Goal: Task Accomplishment & Management: Use online tool/utility

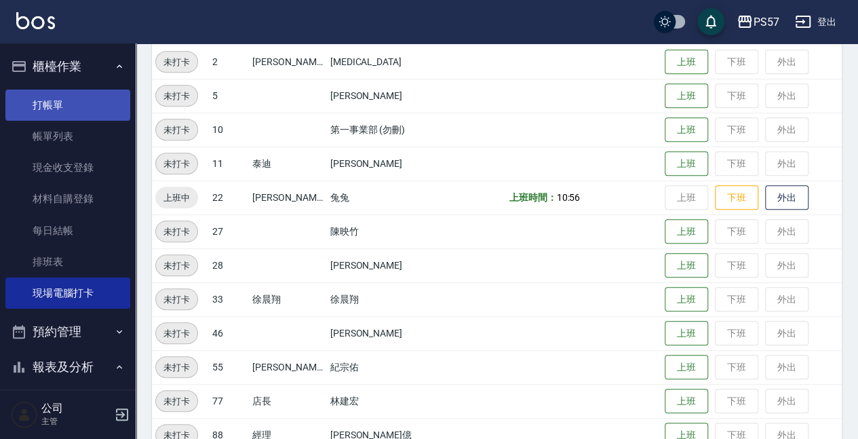
scroll to position [261, 0]
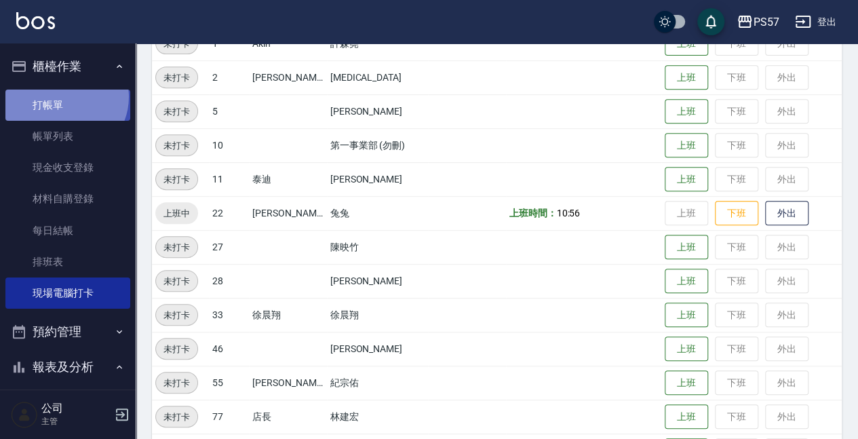
click at [64, 96] on link "打帳單" at bounding box center [67, 105] width 125 height 31
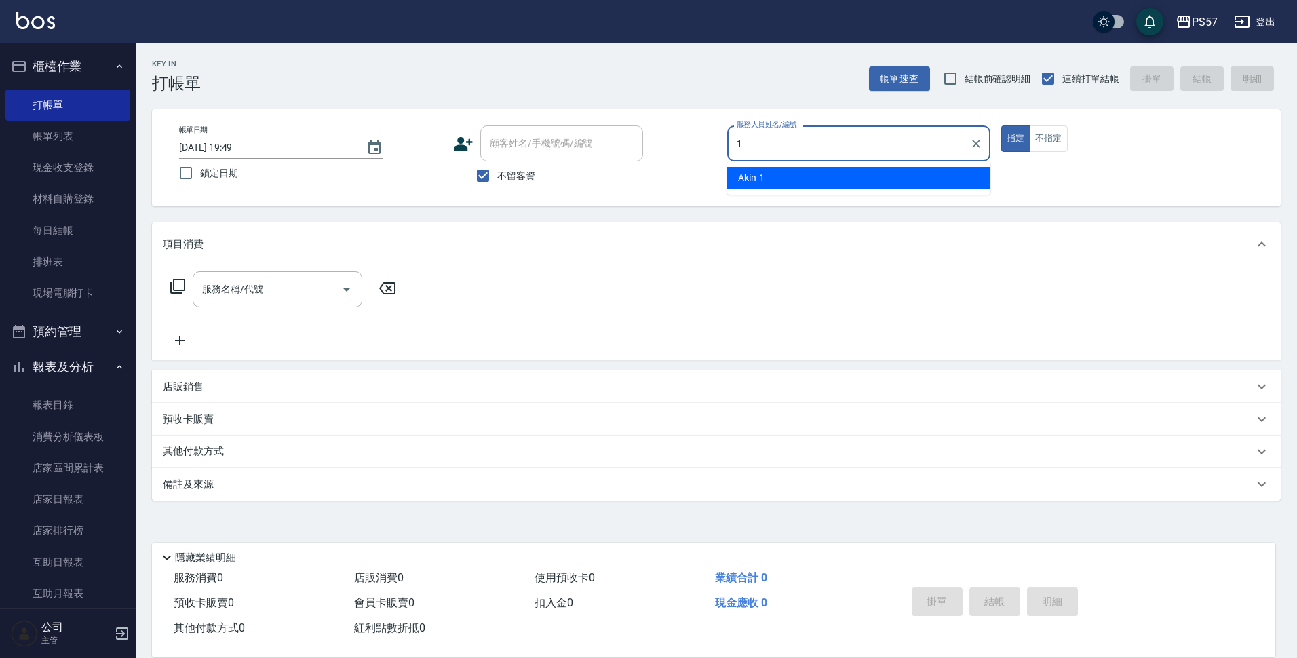
type input "Akin-1"
type button "true"
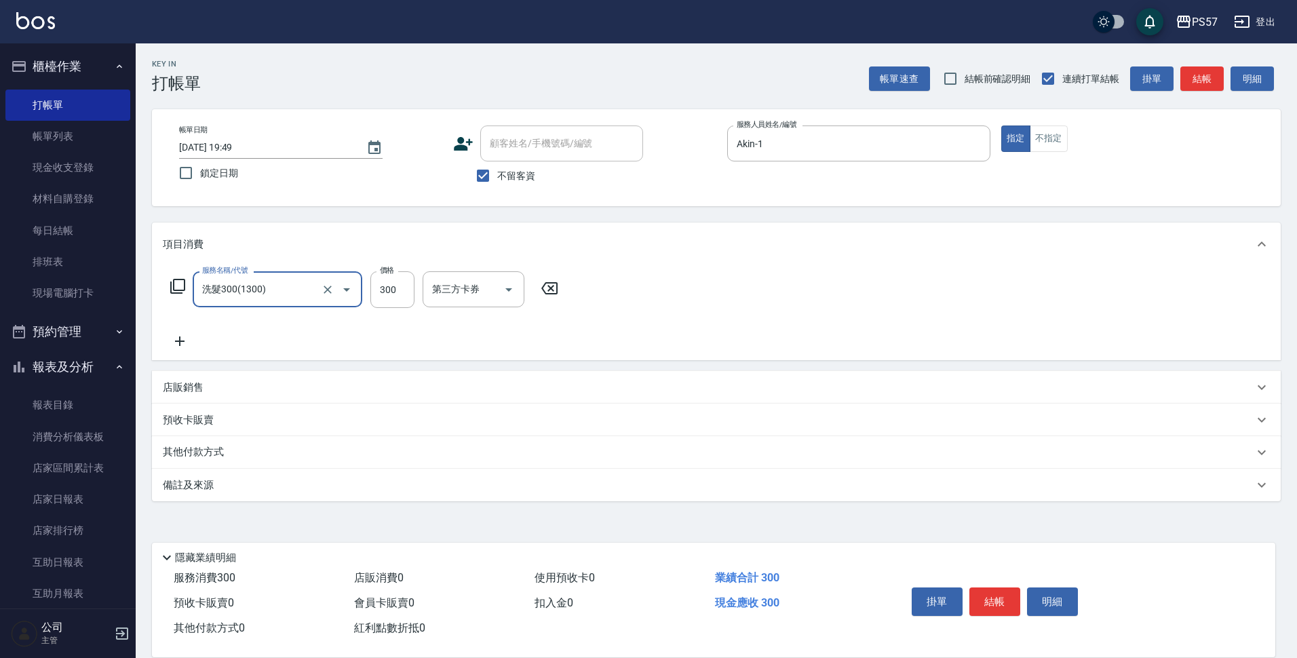
type input "洗髮300(1300)"
type input "450"
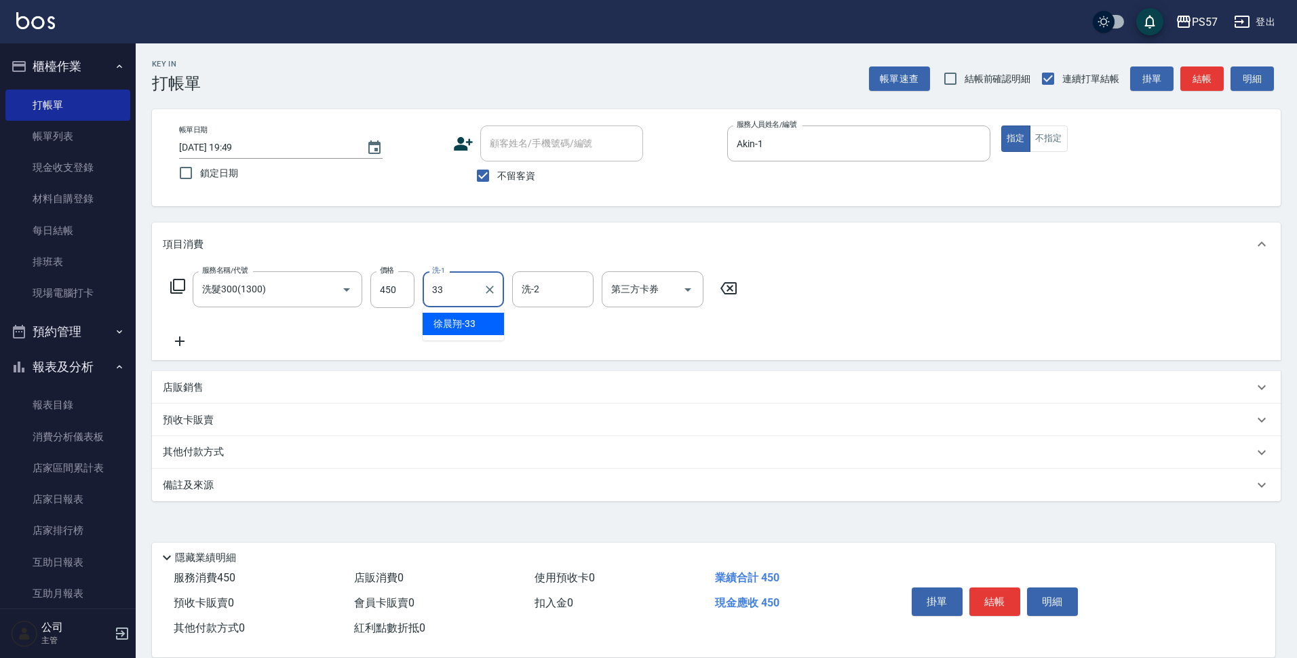
type input "[PERSON_NAME]-33"
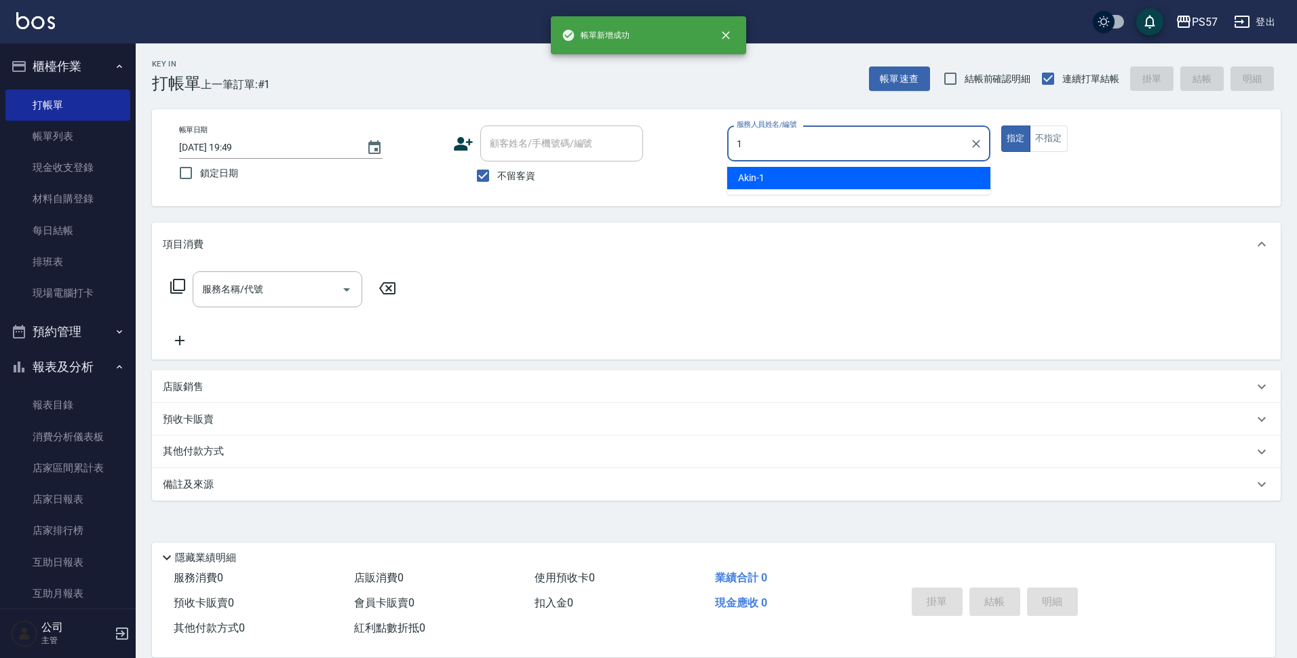
type input "Akin-1"
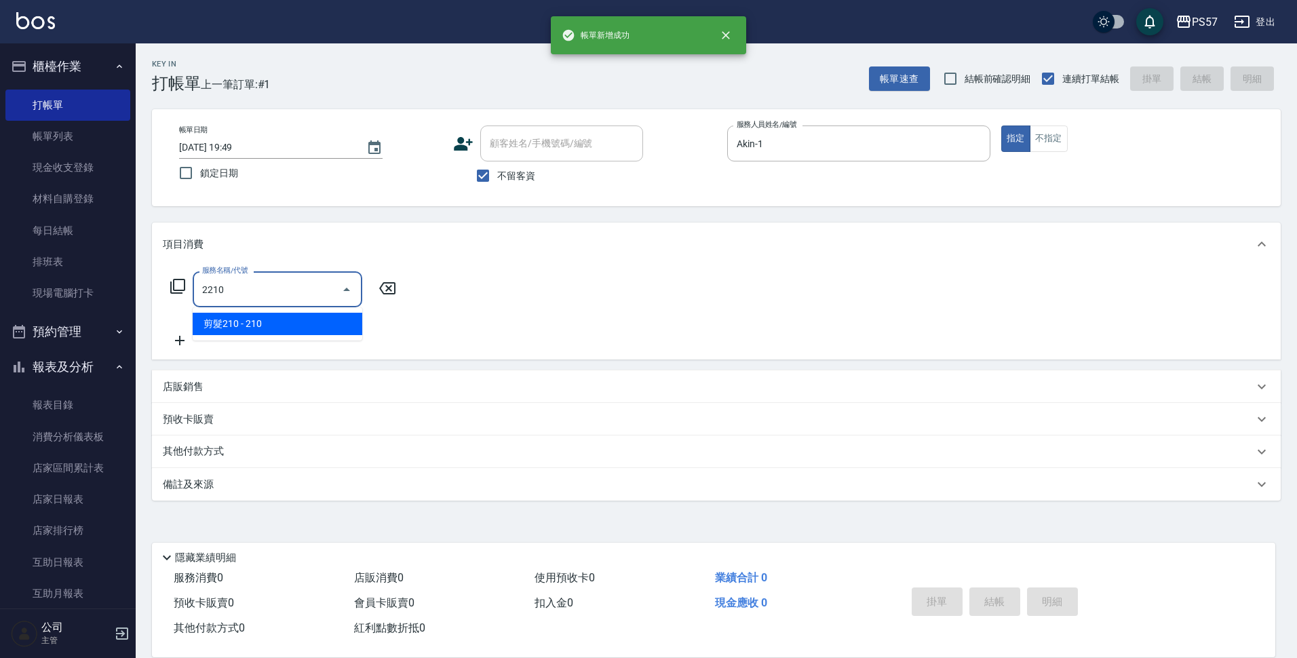
type input "剪髮210(2210)"
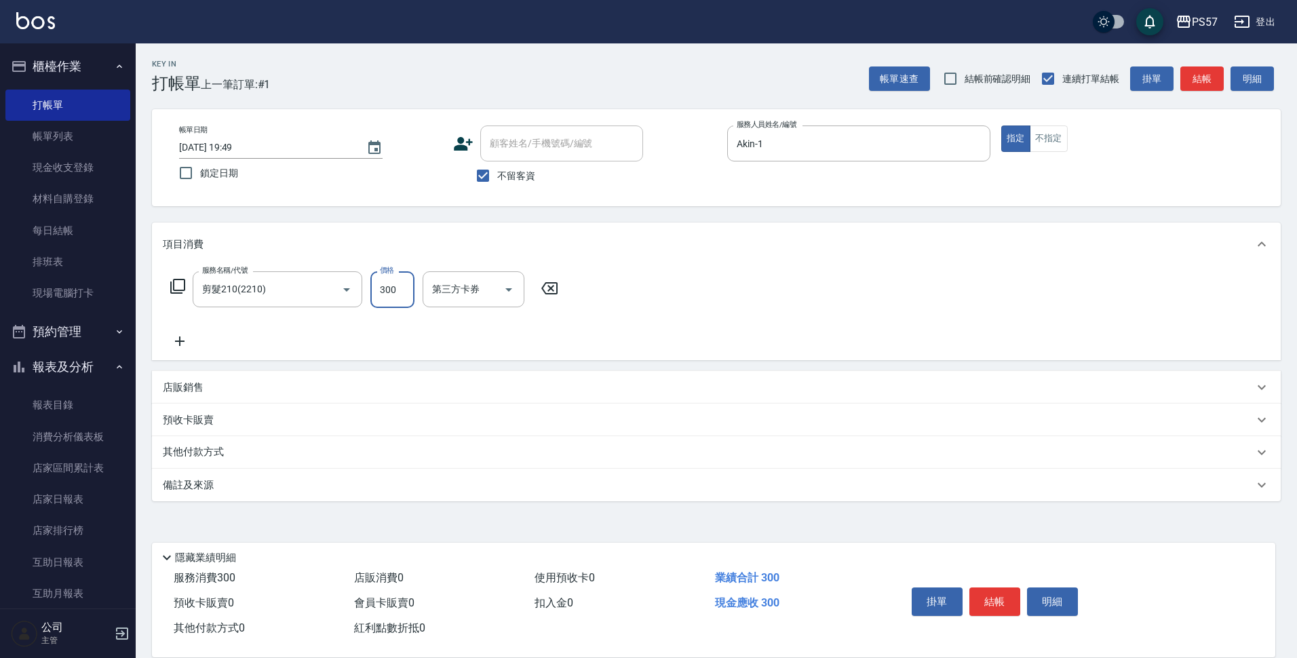
type input "300"
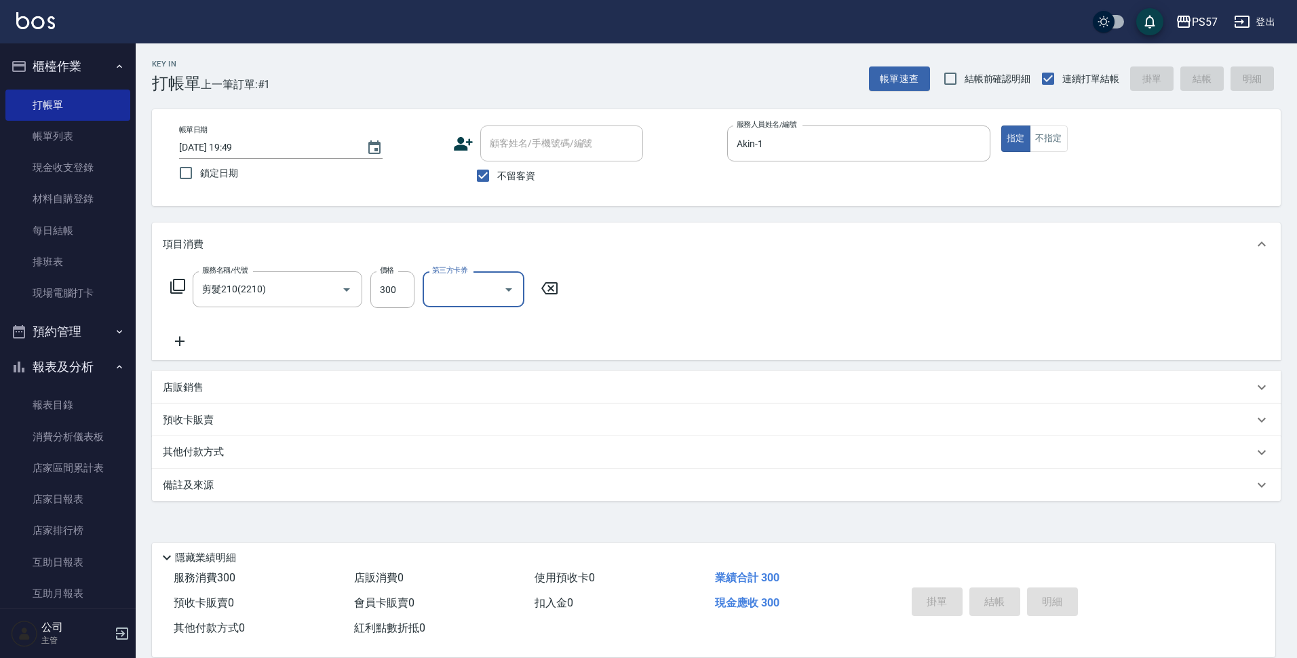
type input "[DATE] 19:50"
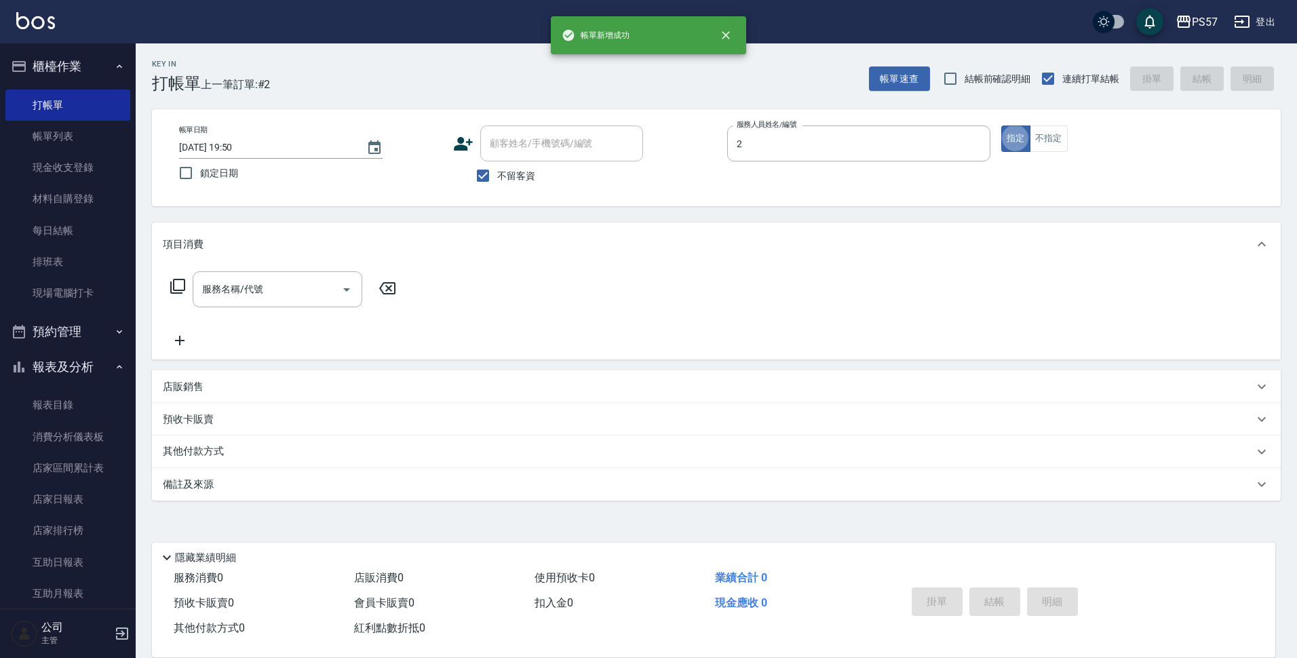
type input "圓圓-2"
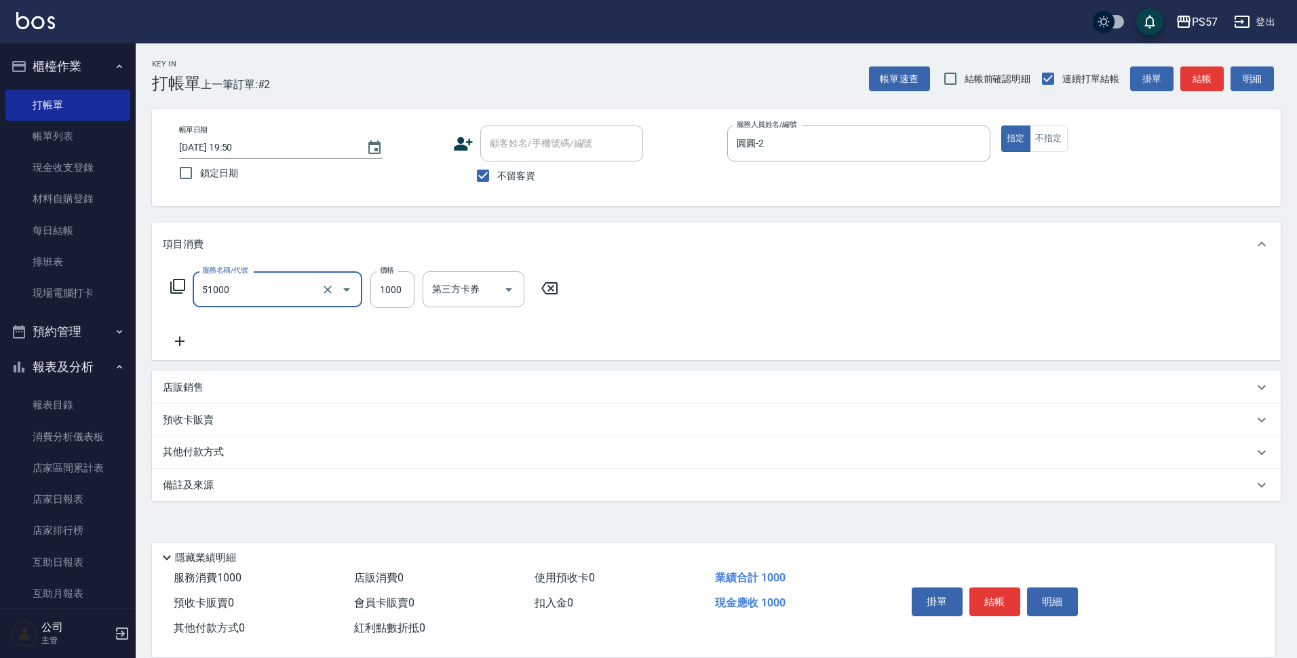
type input "任意金額染髮(51000)"
type input "1199"
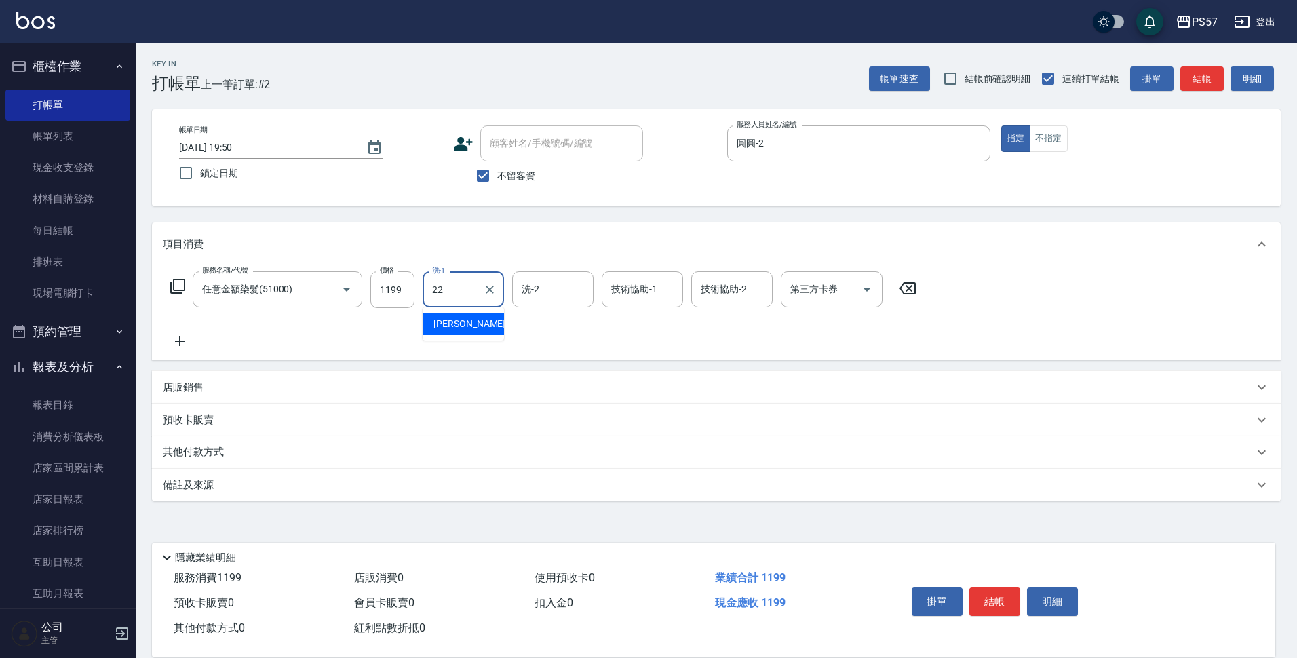
type input "[PERSON_NAME]-22"
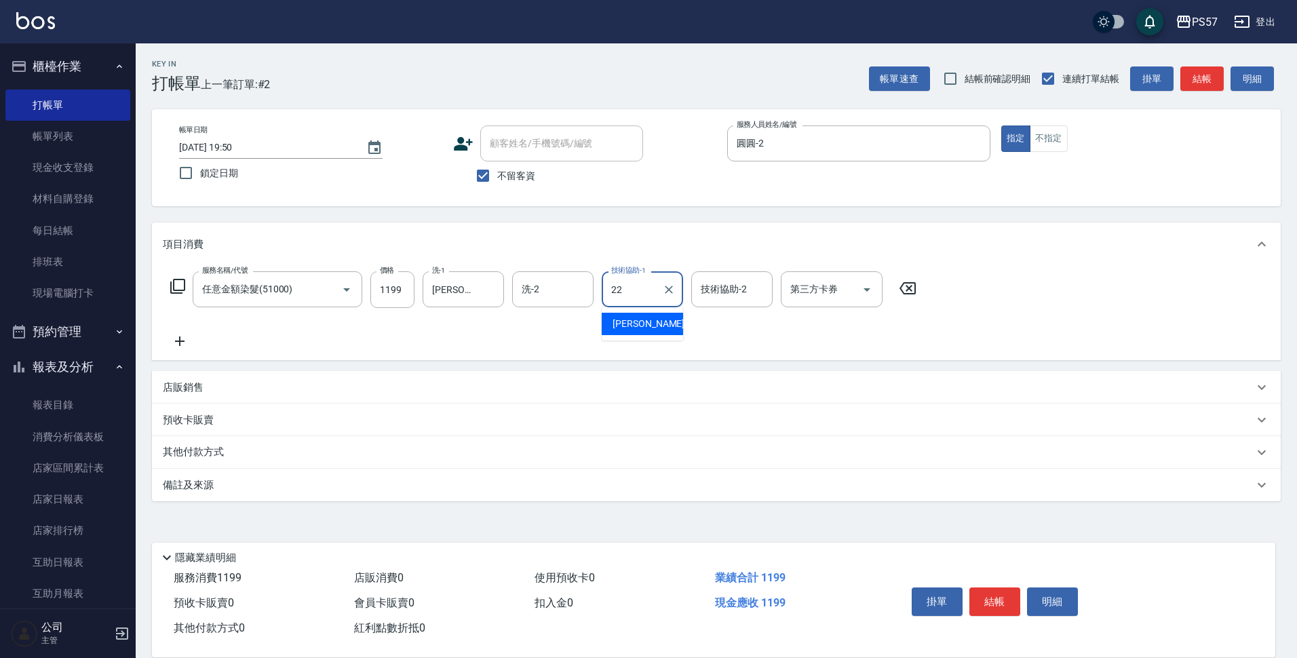
type input "[PERSON_NAME]-22"
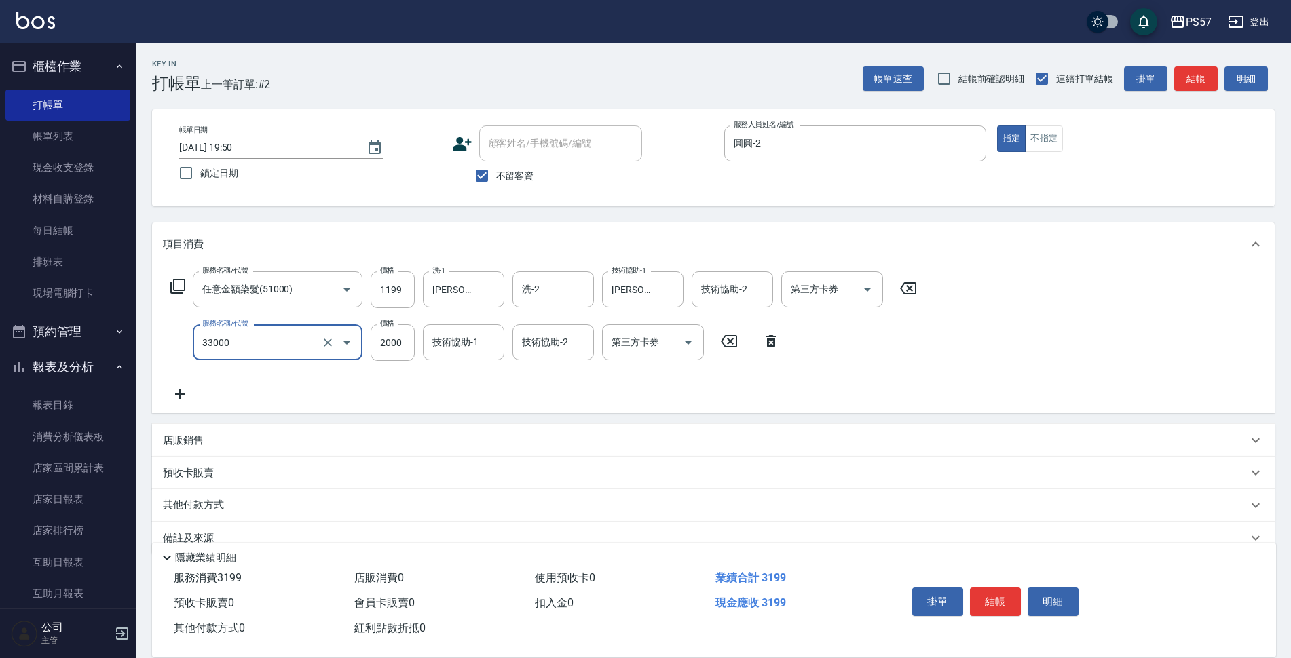
type input "韓氏鍍膜(33000)"
type input "2200"
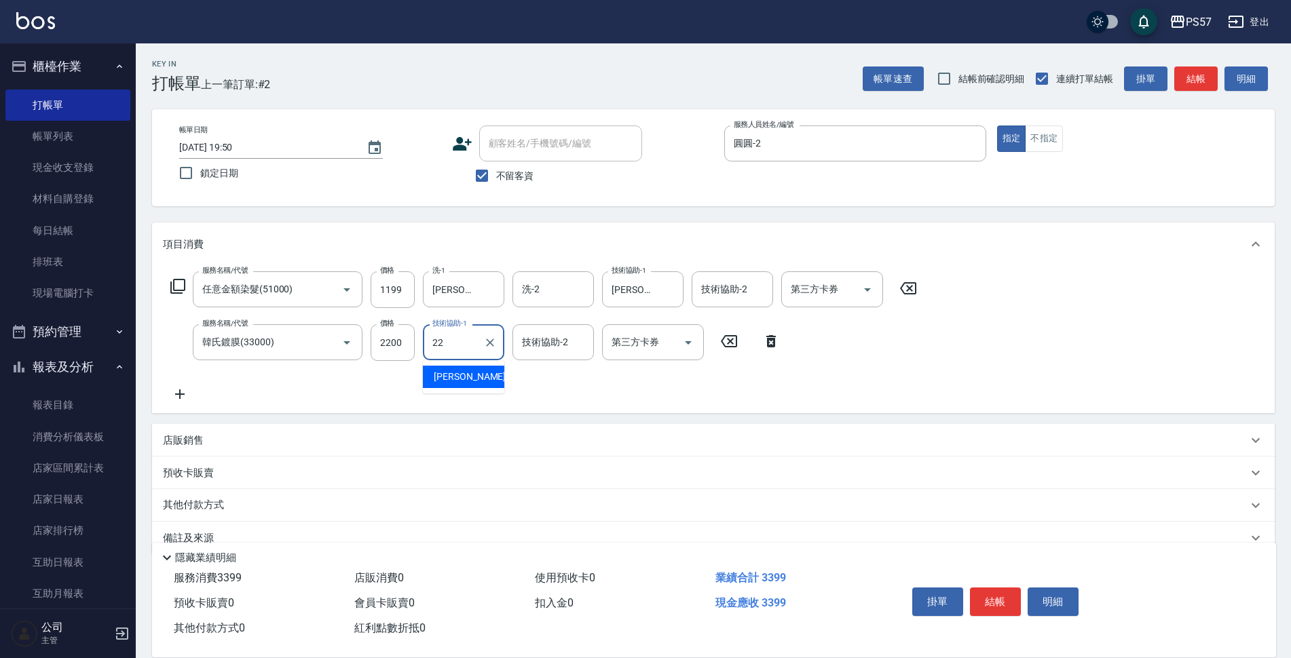
type input "[PERSON_NAME]-22"
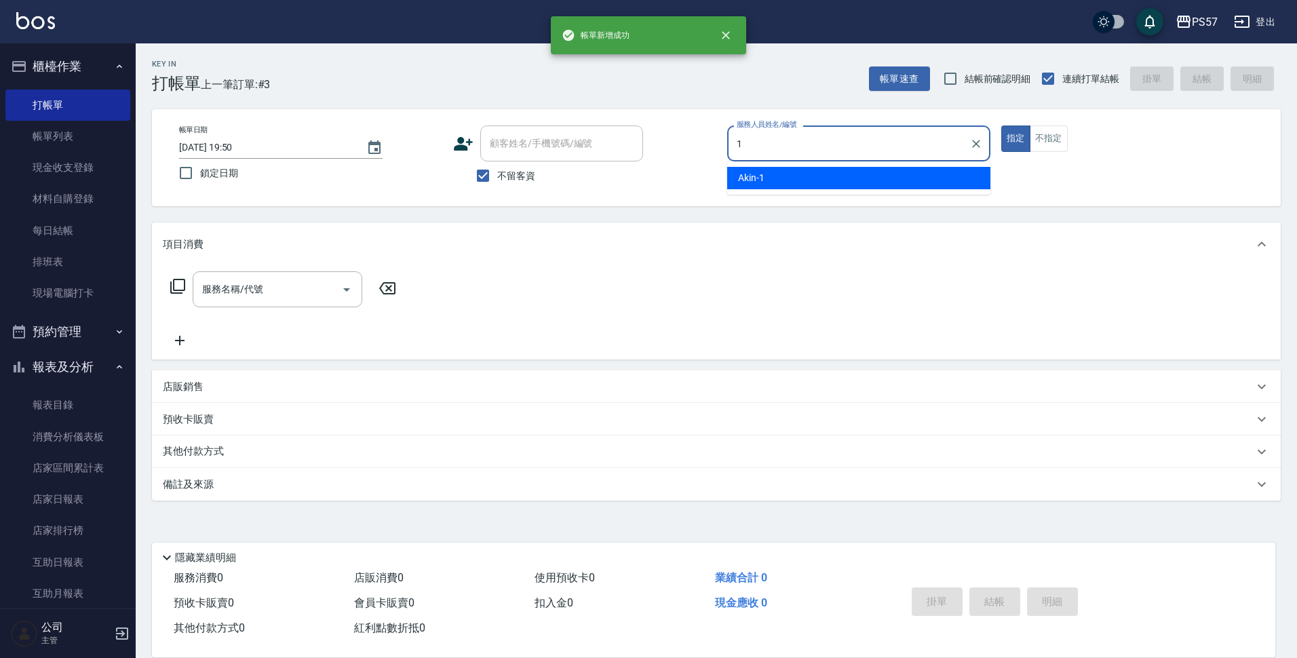
type input "Akin-1"
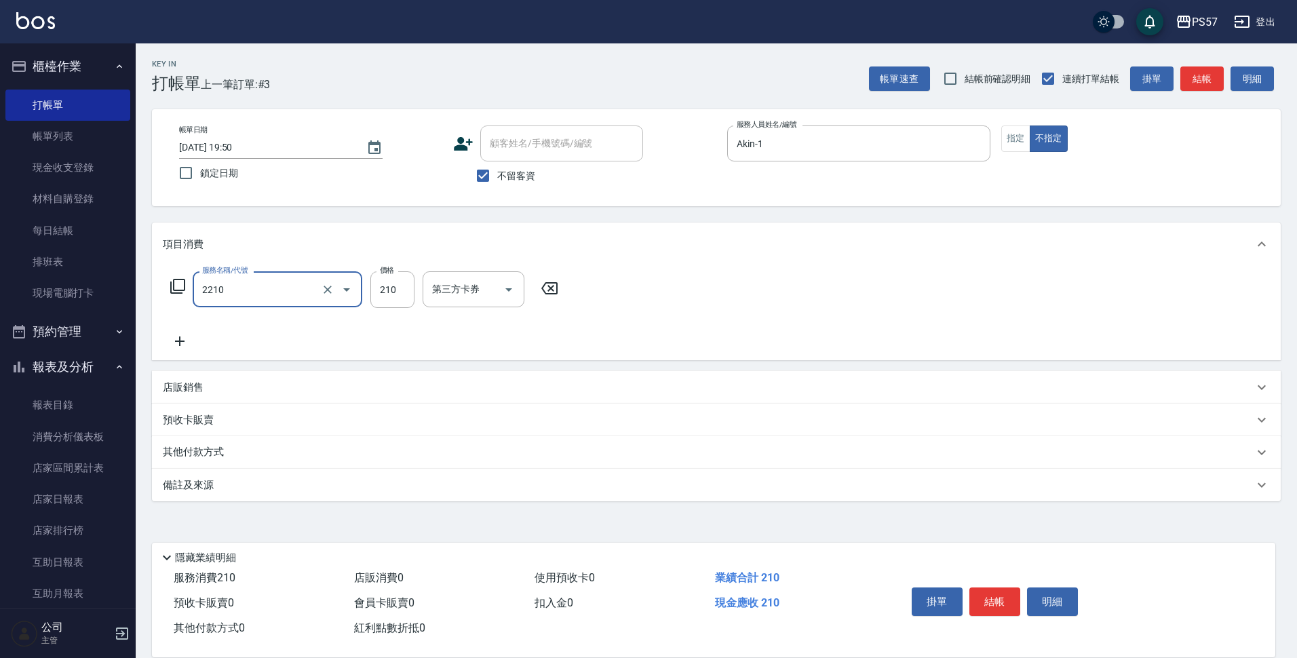
type input "剪髮210(2210)"
type input "250"
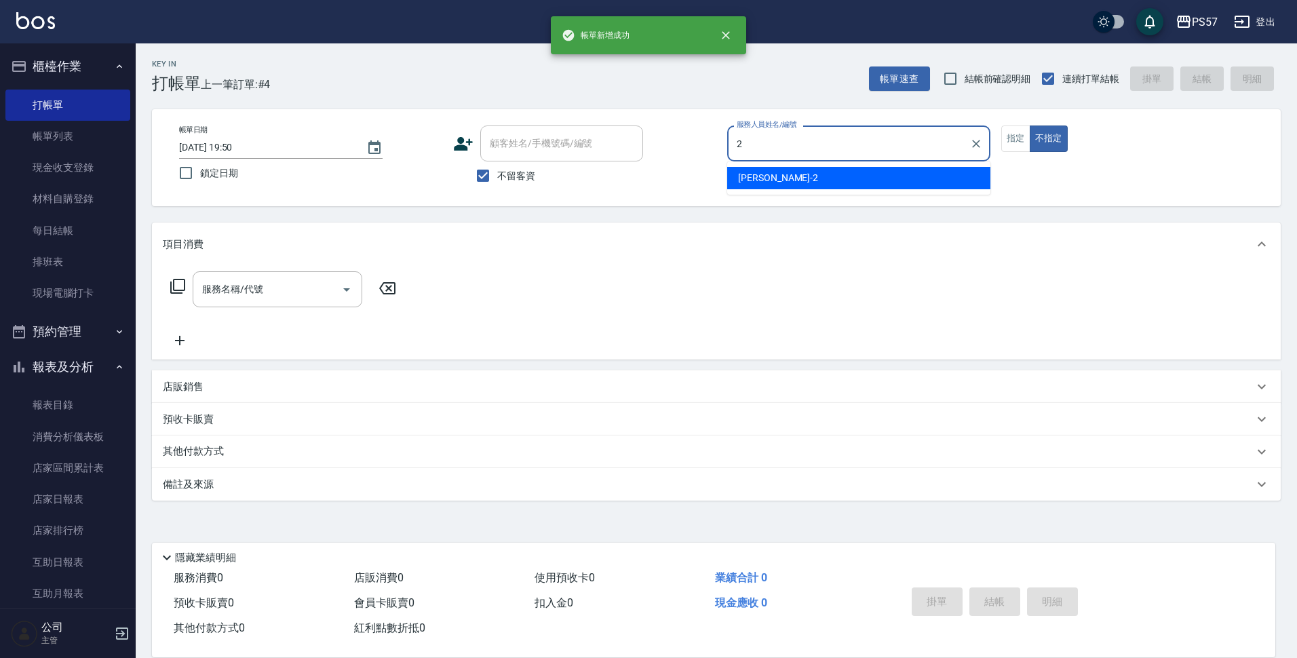
type input "圓圓-2"
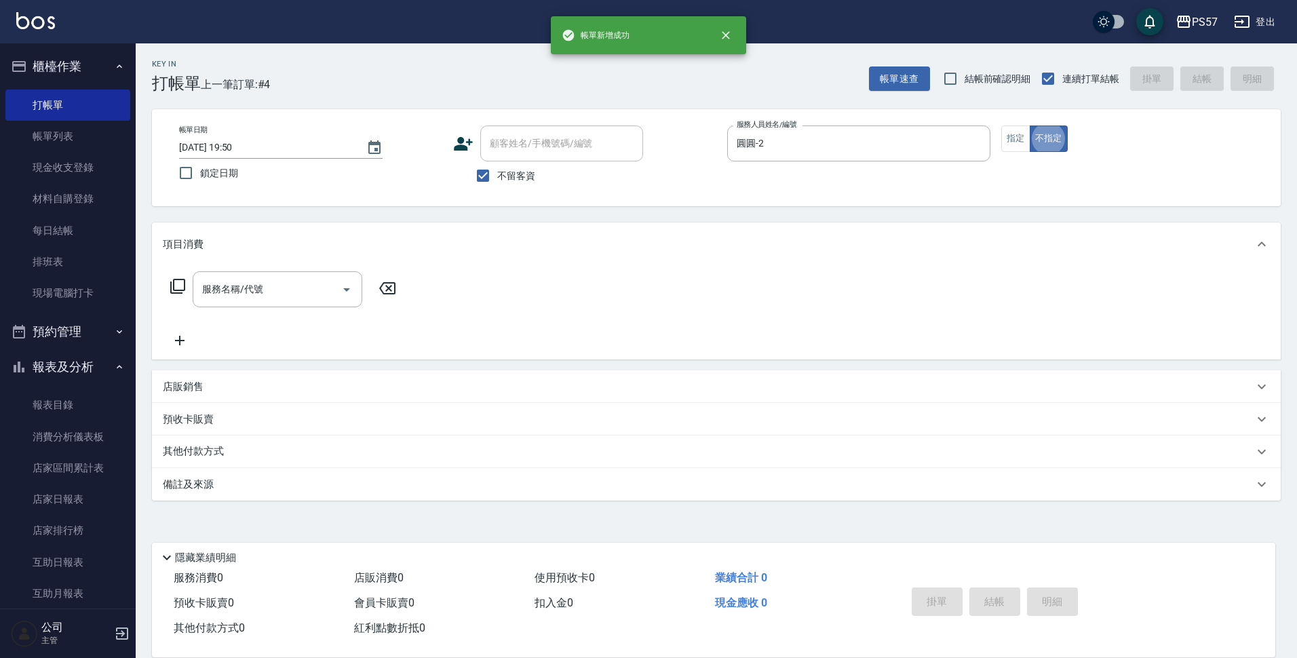
type button "false"
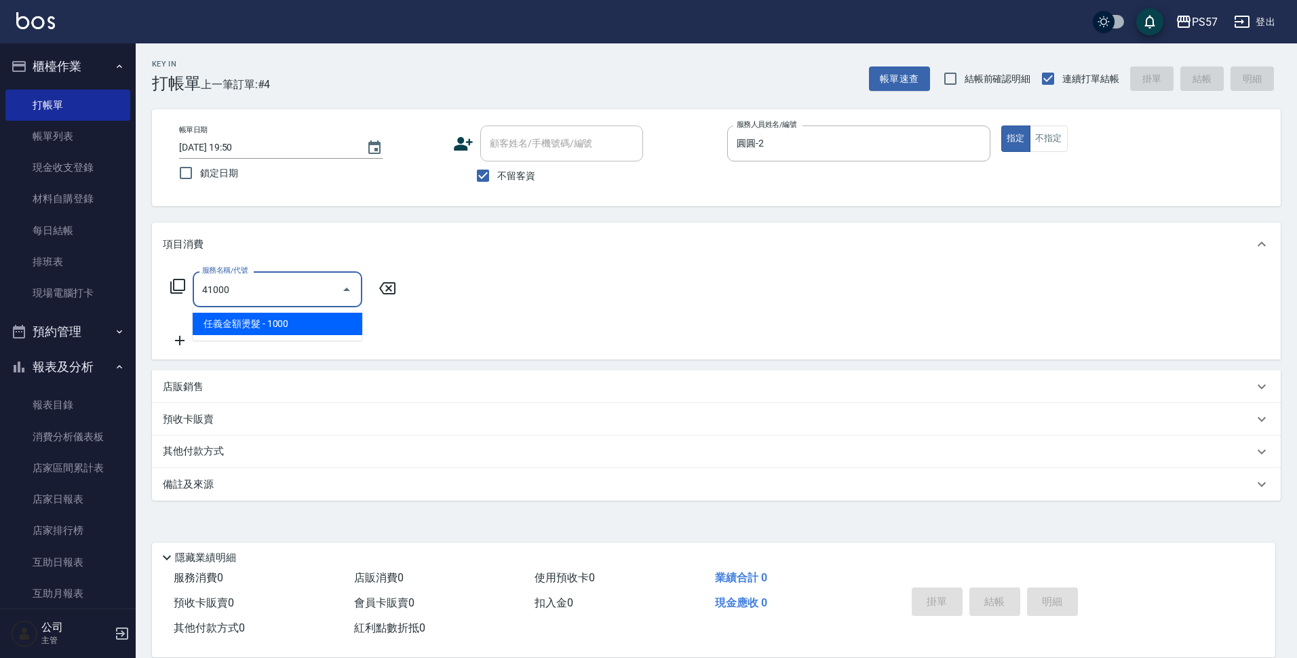
type input "任義金額燙髮(41000)"
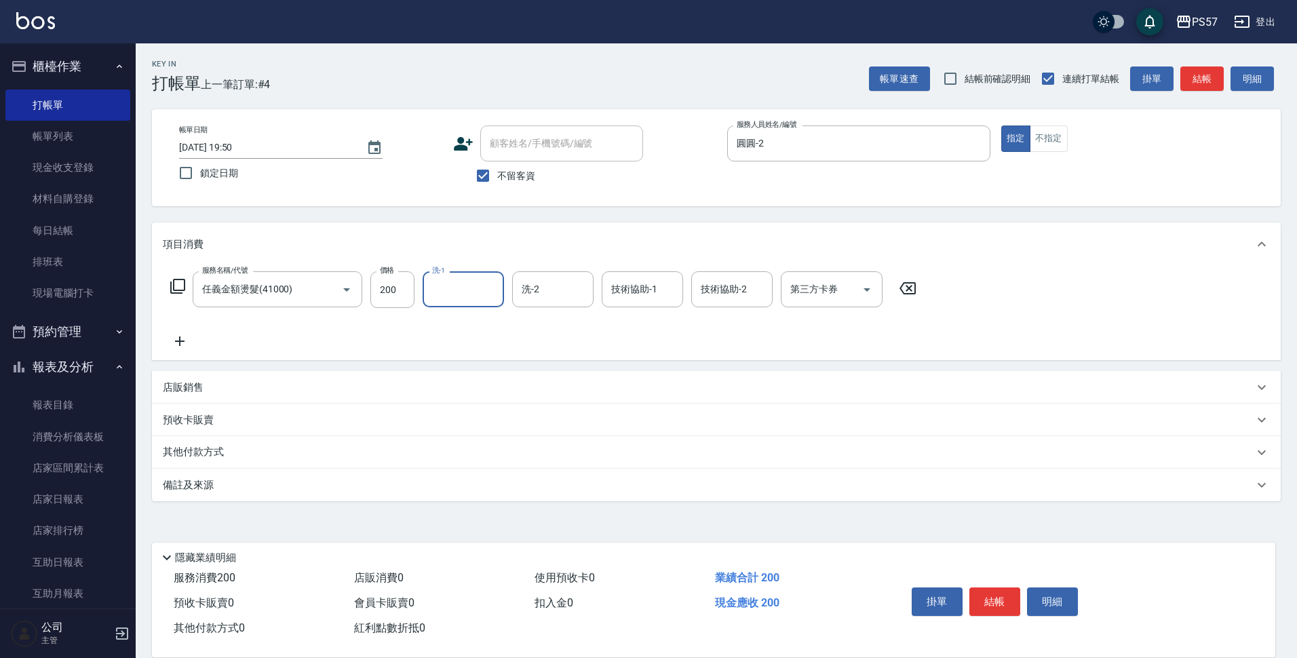
click at [419, 305] on div "服務名稱/代號 任義金額燙髮(41000) 服務名稱/代號 價格 200 價格 洗-1 洗-1 洗-2 洗-2 技術協助-1 技術協助-1 技術協助-2 技術…" at bounding box center [544, 289] width 762 height 37
click at [405, 291] on input "200" at bounding box center [392, 289] width 44 height 37
type input "2000"
type input "[PERSON_NAME]-22"
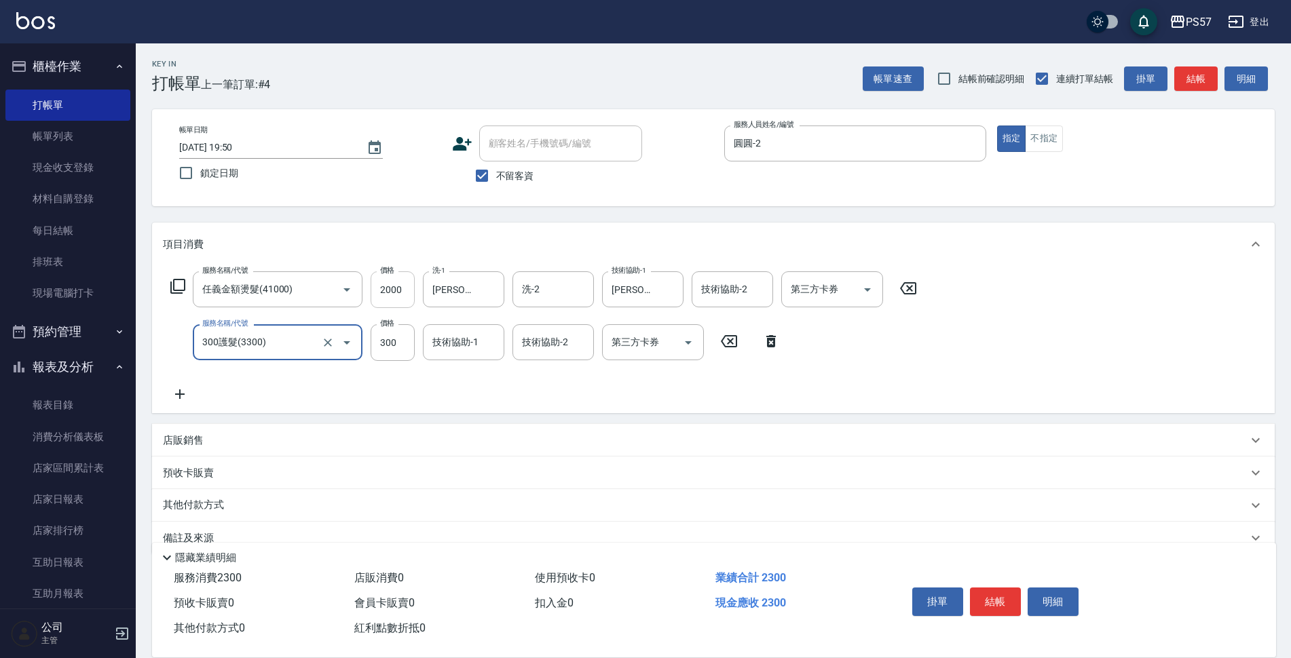
type input "300護髮(3300)"
type input "100"
type input "[PERSON_NAME]-22"
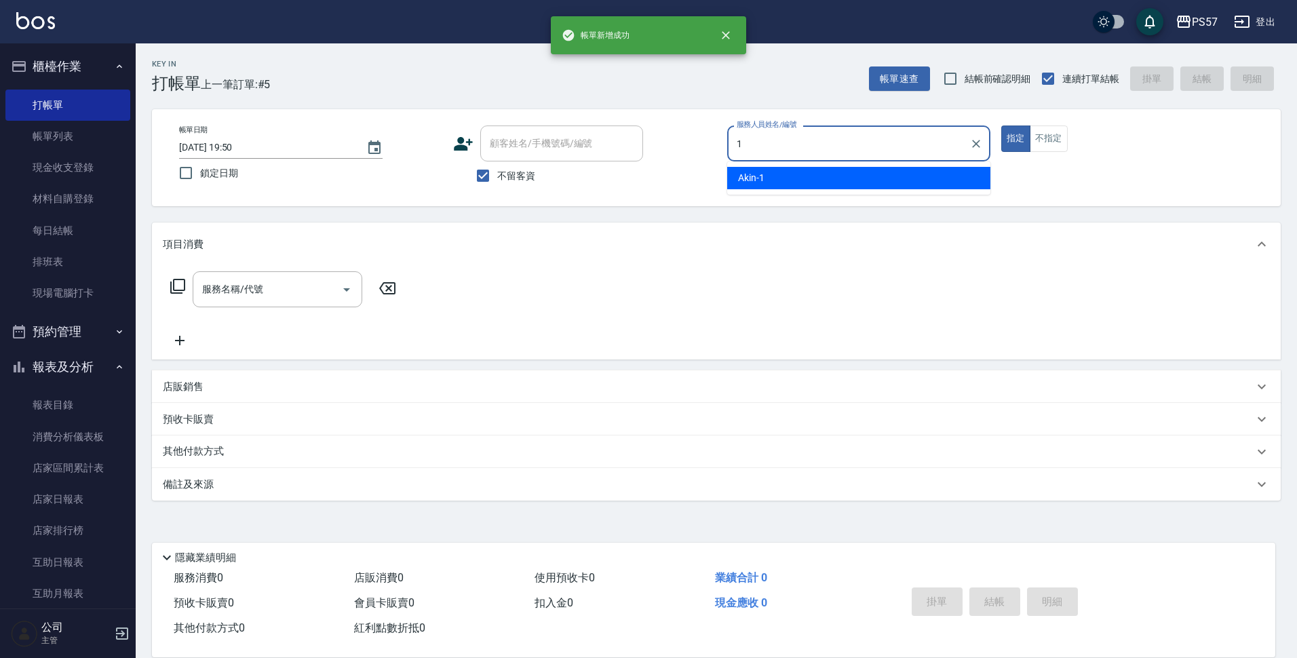
type input "Akin-1"
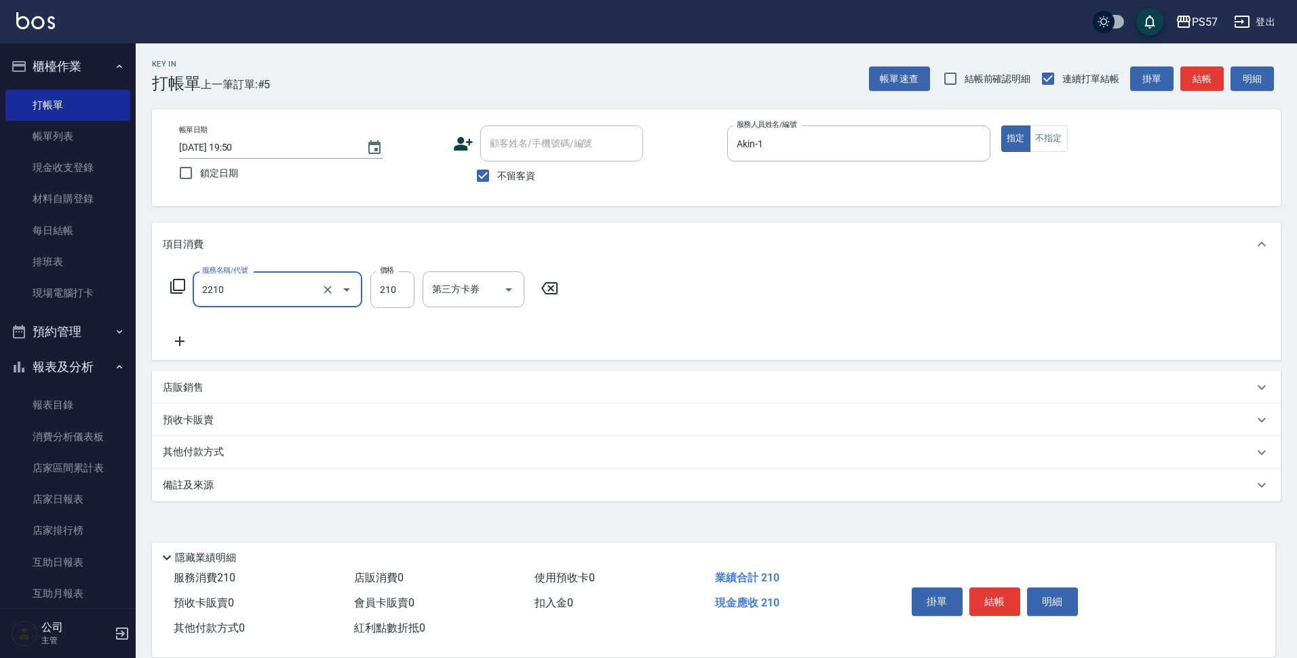
type input "剪髮210(2210)"
type input "300"
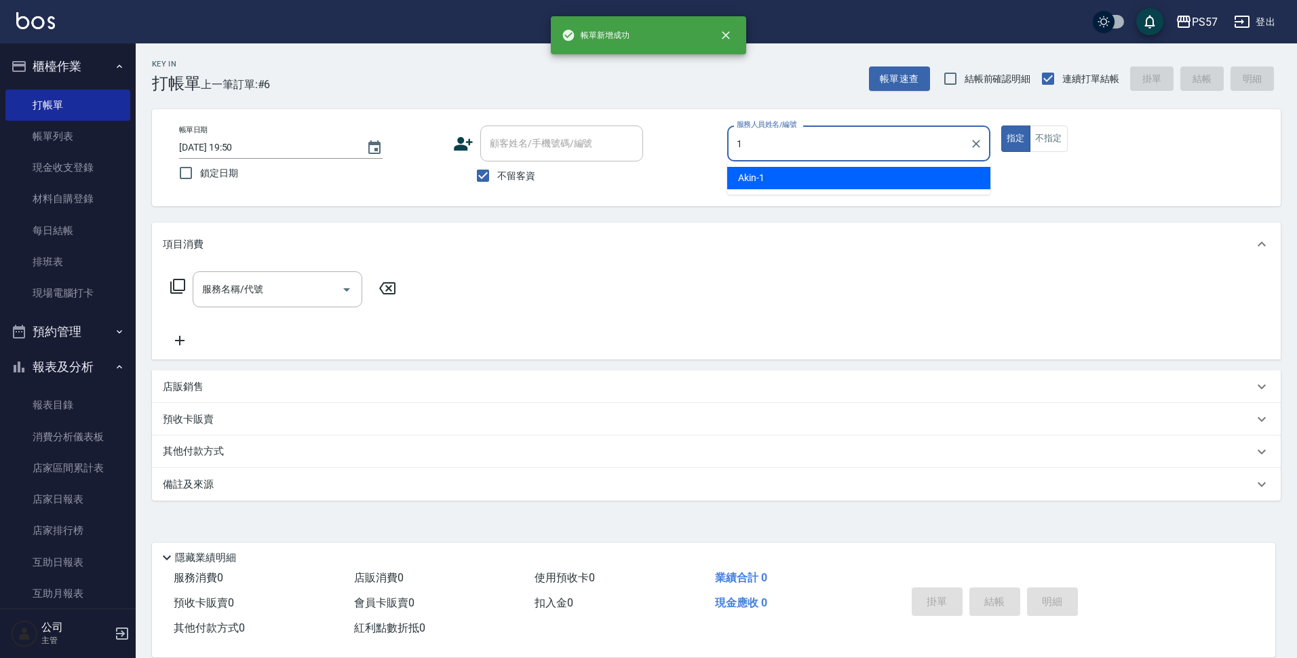
type input "Akin-1"
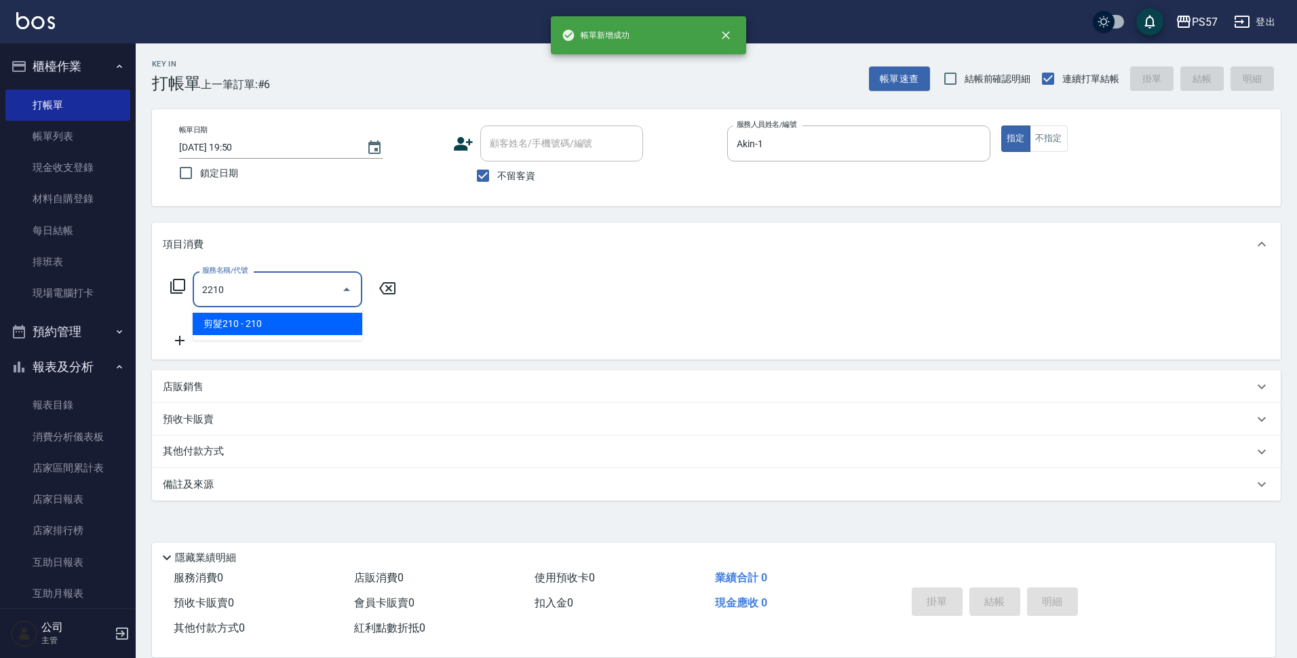
type input "剪髮210(2210)"
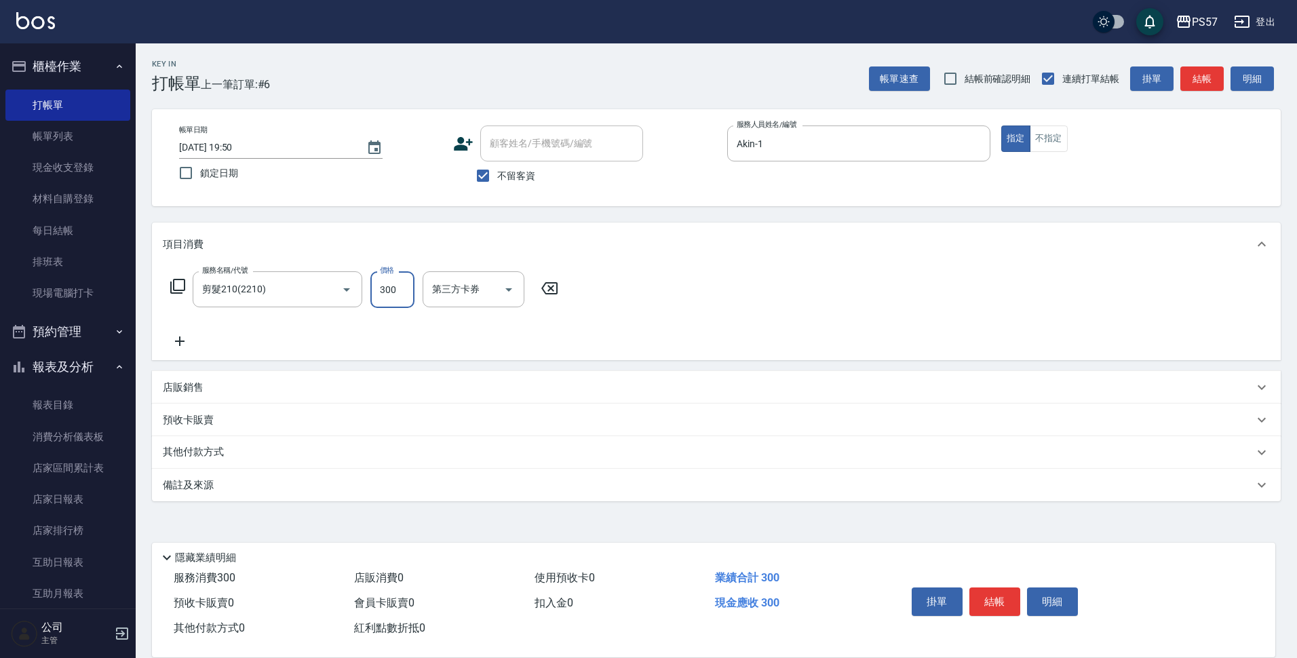
type input "300"
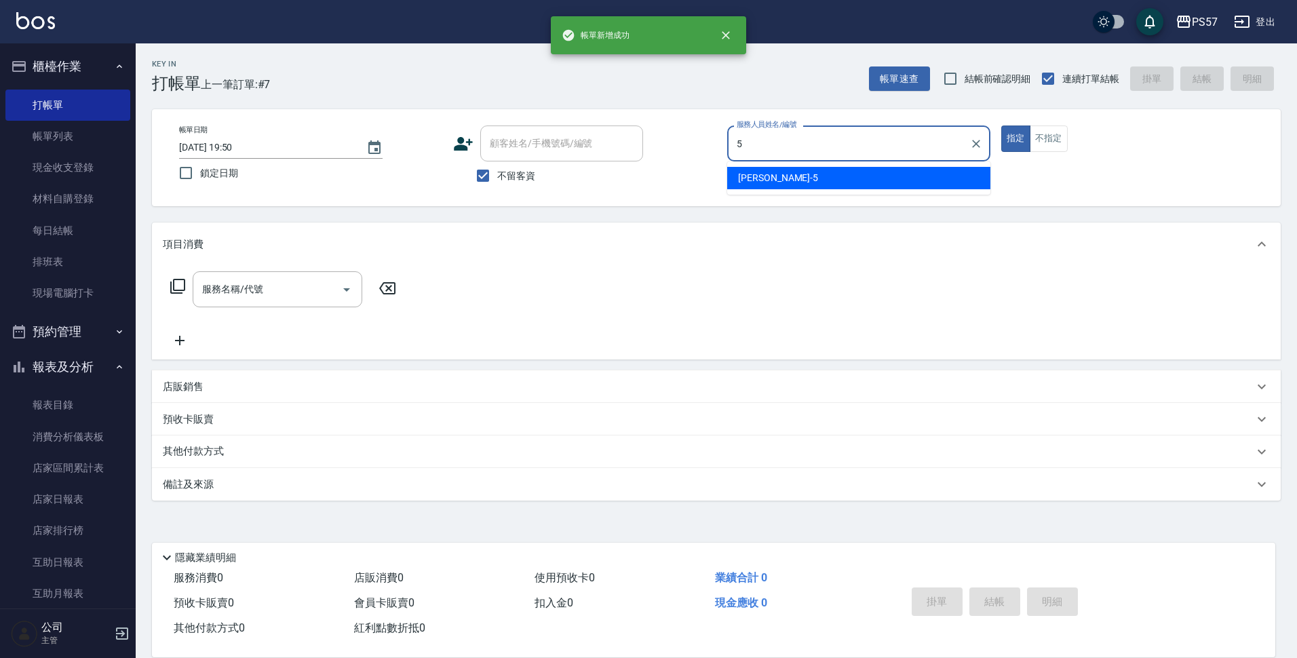
type input "[PERSON_NAME]5"
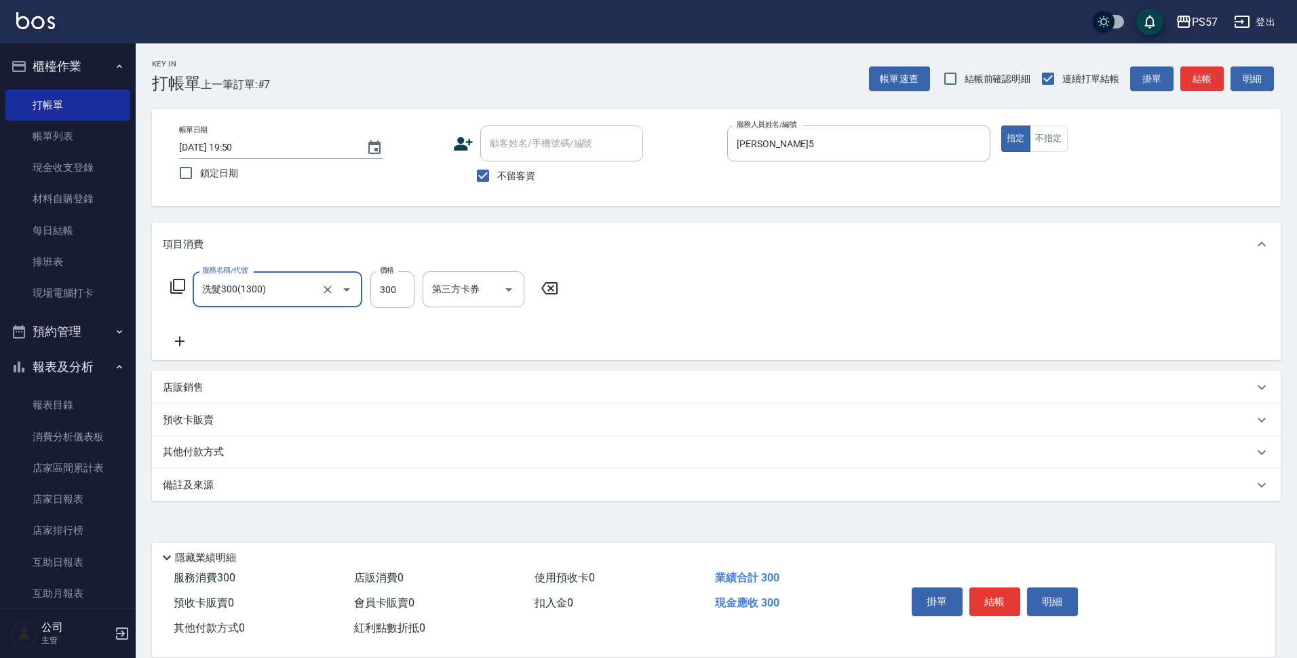
type input "洗髮300(1300)"
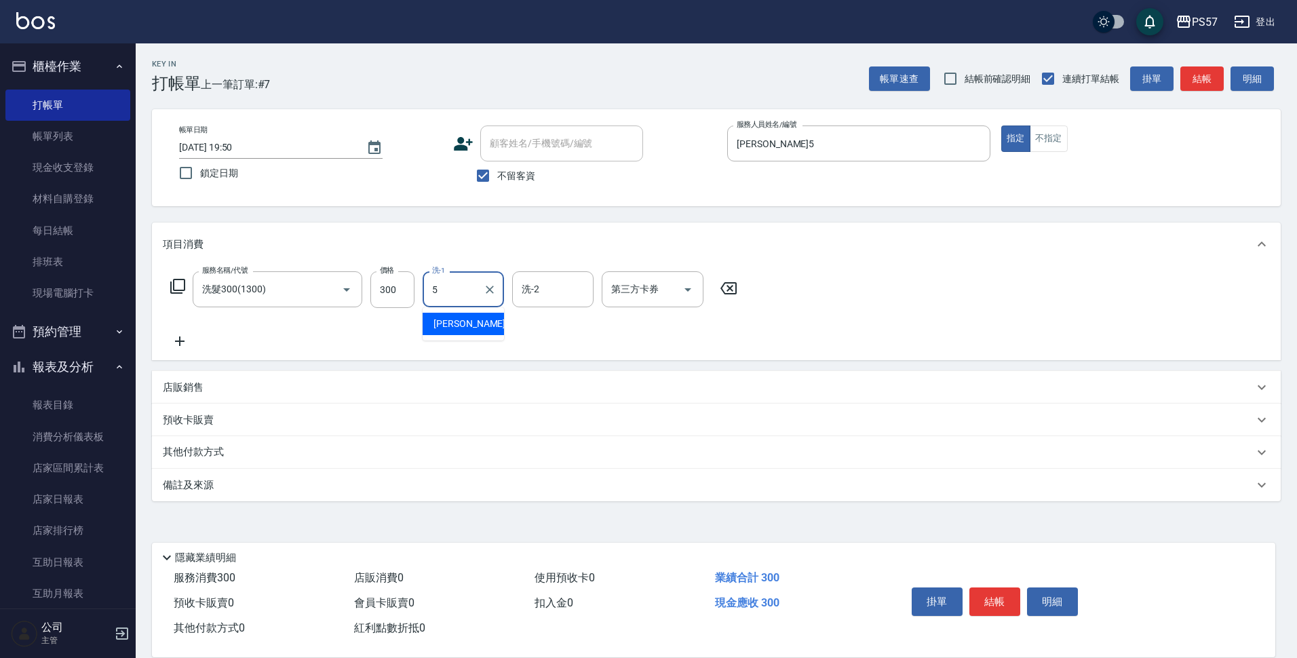
type input "[PERSON_NAME]5"
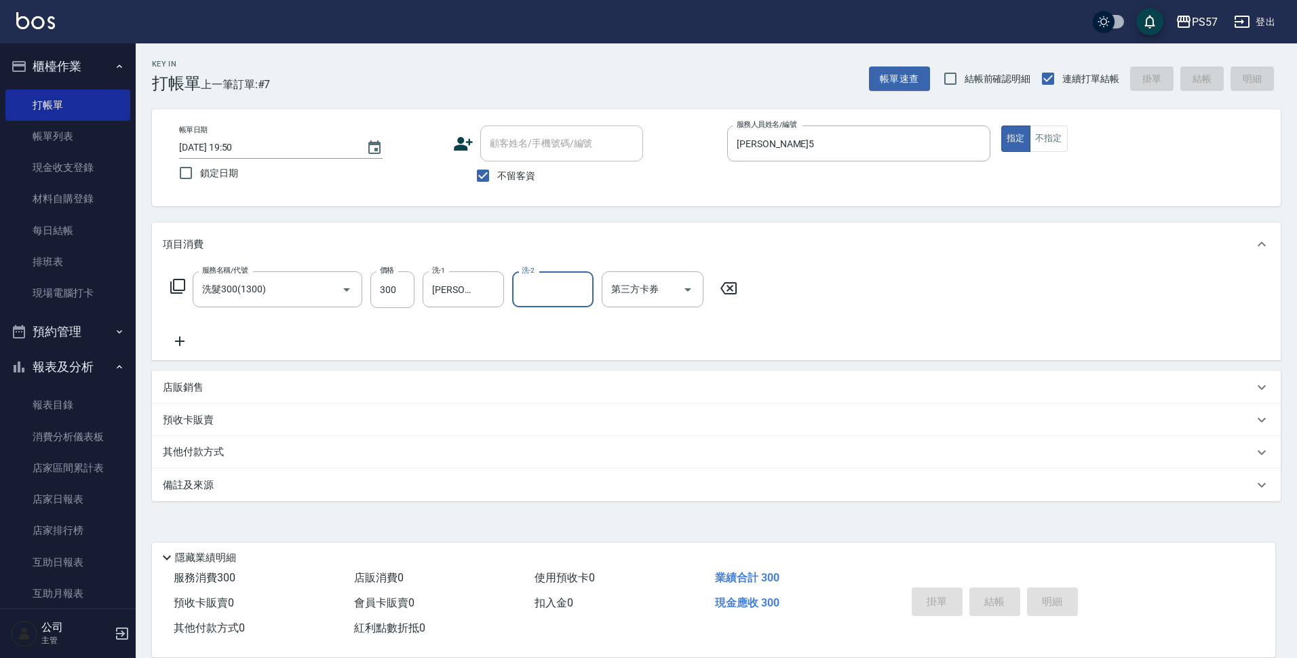
type input "[DATE] 19:51"
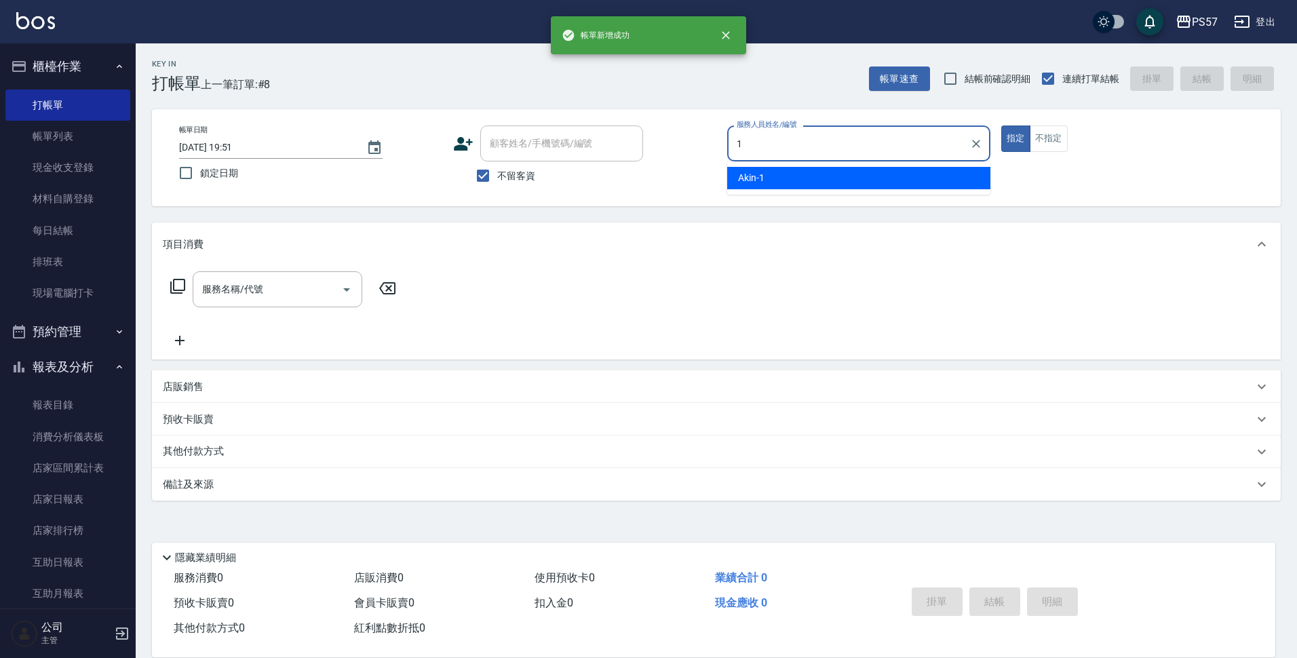
type input "Akin-1"
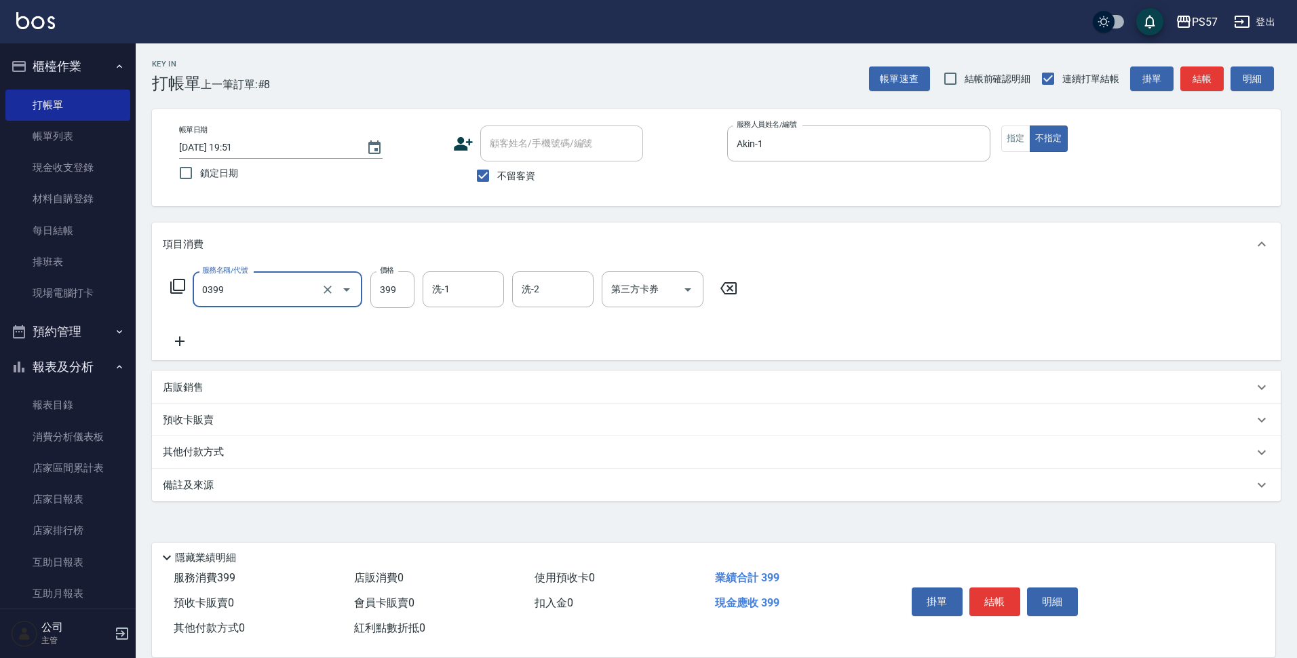
type input "SPA399(0399)"
type input "400"
type input "[PERSON_NAME]-33"
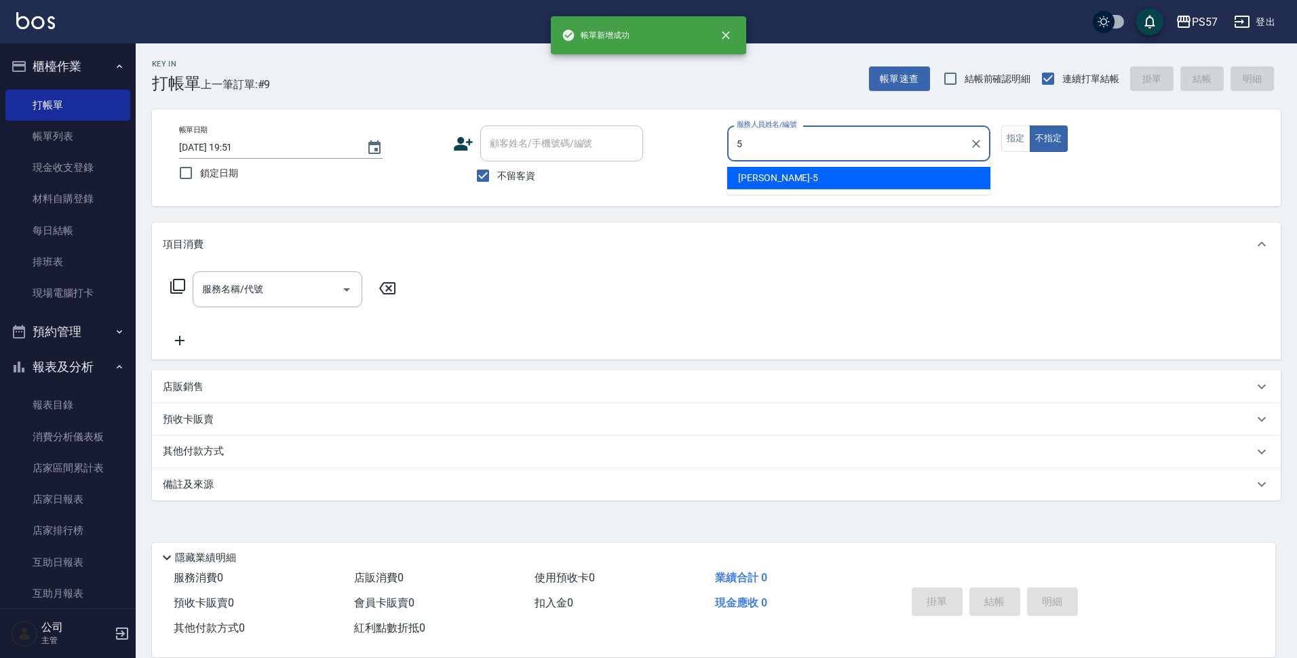
type input "[PERSON_NAME]5"
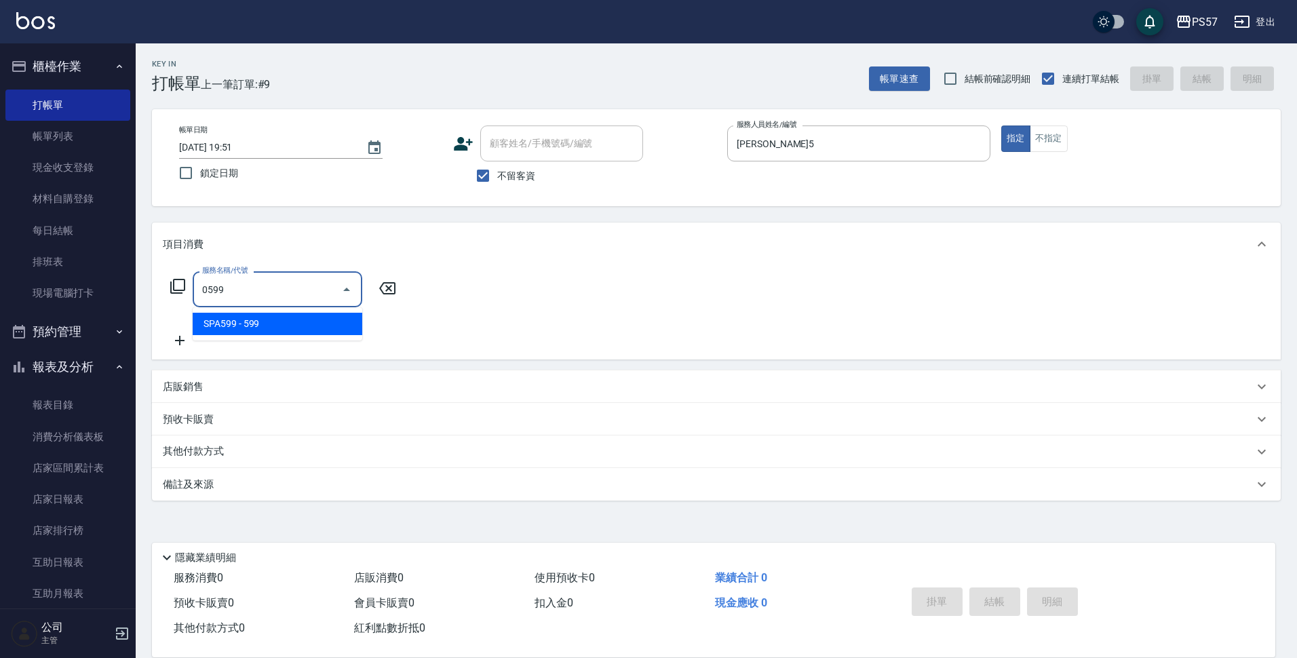
type input "SPA599(0599)"
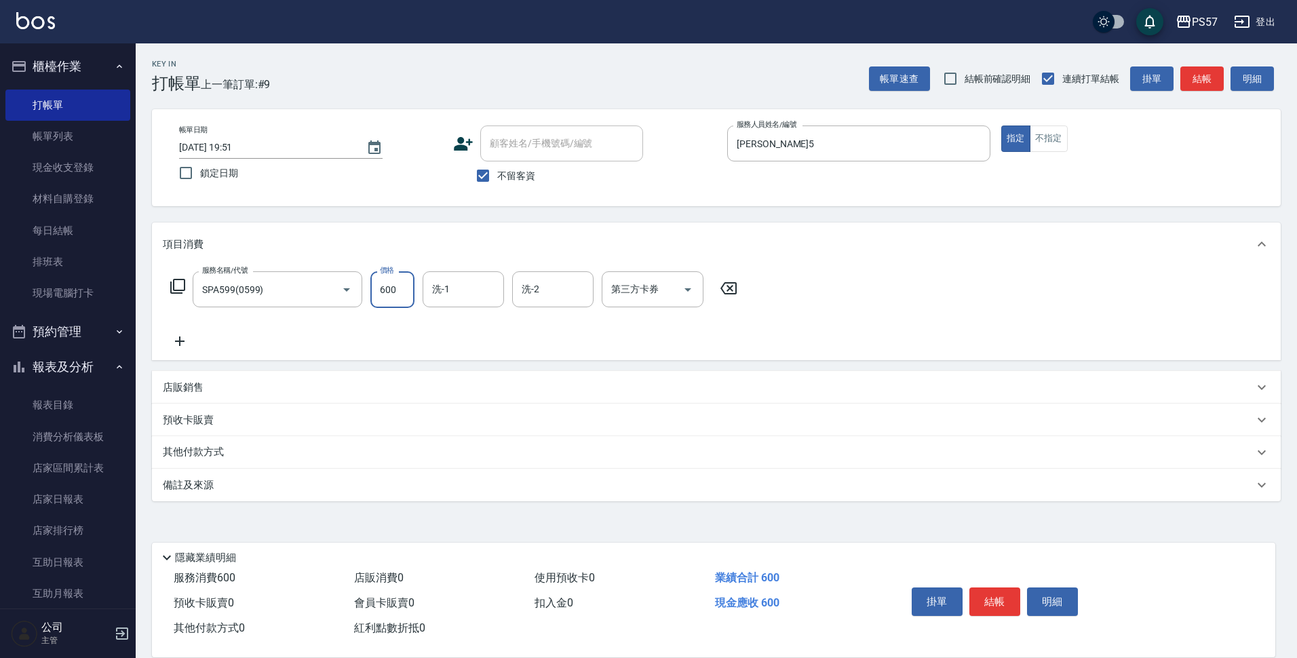
type input "600"
type input "[PERSON_NAME]5"
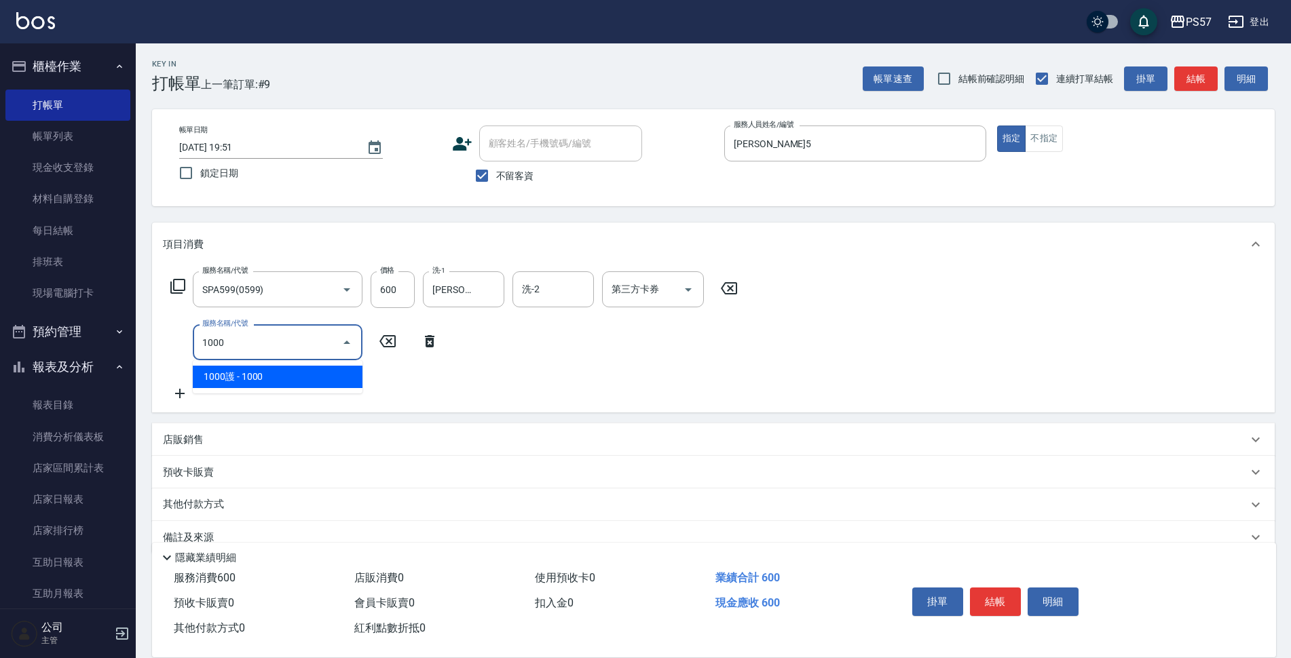
type input "1000護(31000)"
type input "深層洗(100)"
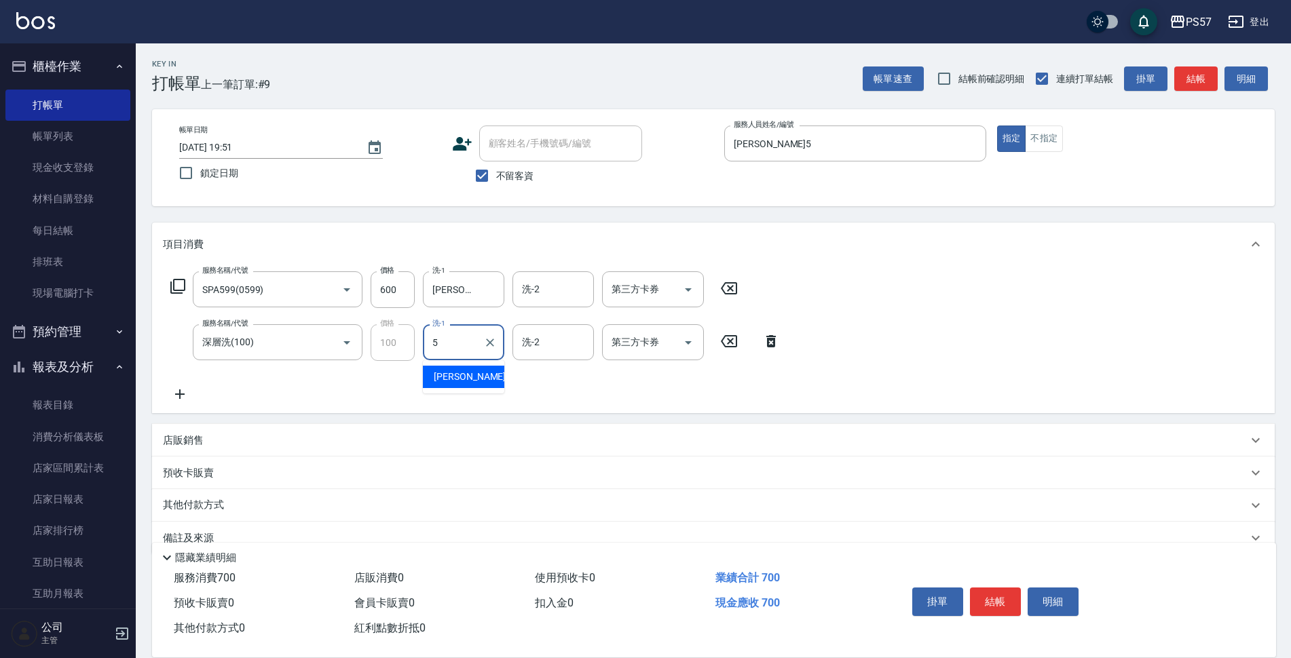
type input "[PERSON_NAME]5"
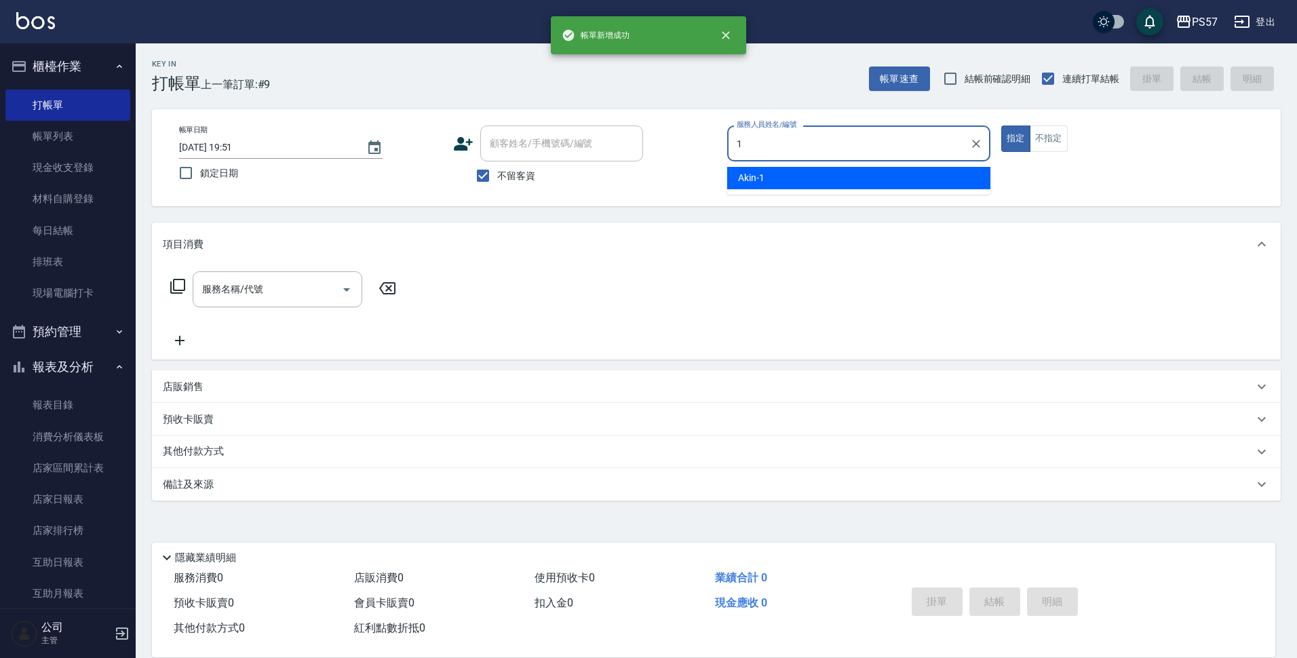
type input "Akin-1"
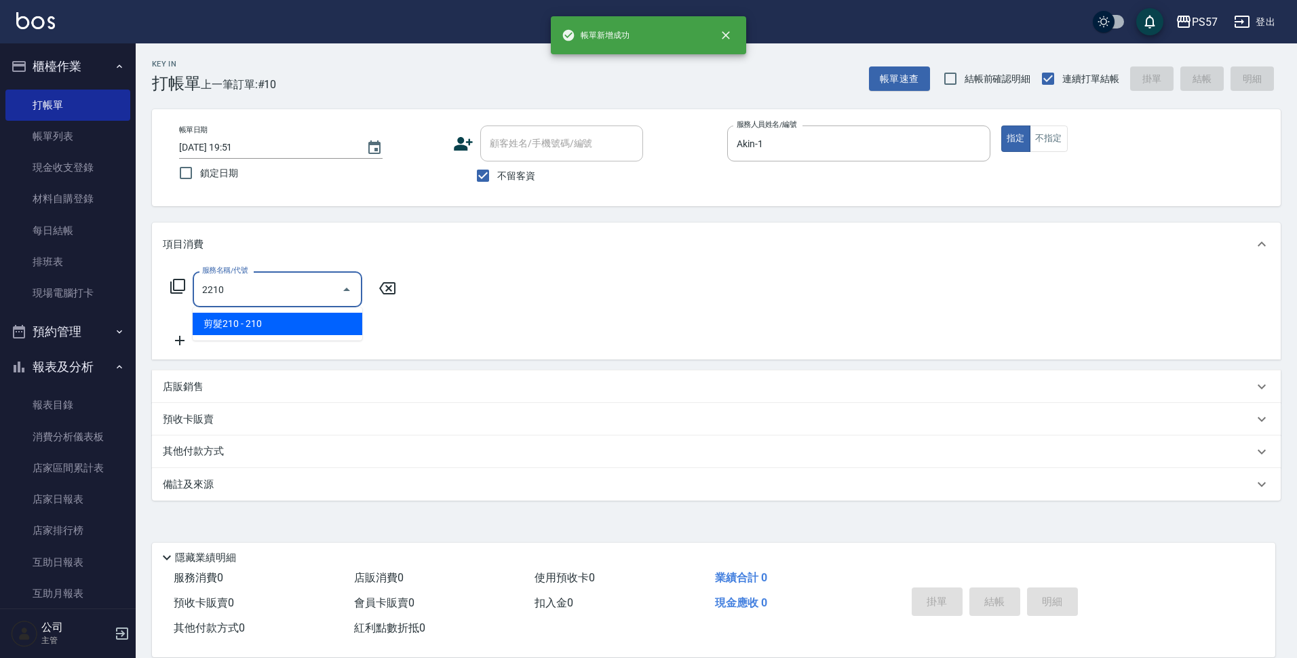
type input "剪髮210(2210)"
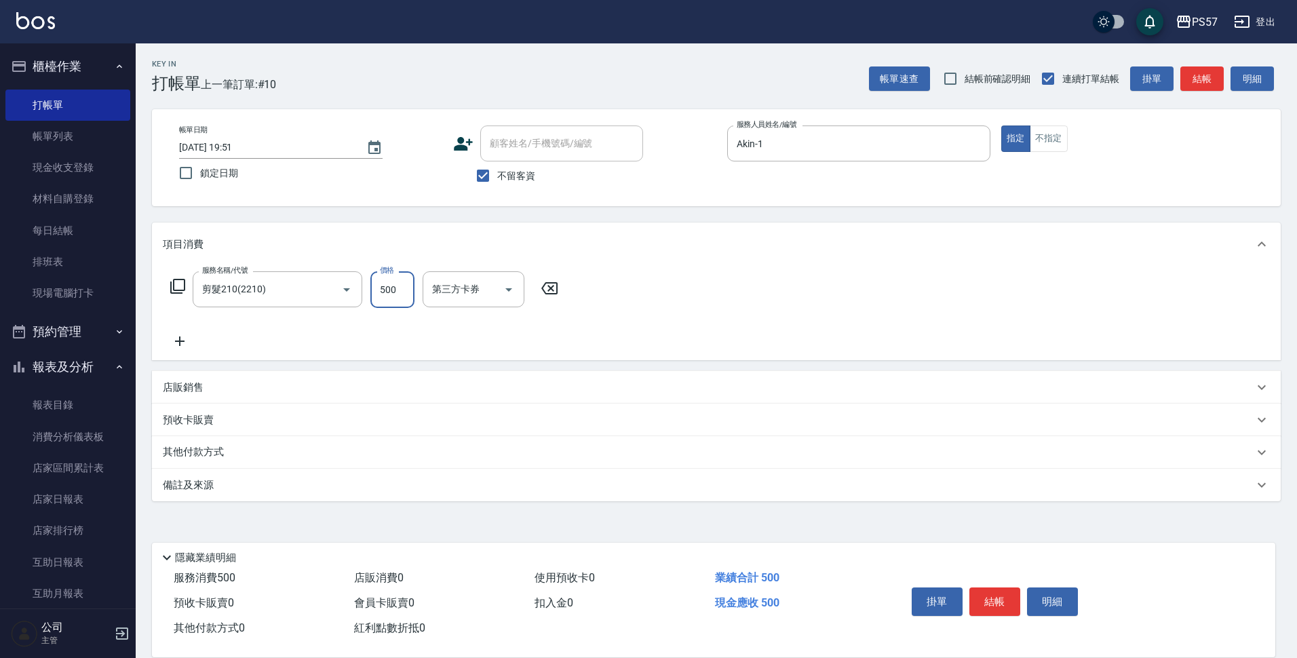
type input "500"
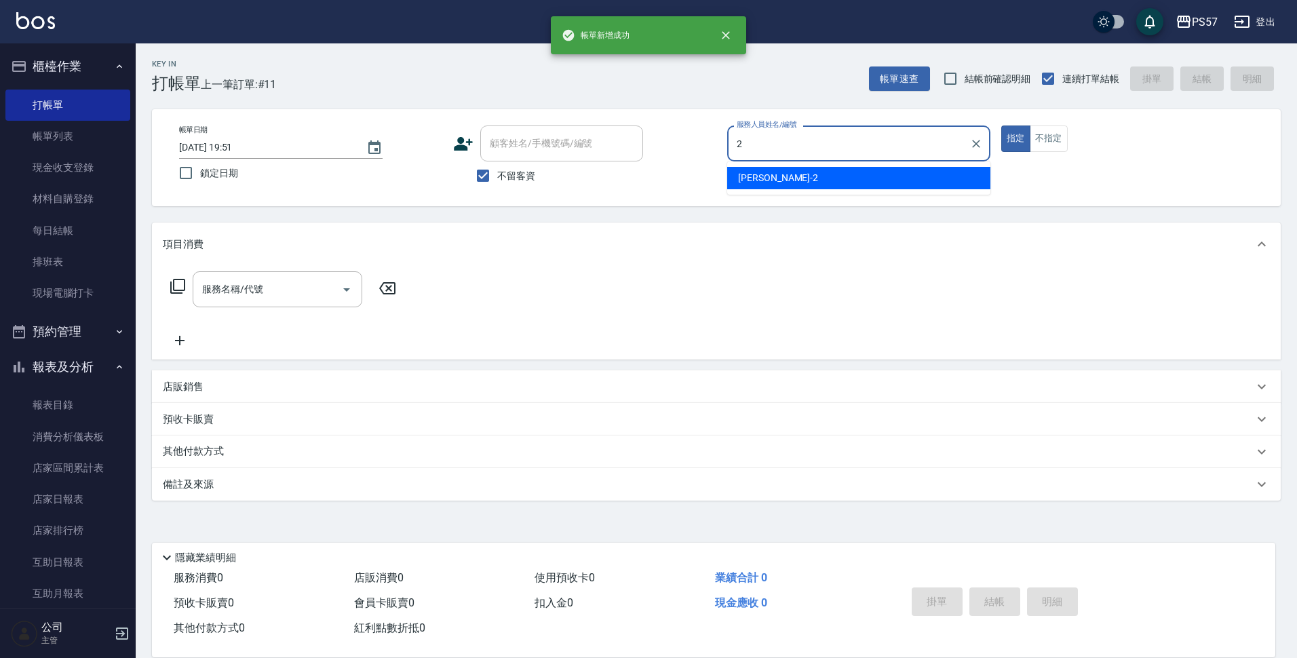
type input "圓圓-2"
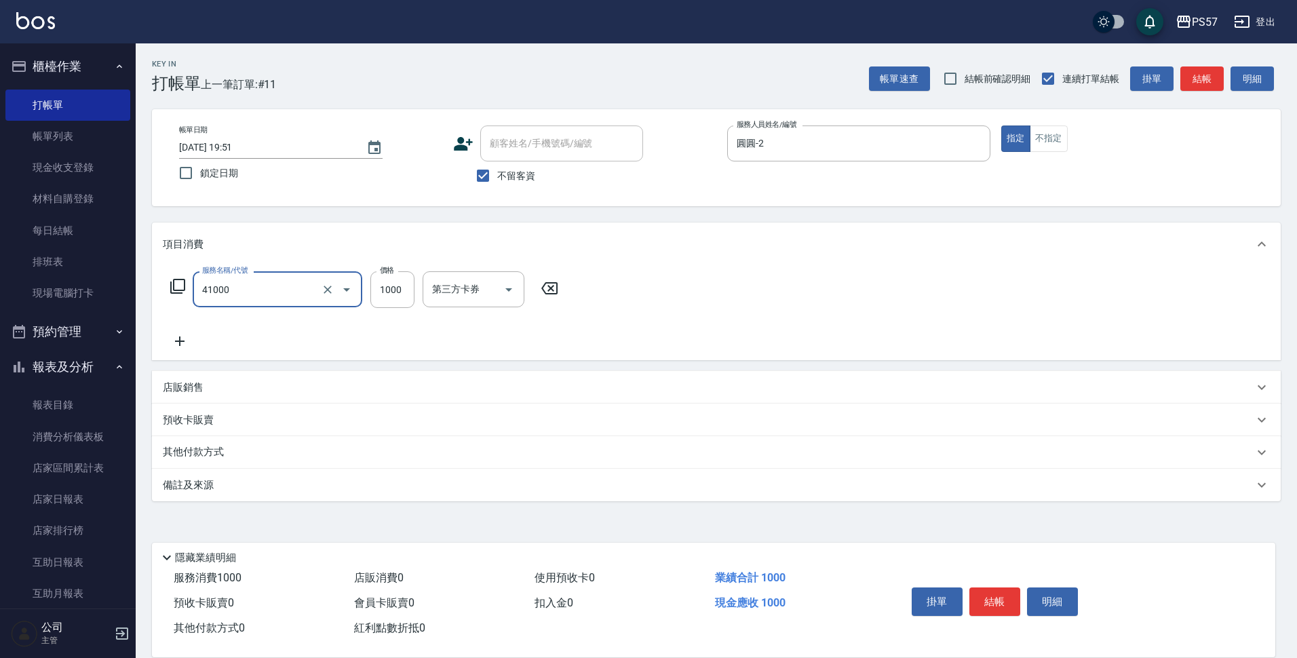
type input "任義金額燙髮(41000)"
type input "1499"
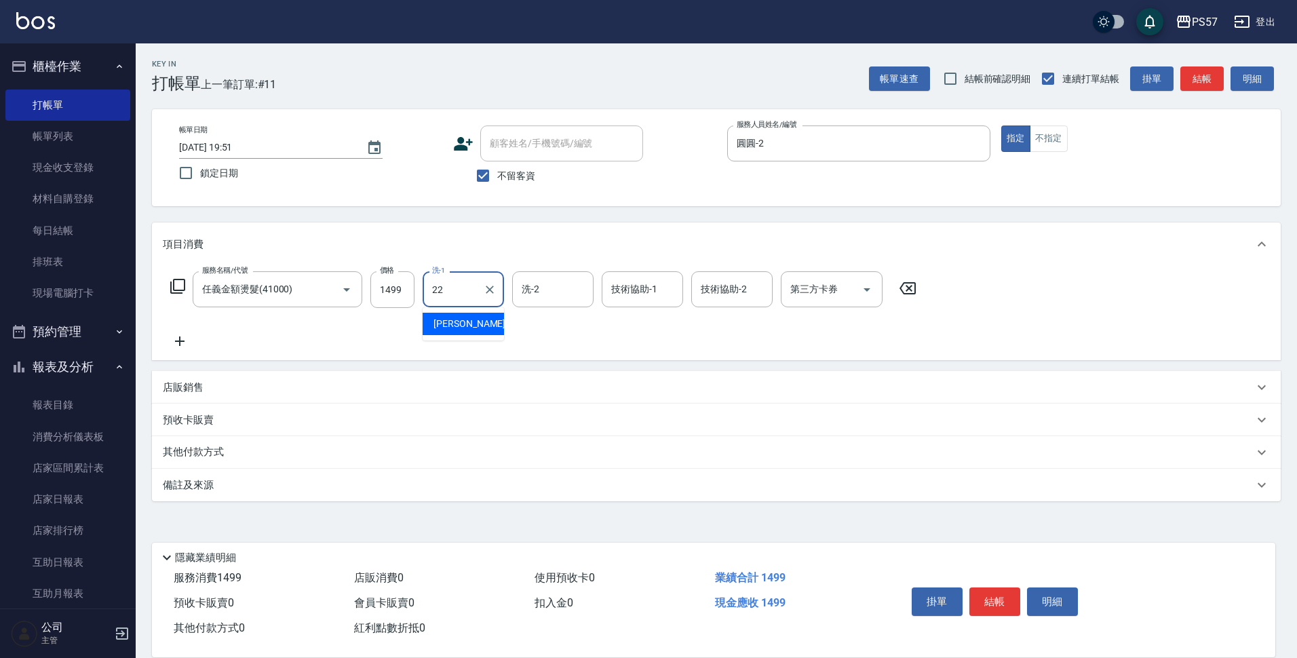
type input "[PERSON_NAME]-22"
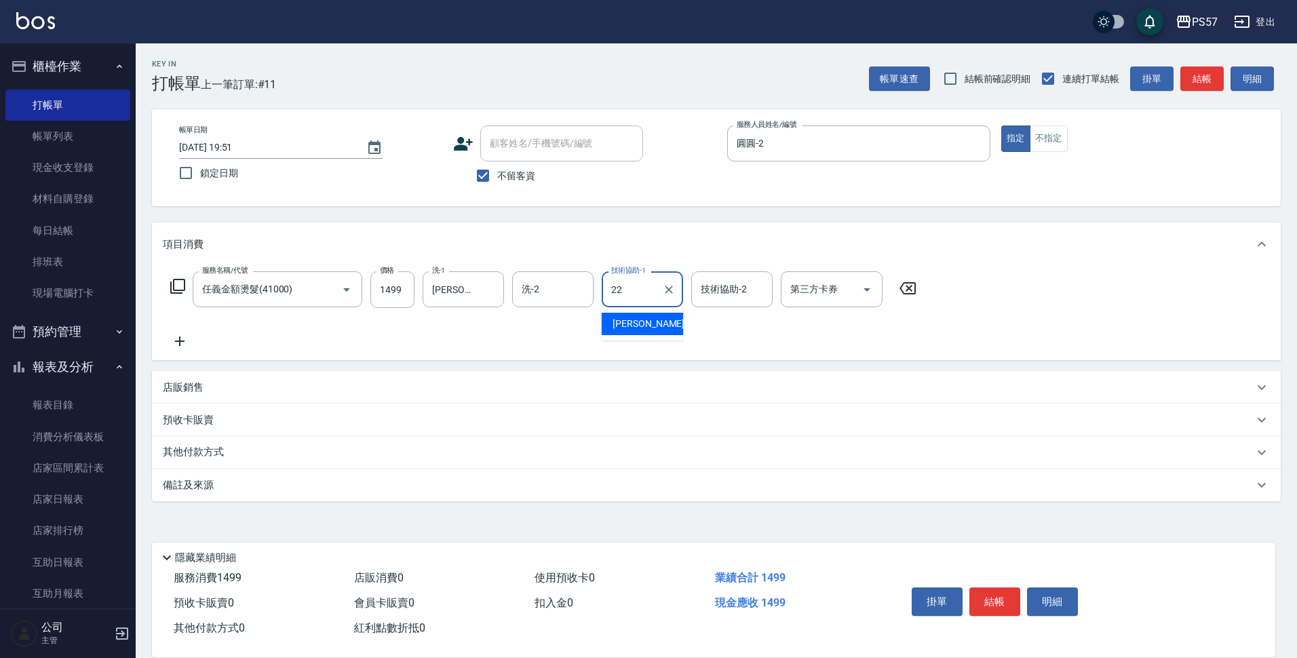
type input "[PERSON_NAME]-22"
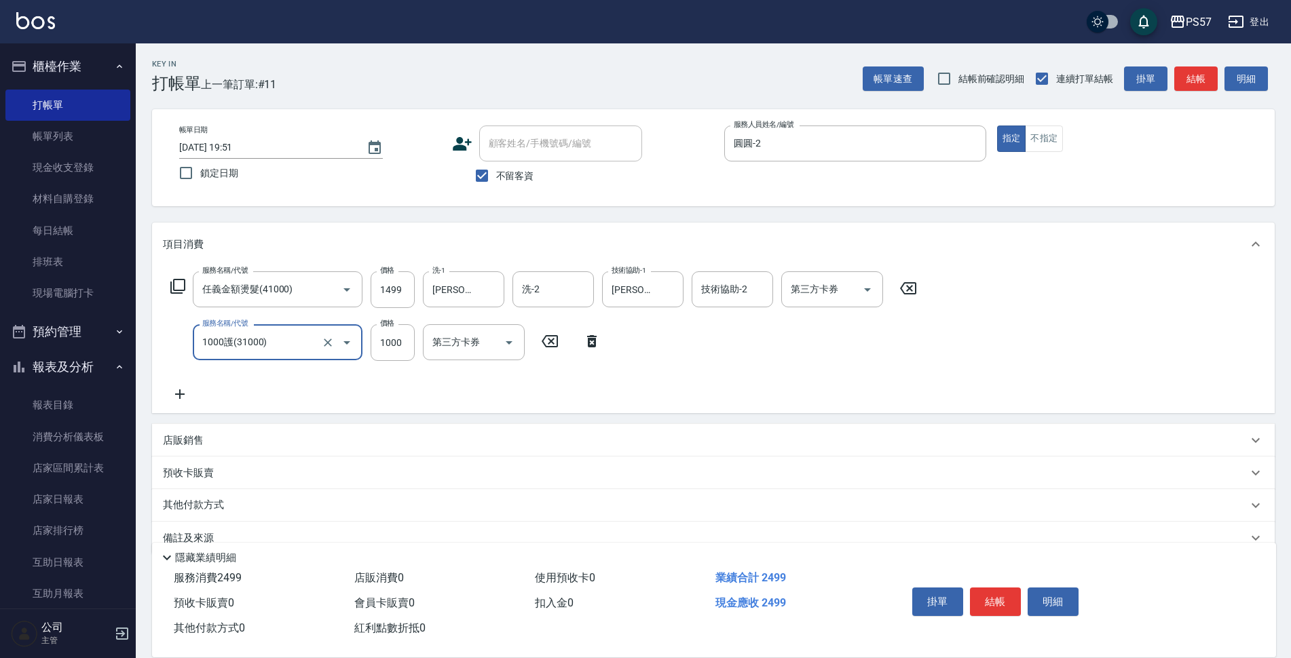
type input "1000護(31000)"
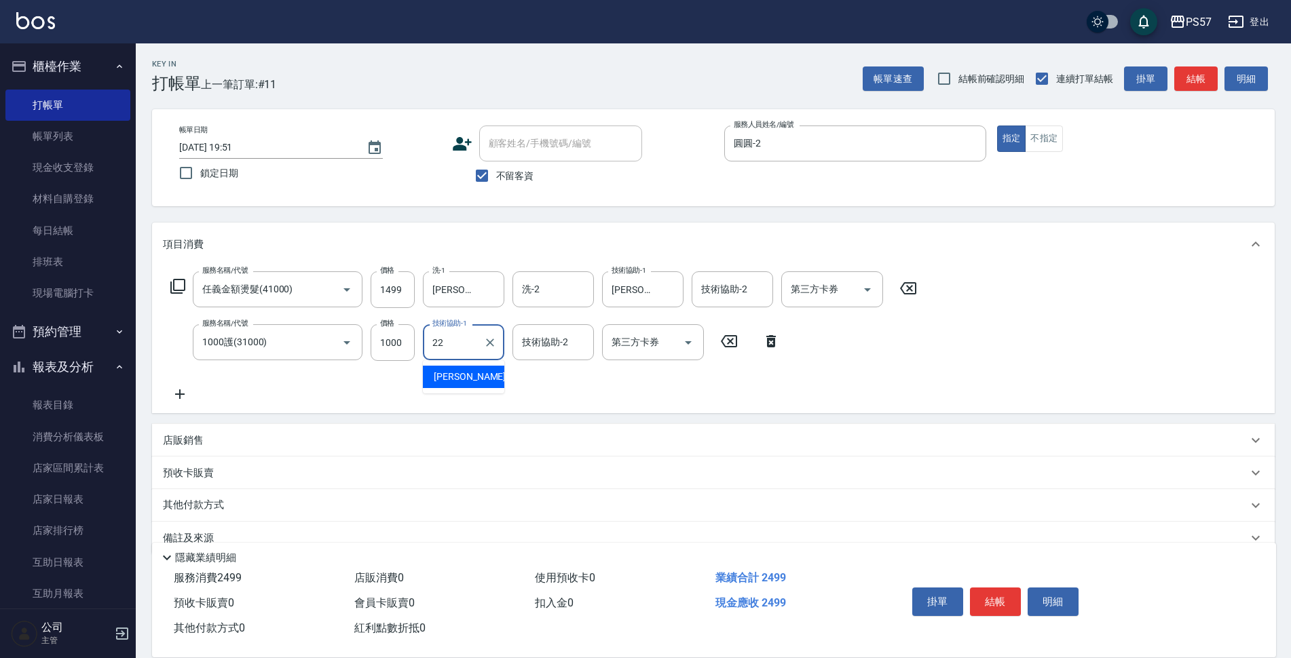
type input "[PERSON_NAME]-22"
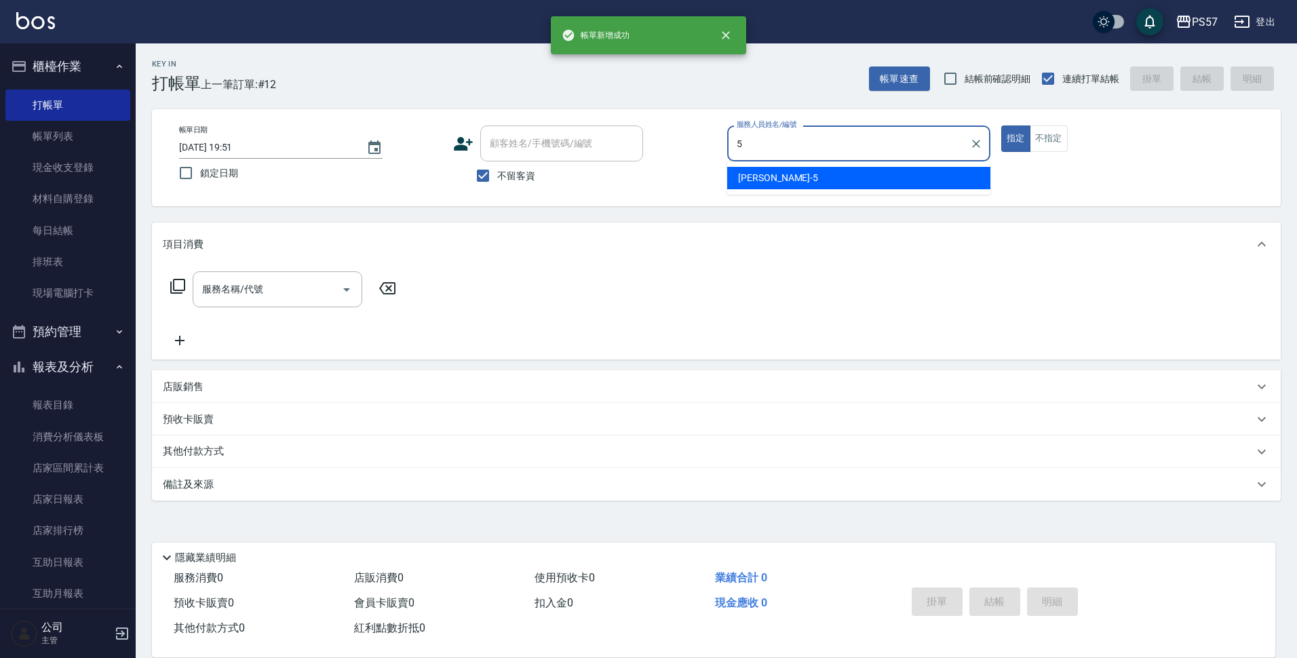
type input "[PERSON_NAME]5"
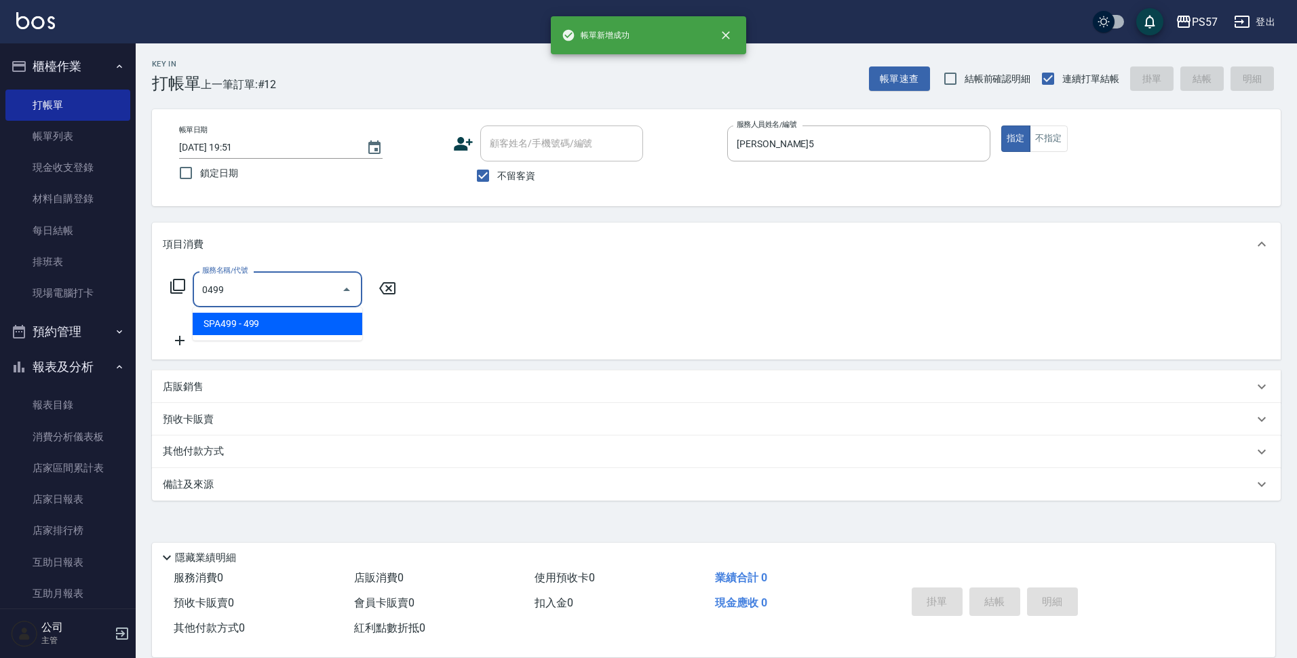
type input "SPA499(0499)"
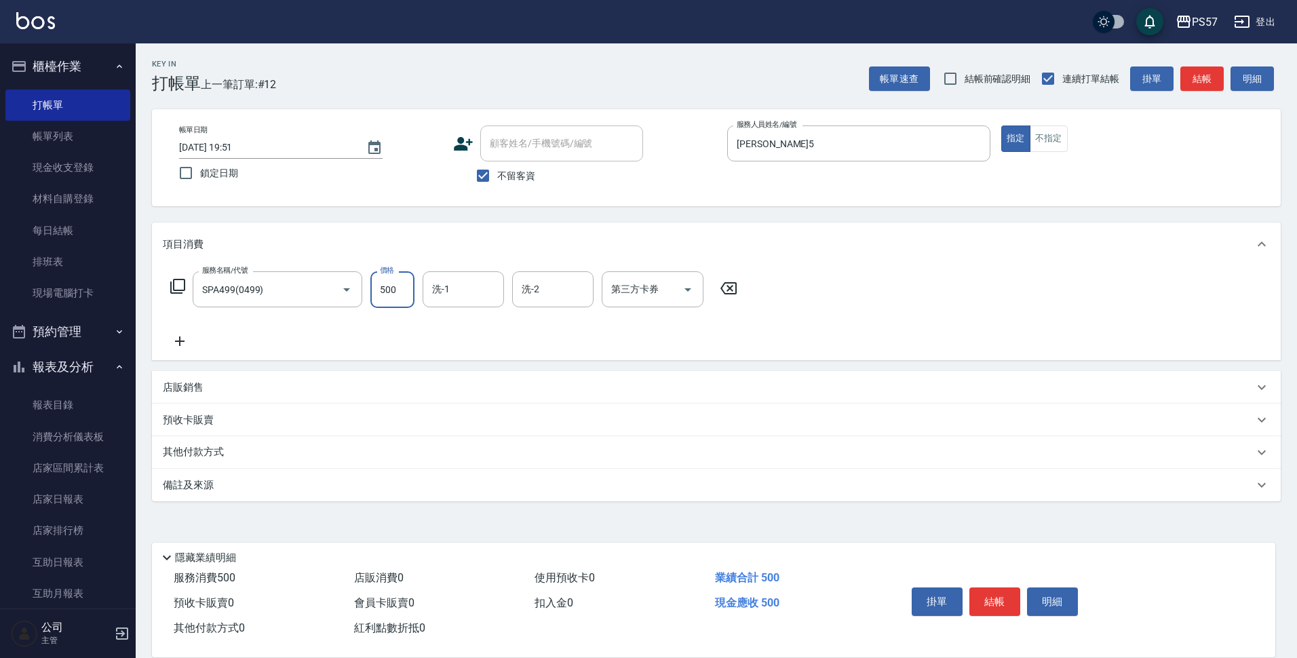
click at [405, 291] on input "500" at bounding box center [392, 289] width 44 height 37
type input "600"
type input "[PERSON_NAME]5"
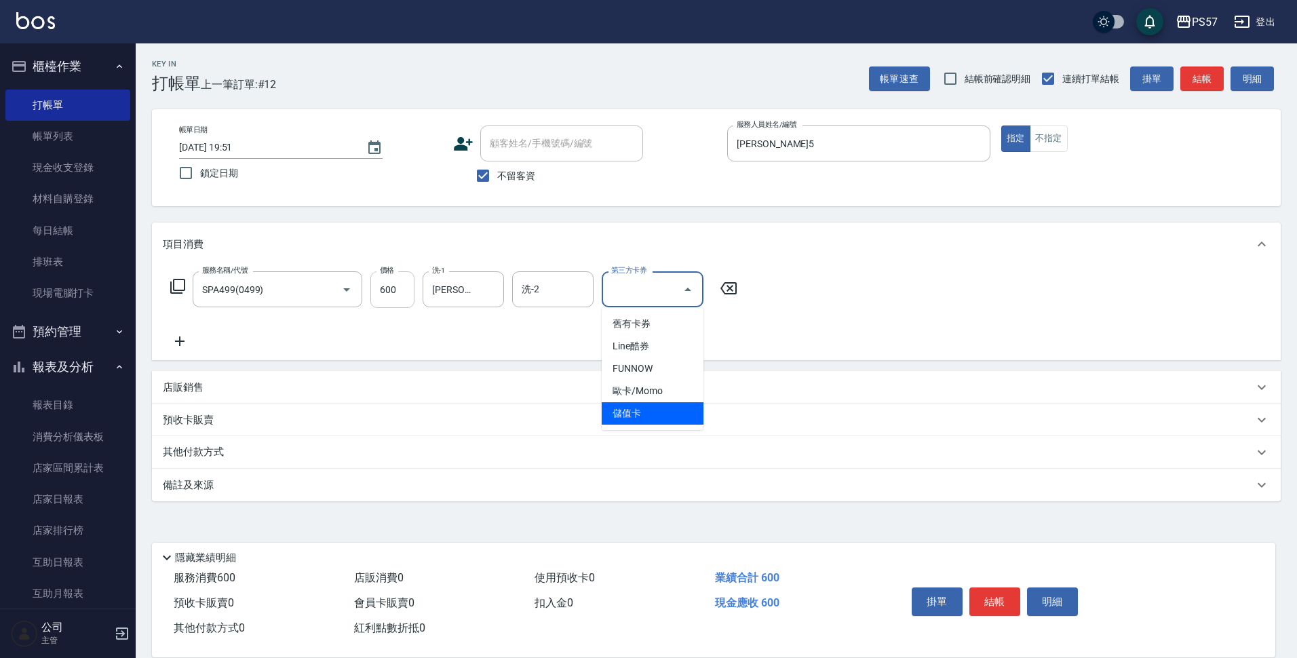
type input "儲值卡"
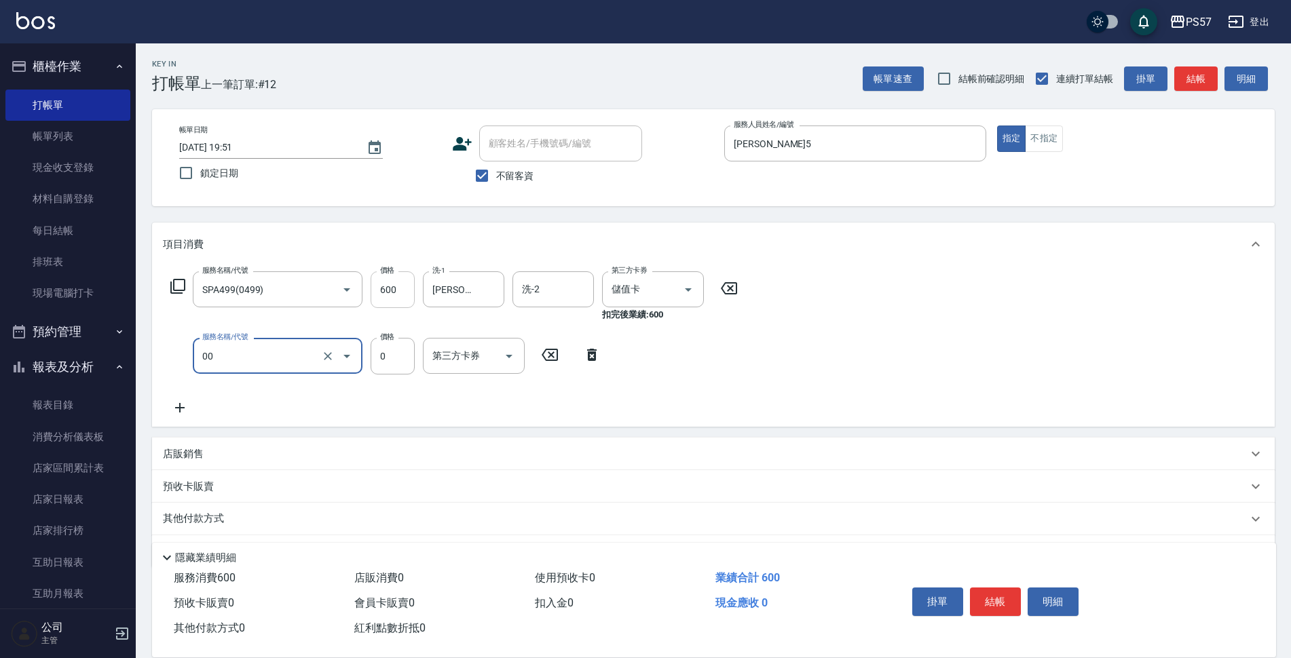
type input "任意補金額(00)"
type input "150"
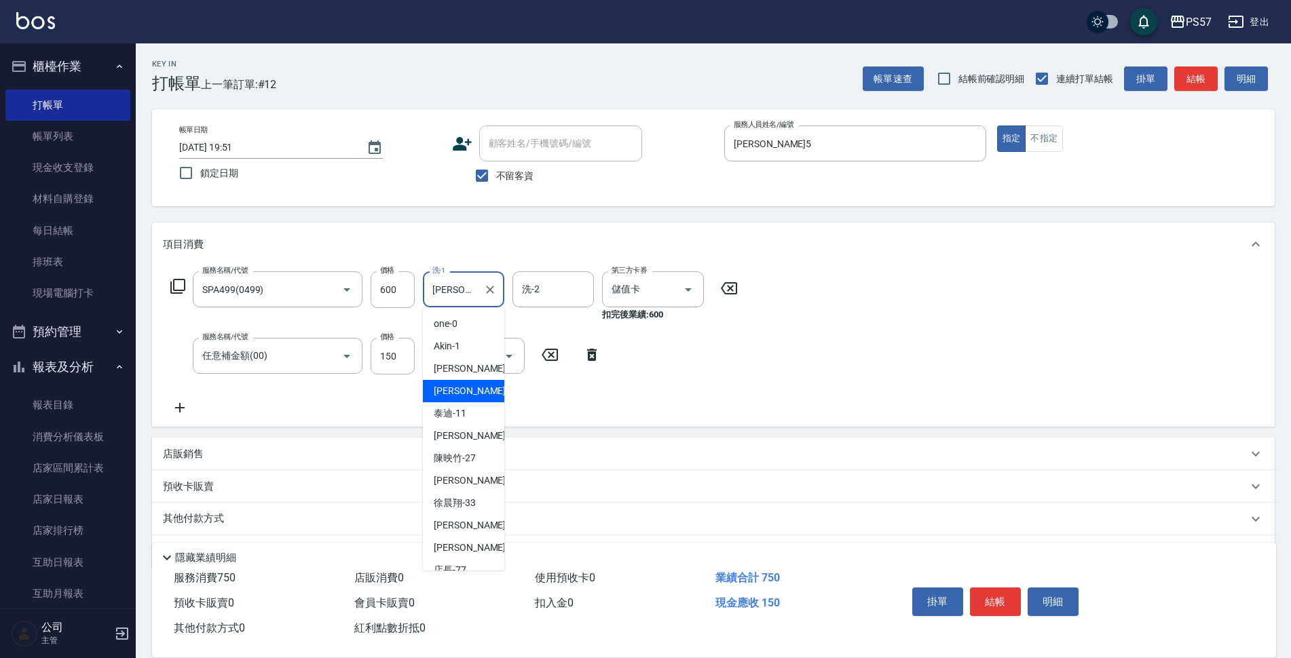
click at [472, 289] on input "[PERSON_NAME]5" at bounding box center [453, 290] width 49 height 24
drag, startPoint x: 472, startPoint y: 291, endPoint x: 427, endPoint y: 295, distance: 44.3
click at [427, 295] on div "[PERSON_NAME]-5 洗-1" at bounding box center [463, 289] width 81 height 36
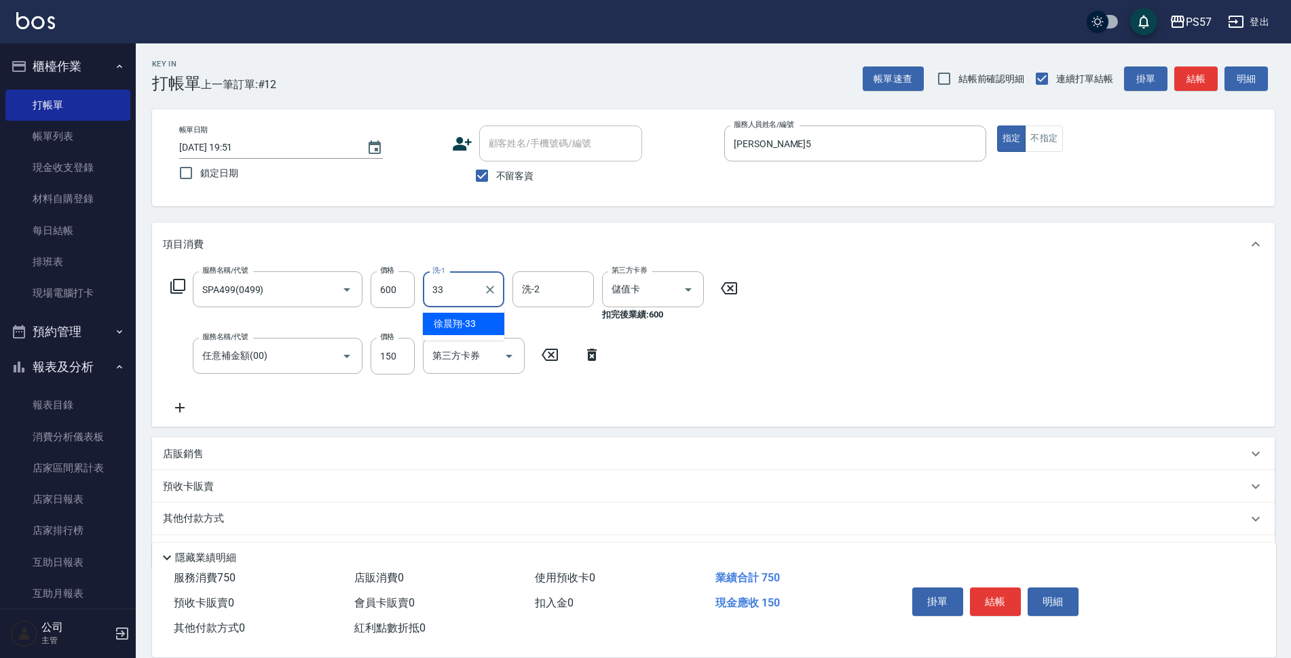
type input "[PERSON_NAME]-33"
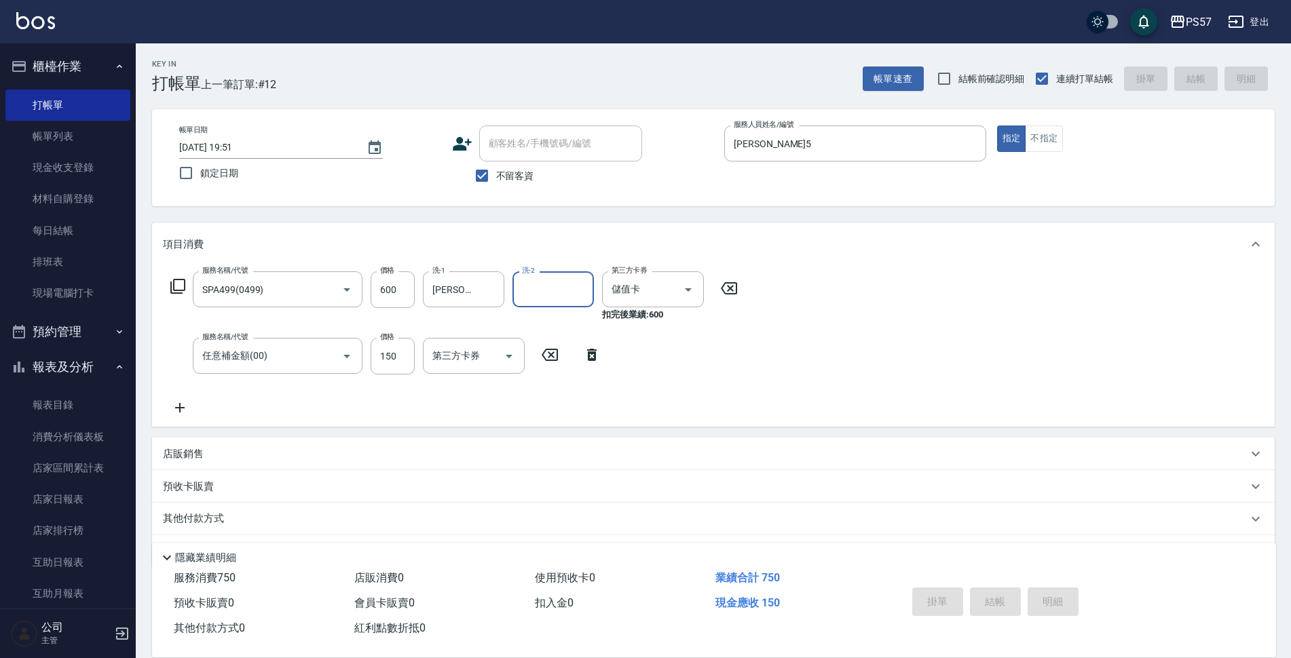
type input "[DATE] 19:52"
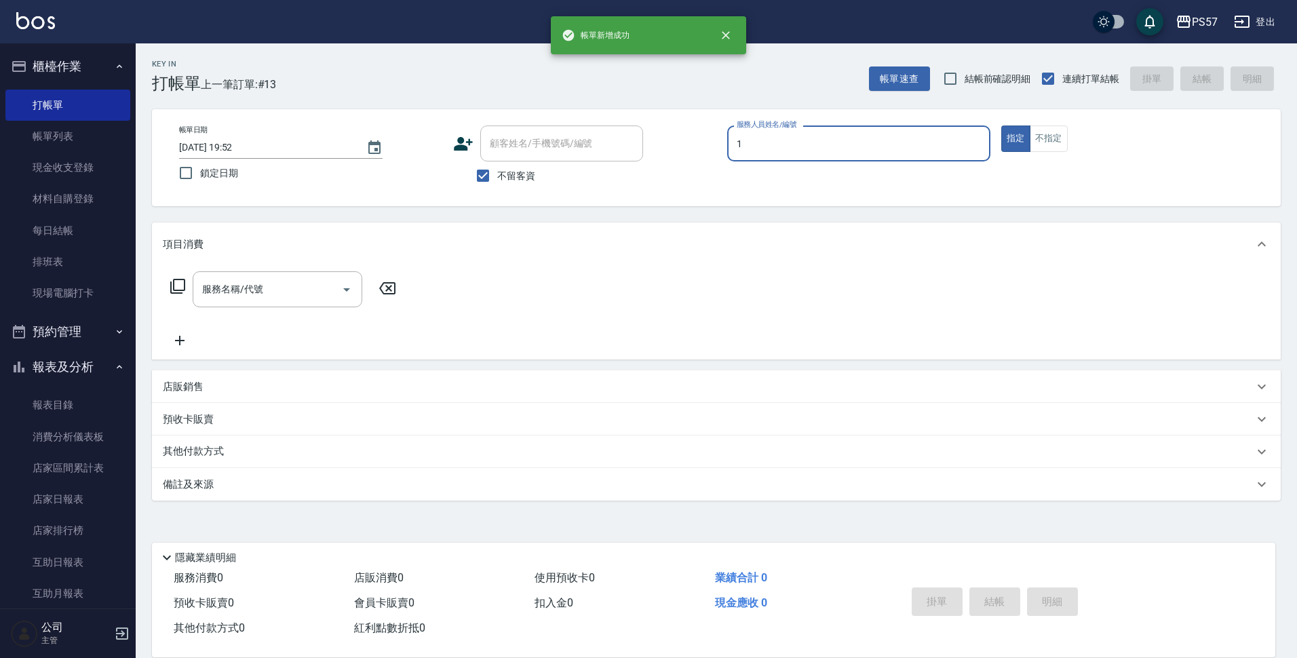
type input "Akin-1"
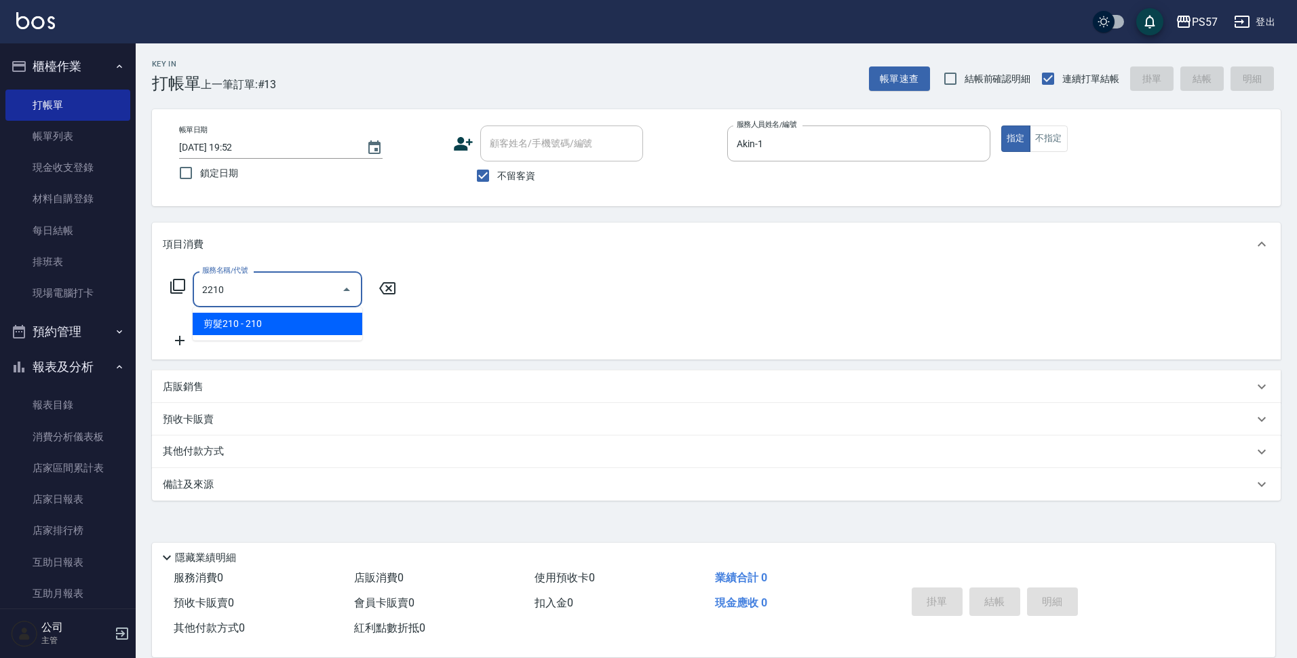
type input "剪髮210(2210)"
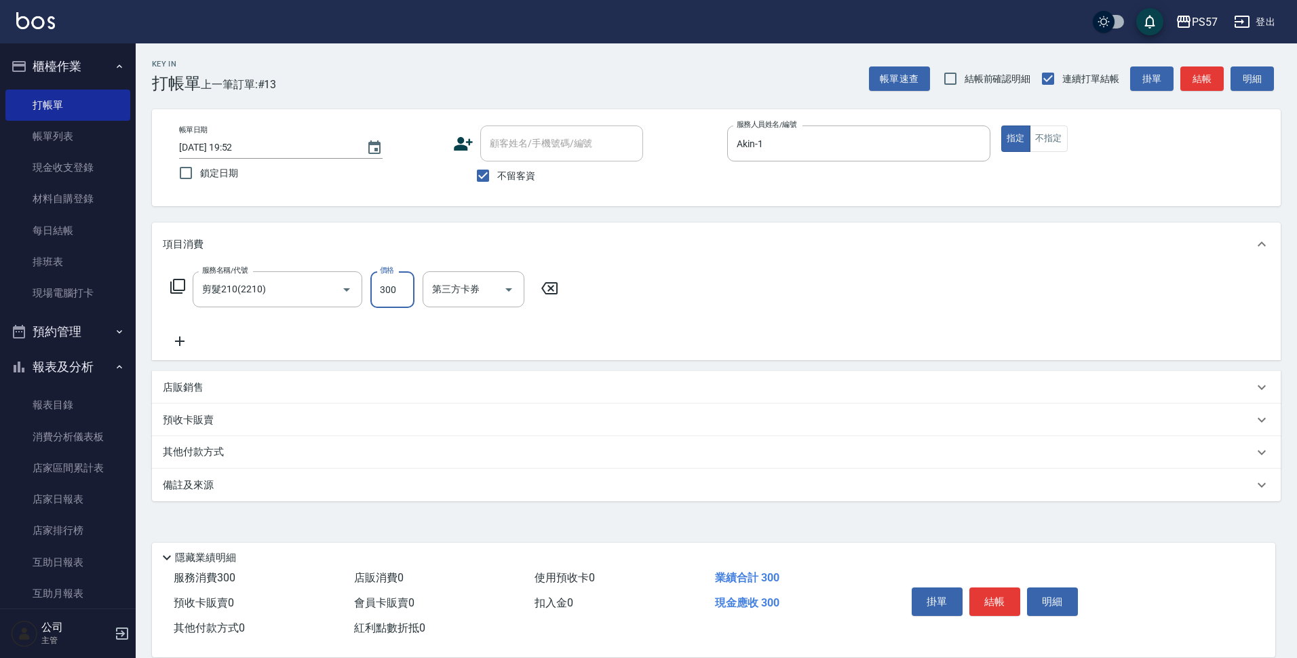
type input "300"
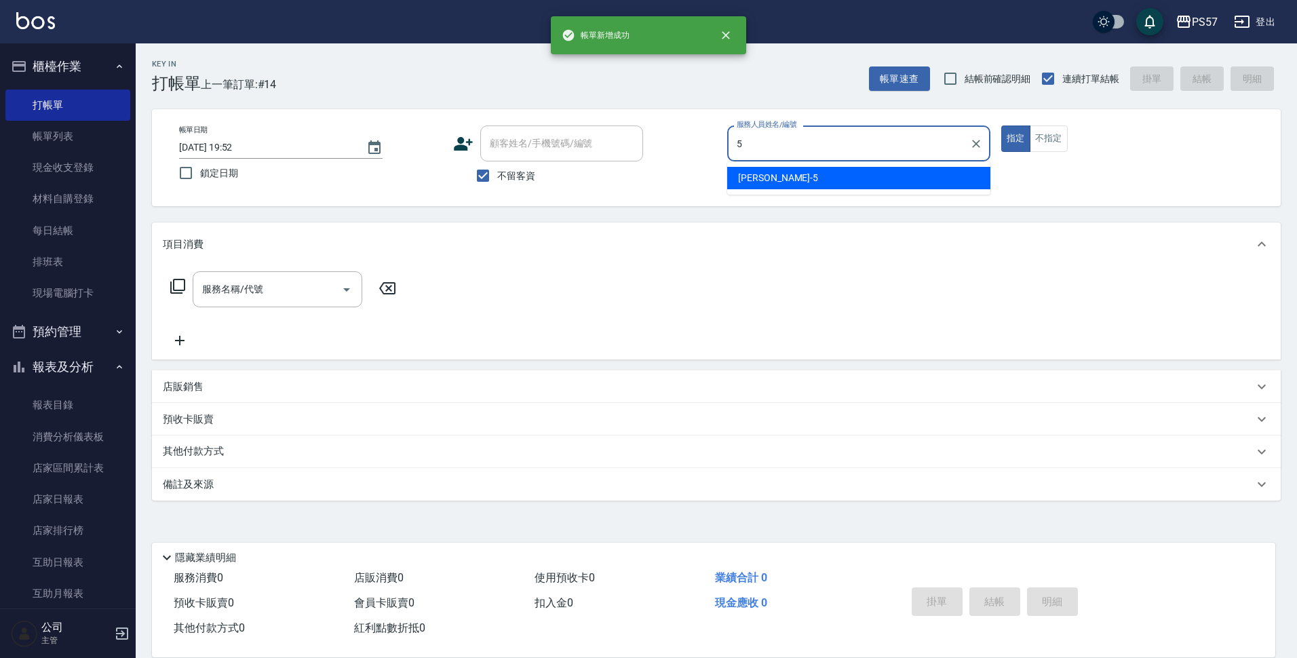
type input "[PERSON_NAME]5"
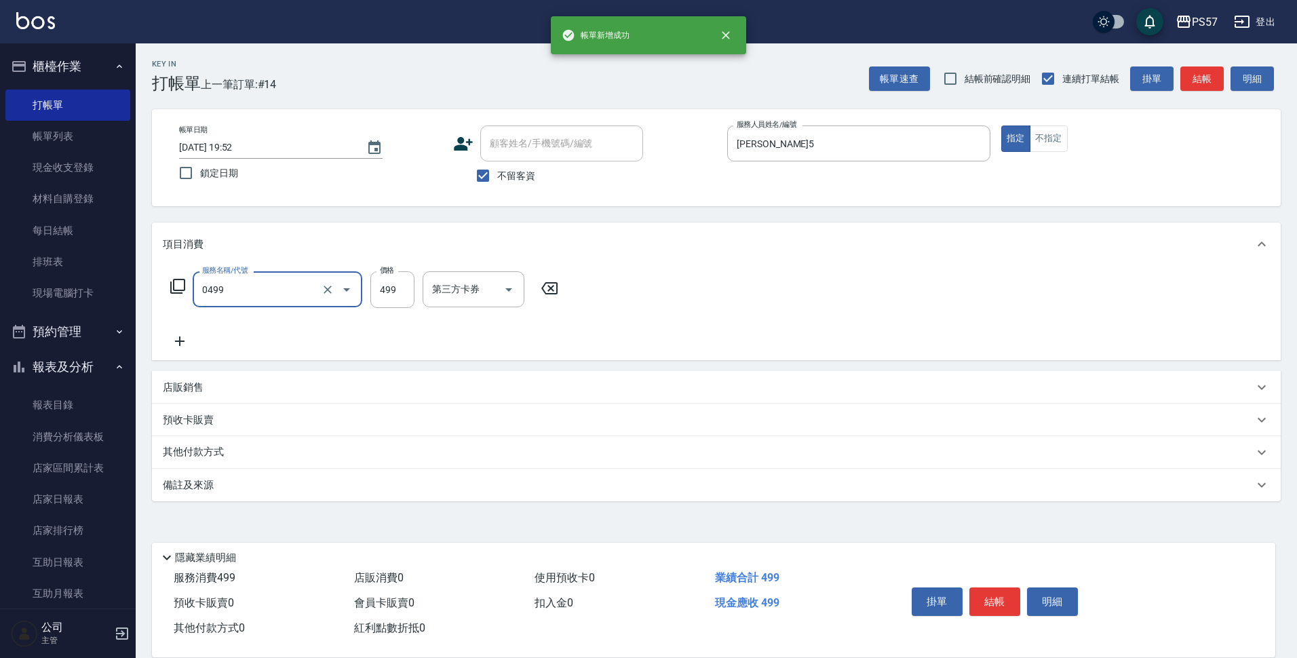
type input "SPA499(0499)"
type input "500"
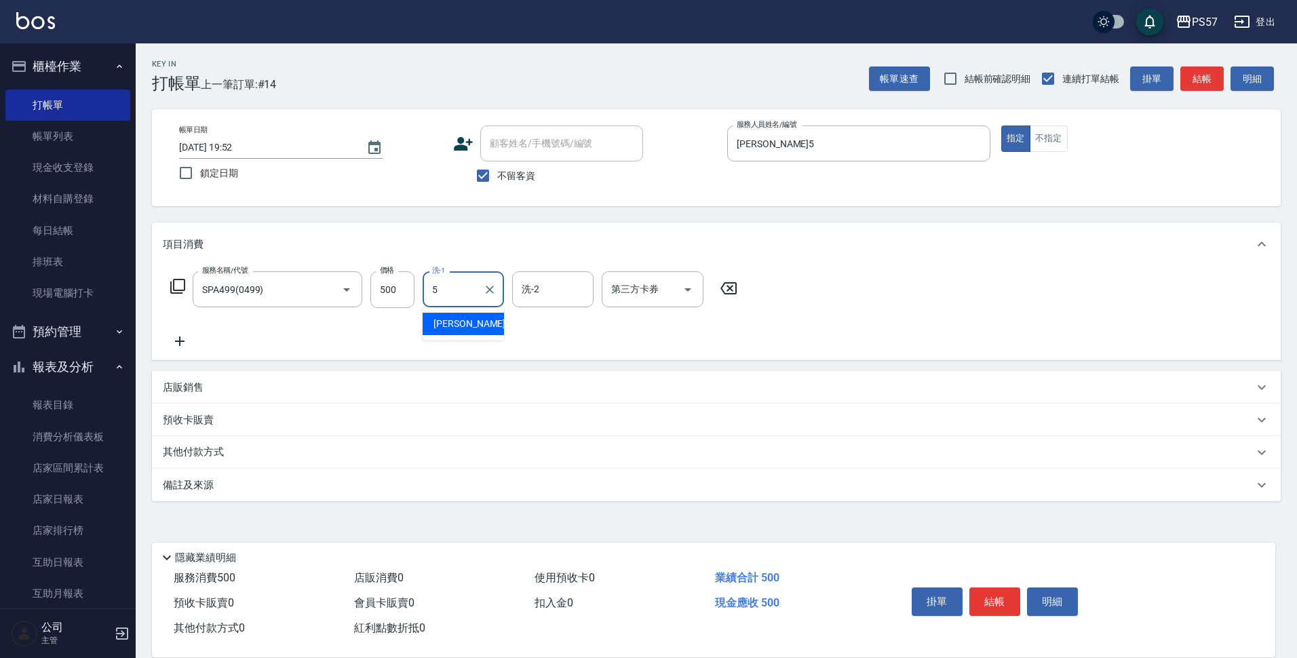
type input "[PERSON_NAME]5"
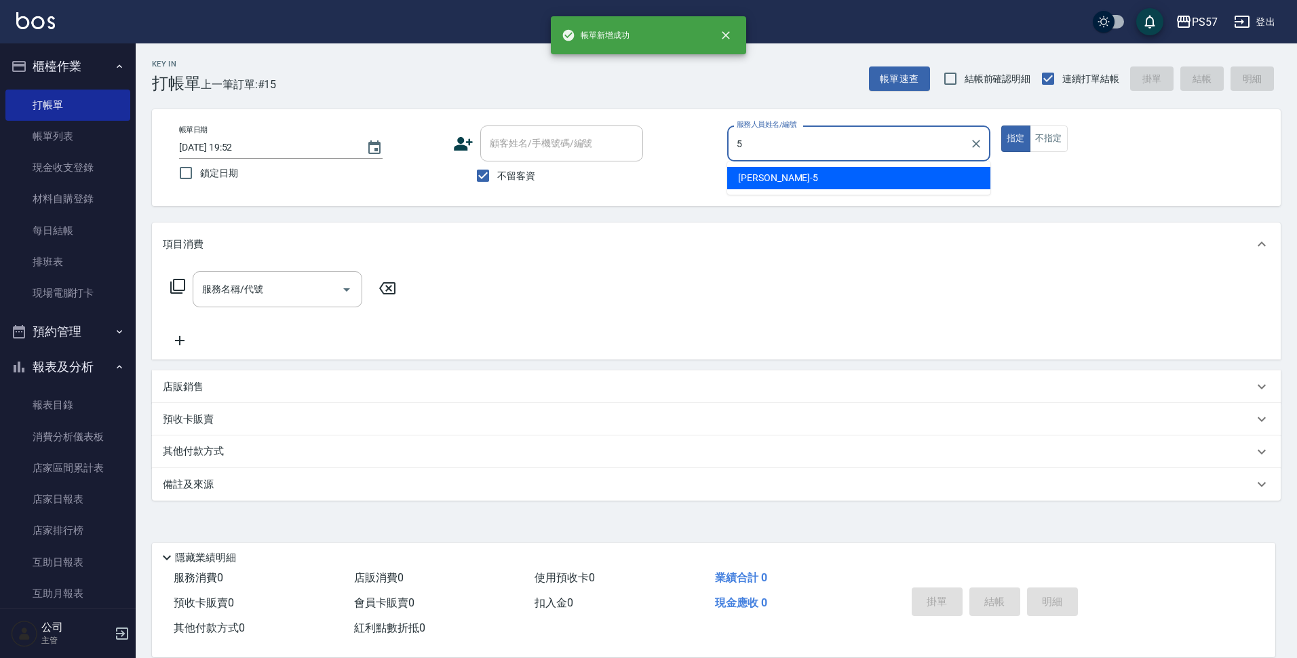
type input "[PERSON_NAME]5"
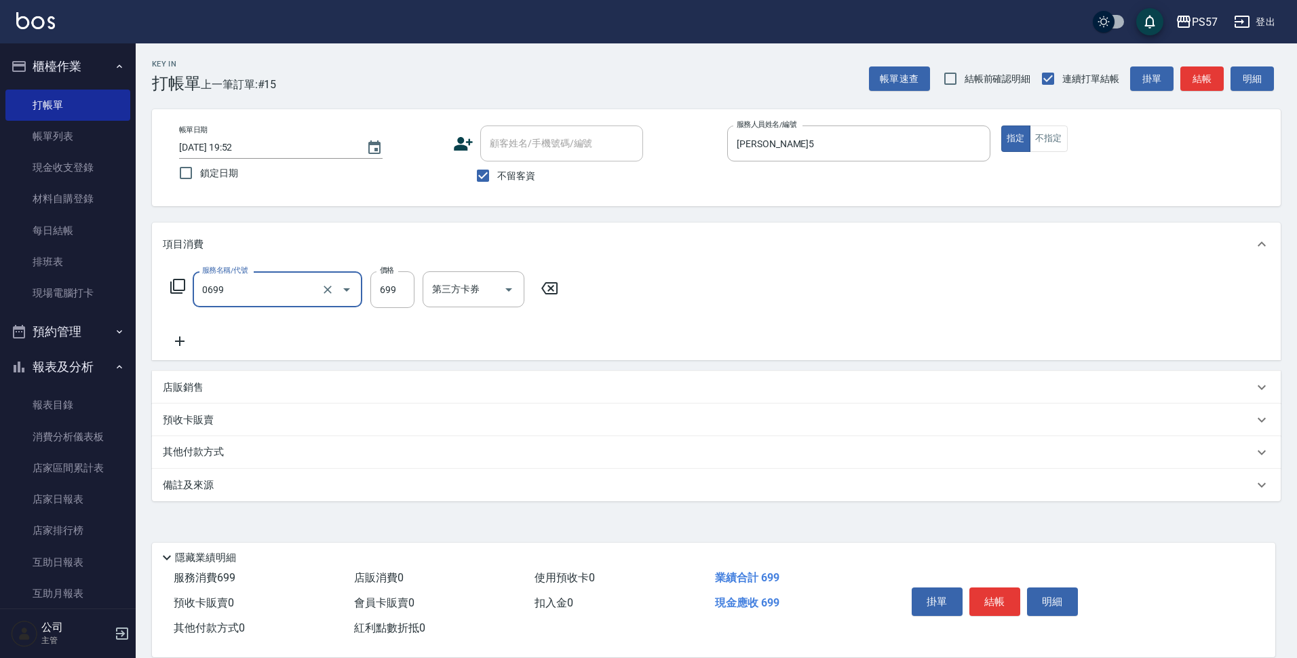
type input "SPA699(0699)"
type input "700"
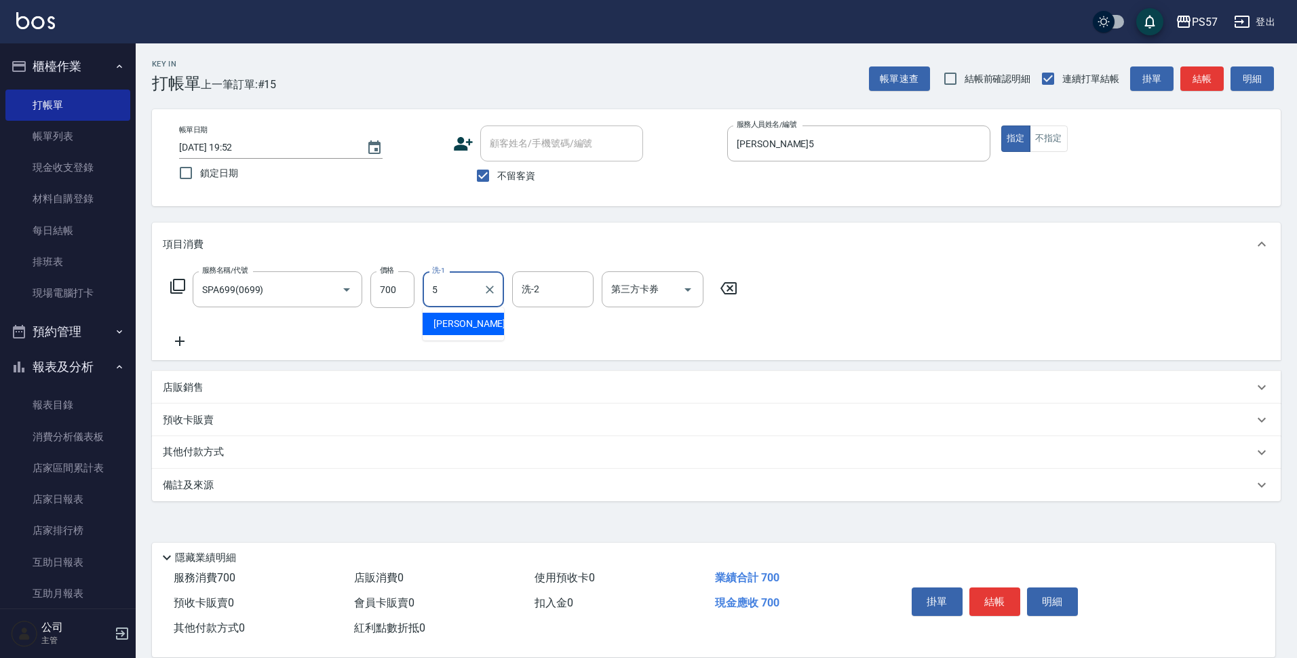
type input "[PERSON_NAME]5"
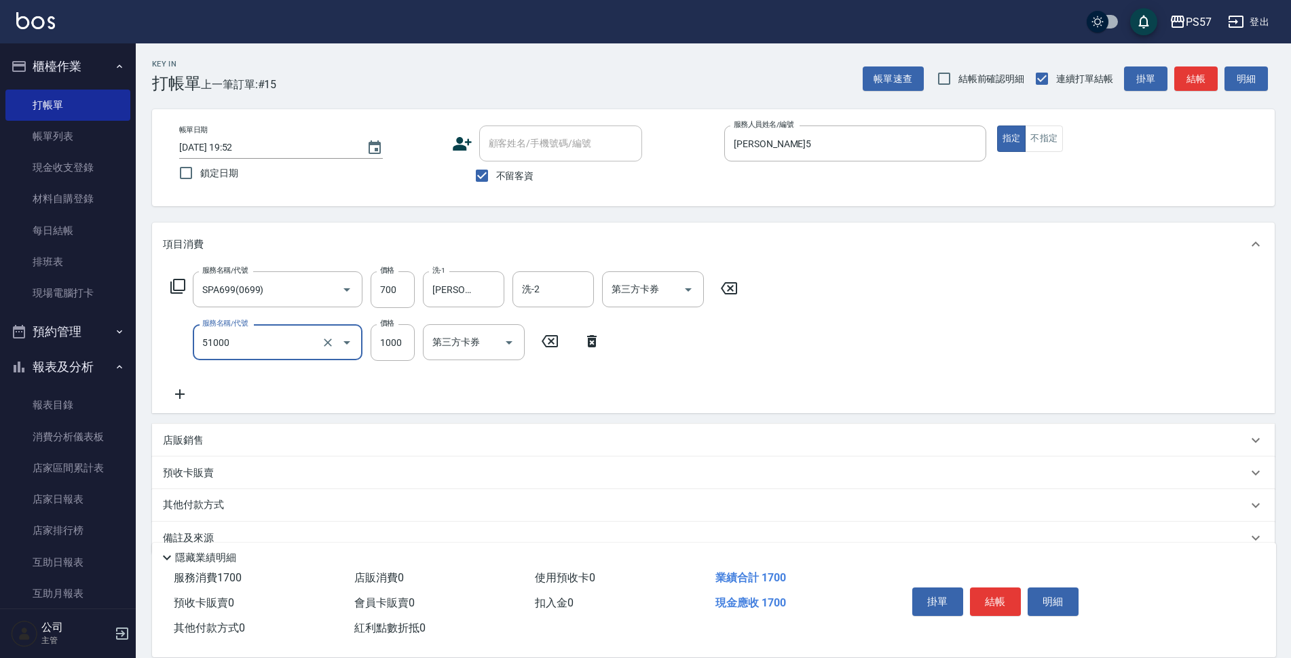
type input "任意金額染髮(51000)"
type input "1200"
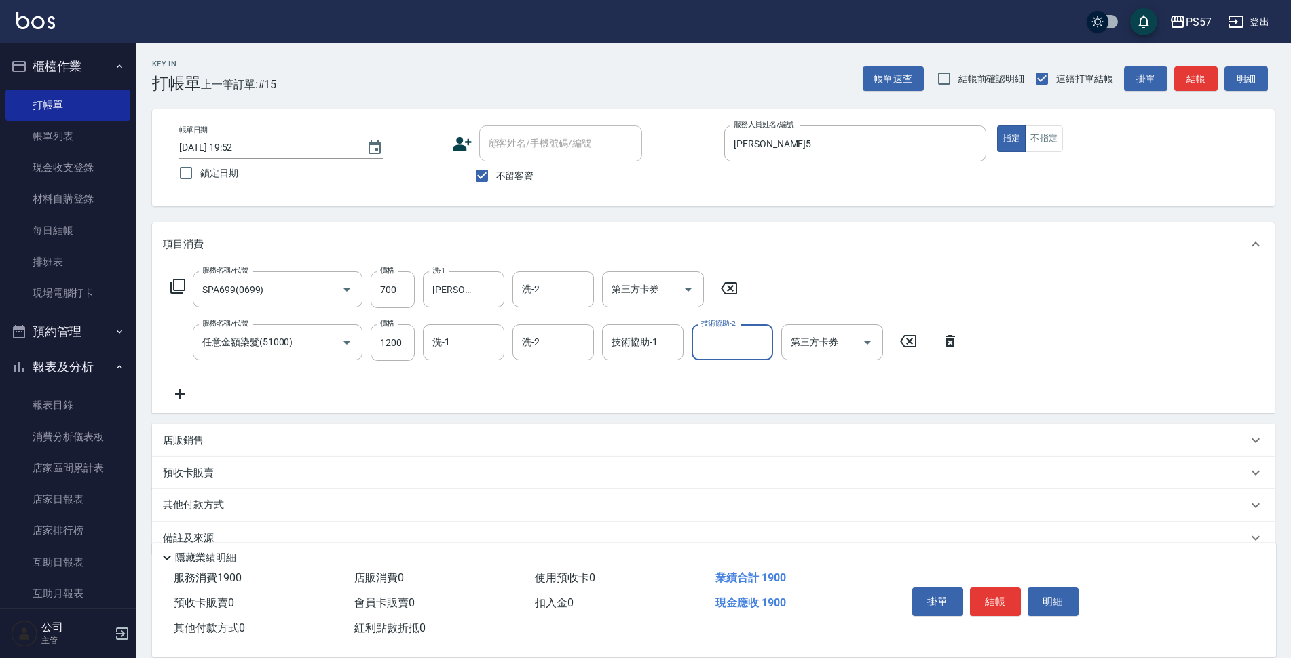
type input "5"
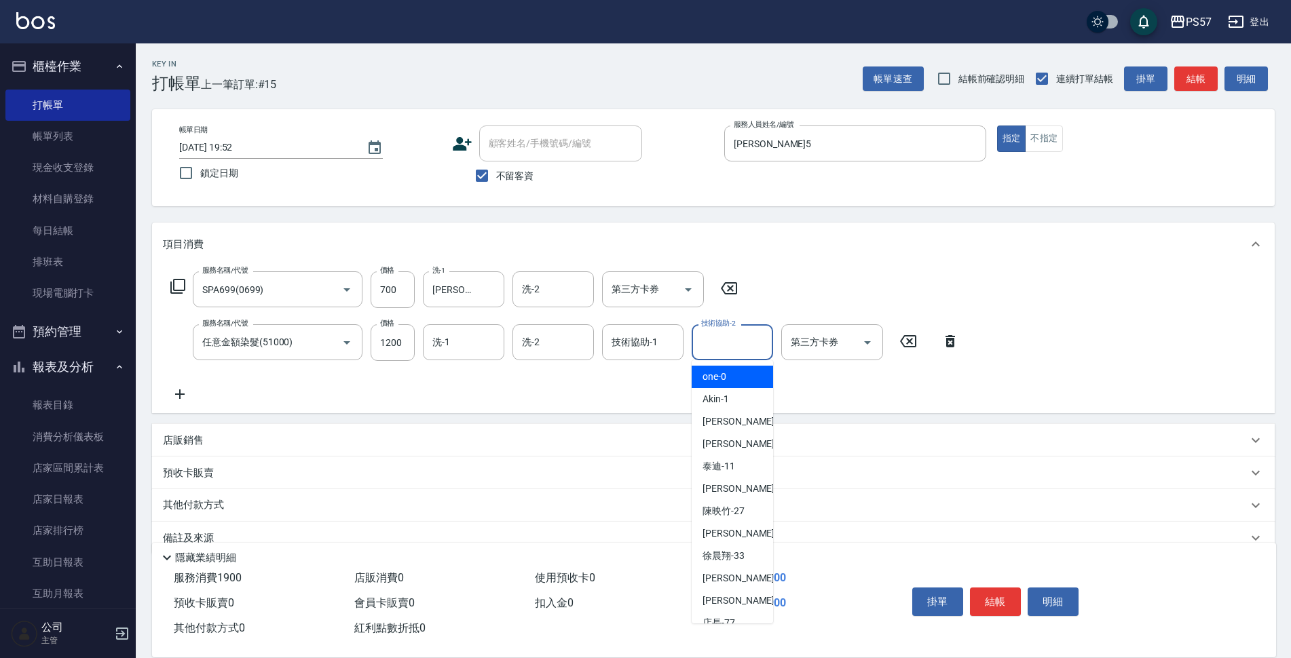
click at [761, 337] on input "技術協助-2" at bounding box center [732, 342] width 69 height 24
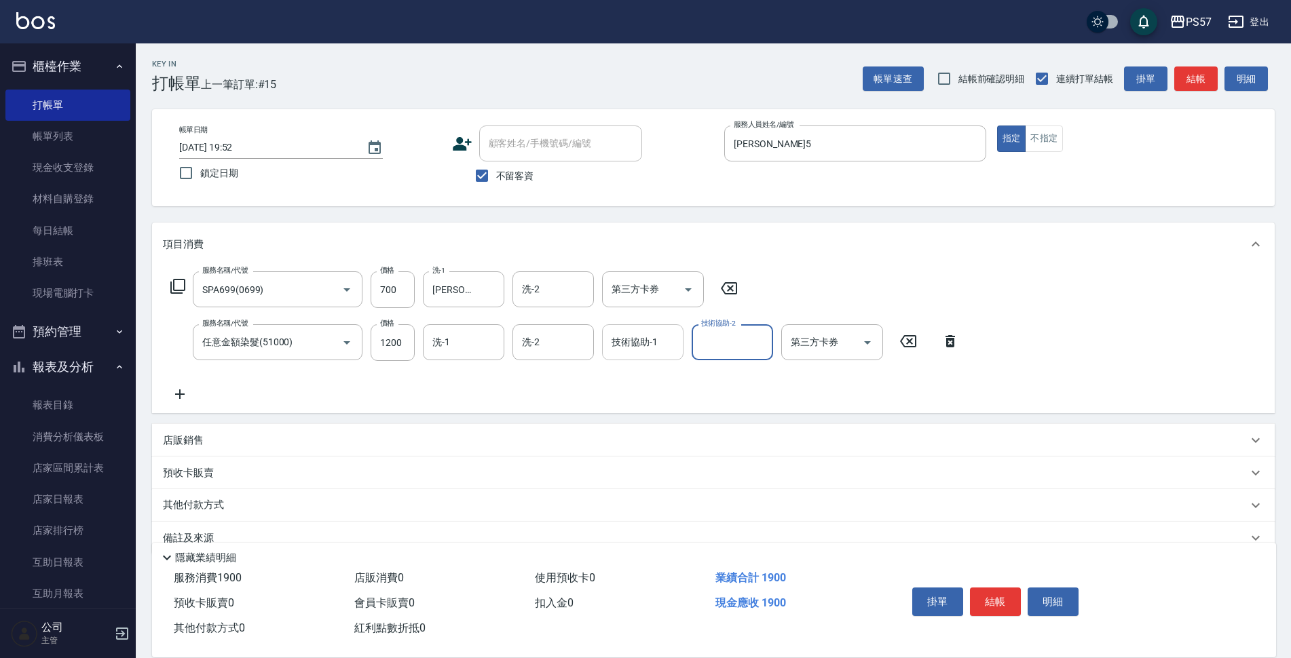
click at [629, 342] on input "技術協助-1" at bounding box center [642, 342] width 69 height 24
type input "[PERSON_NAME]5"
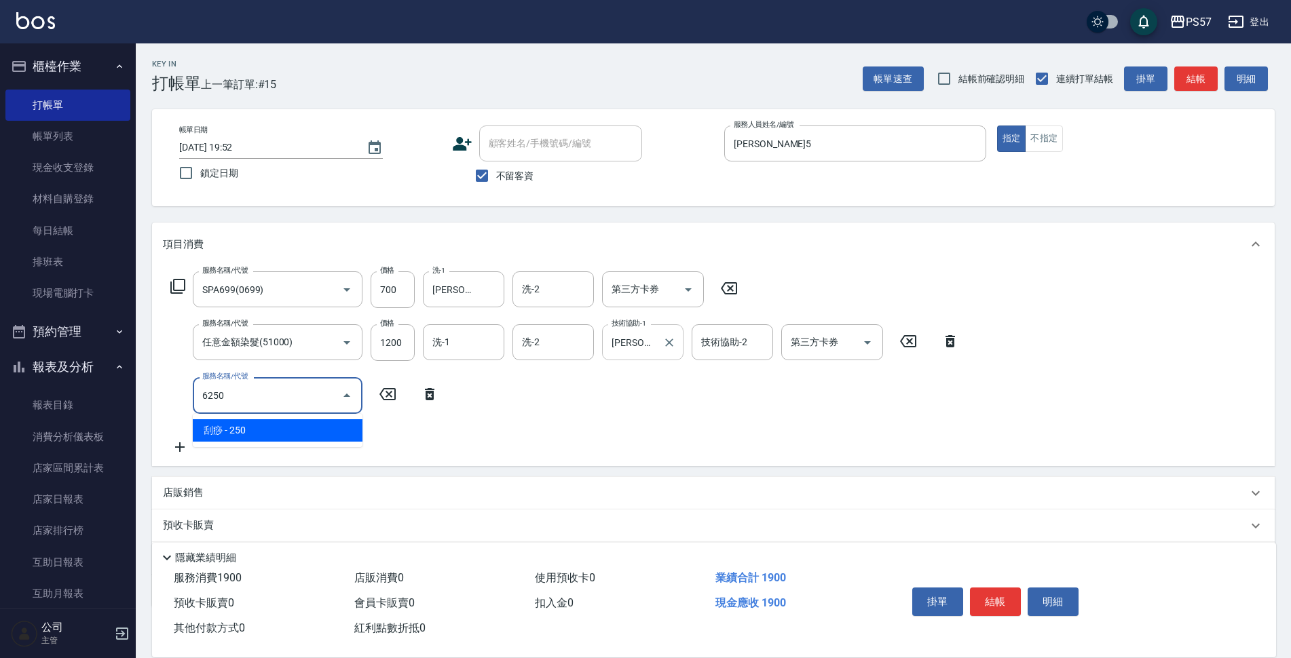
type input "刮痧(6250)"
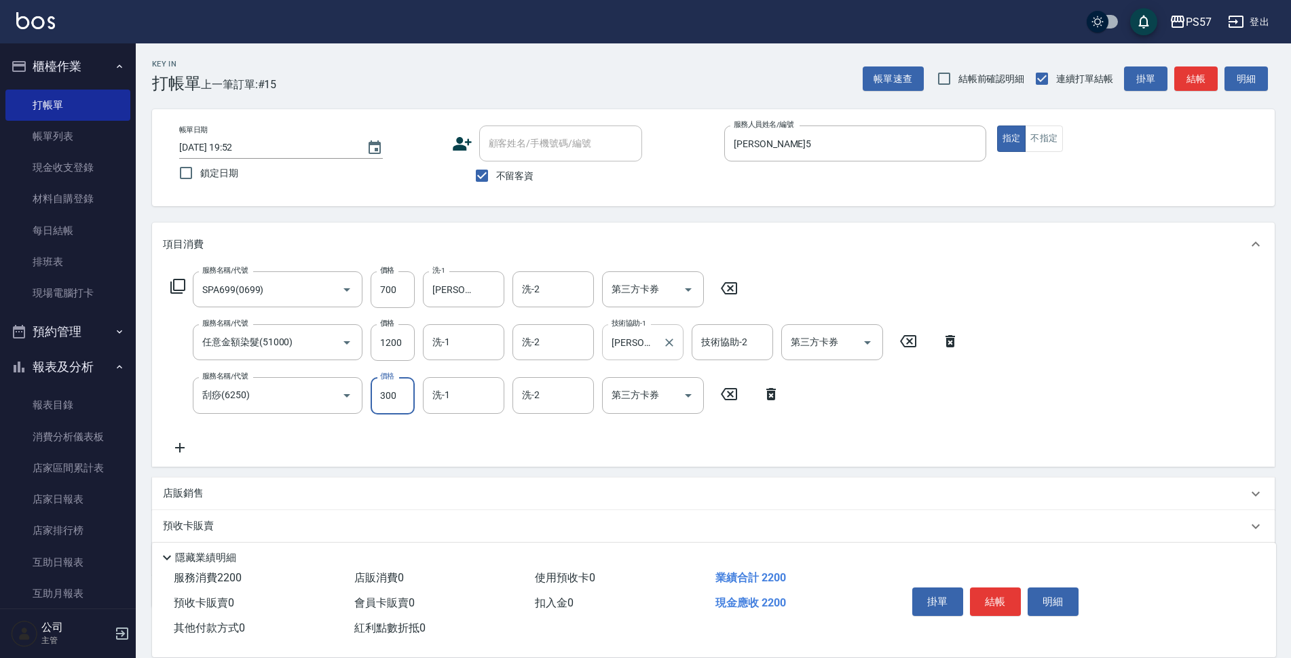
type input "300"
type input "[PERSON_NAME]5"
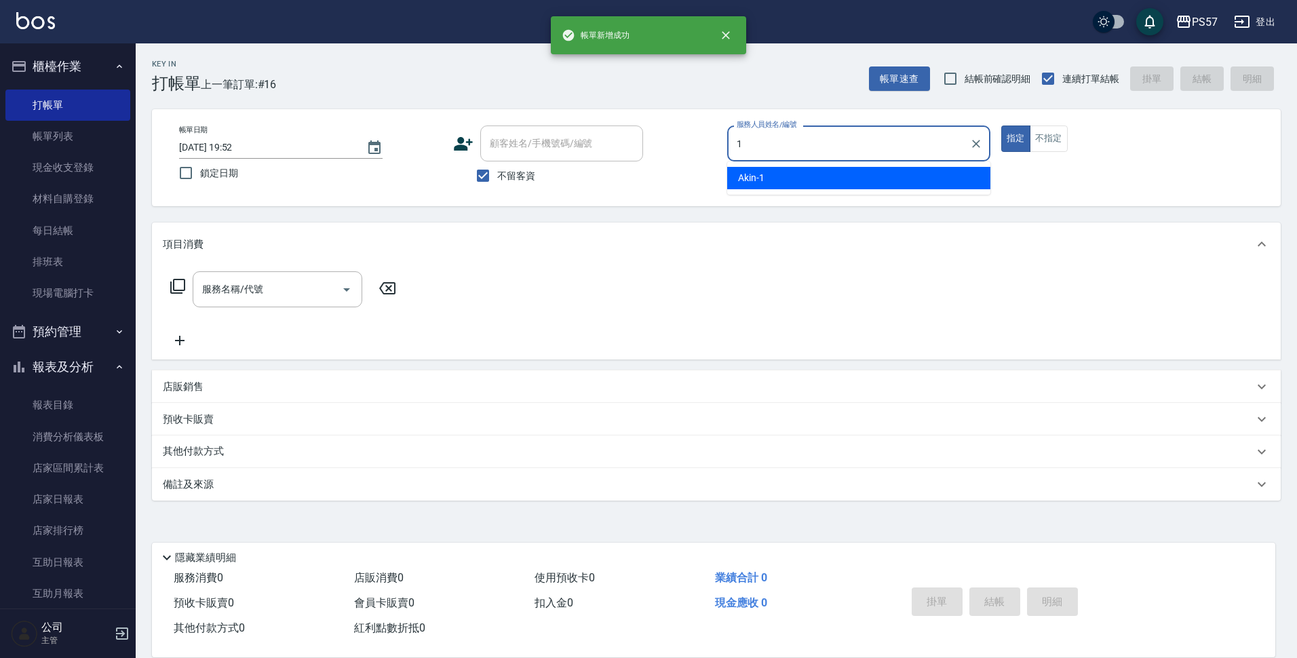
type input "Akin-1"
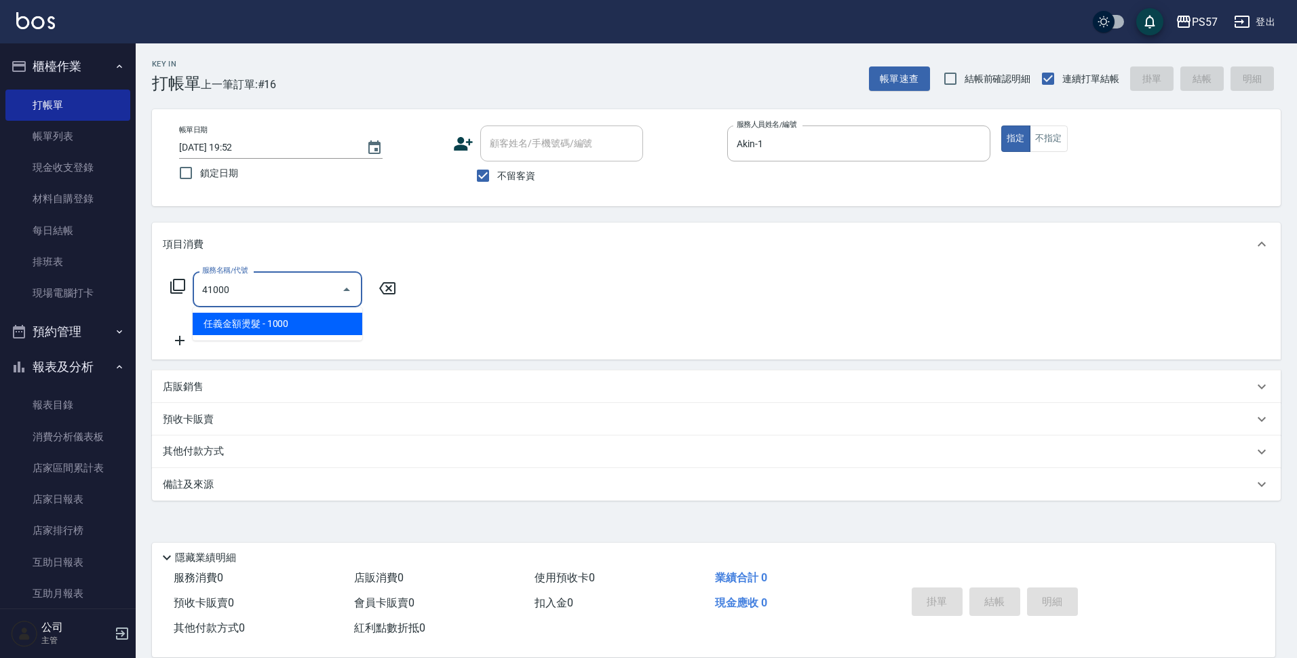
type input "任義金額燙髮(41000)"
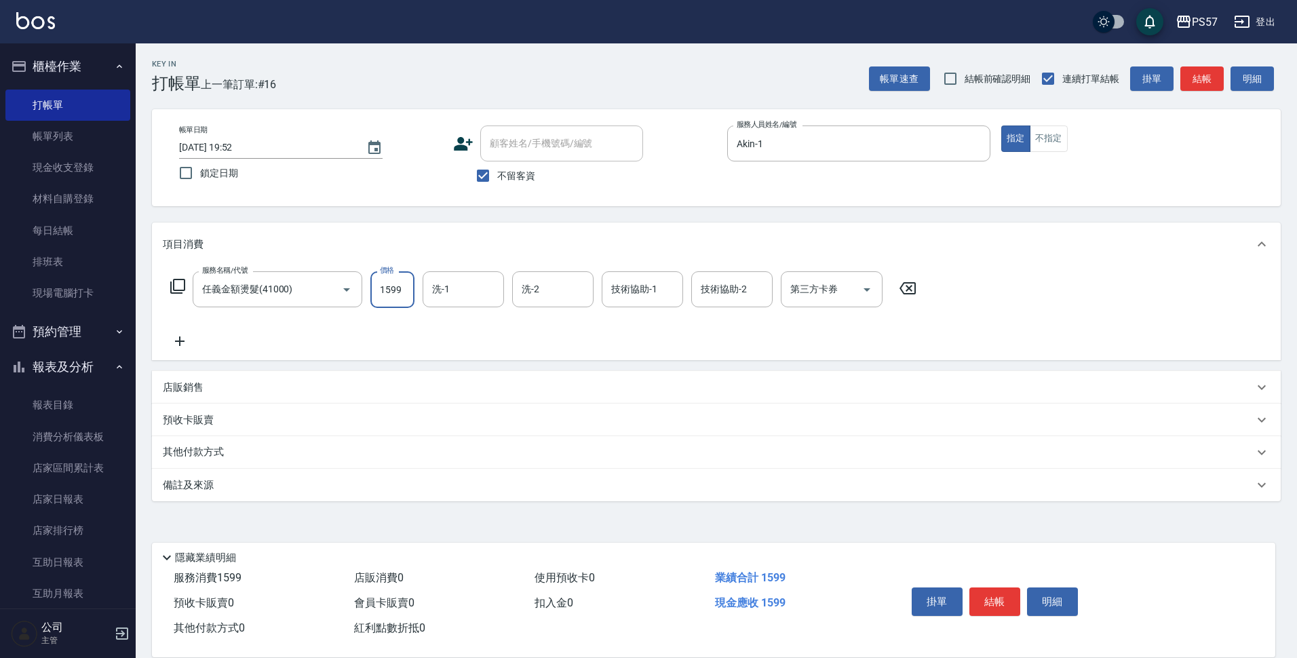
type input "1599"
type input "[PERSON_NAME]-33"
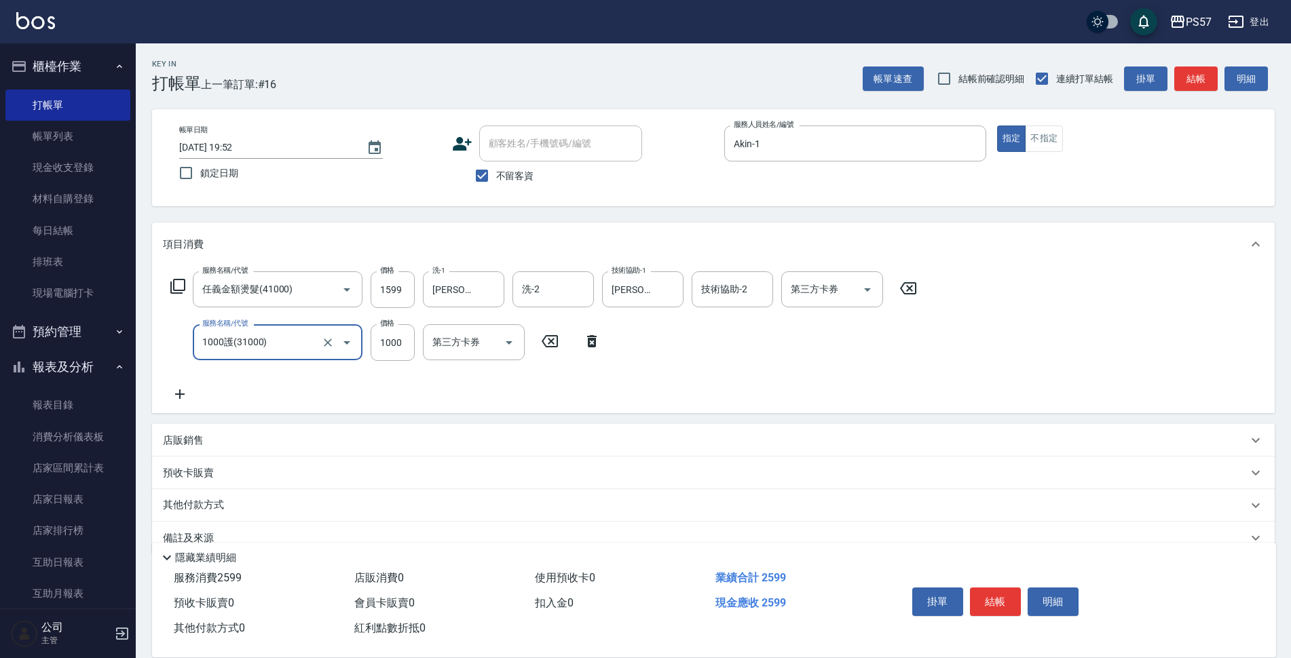
type input "1000護(31000)"
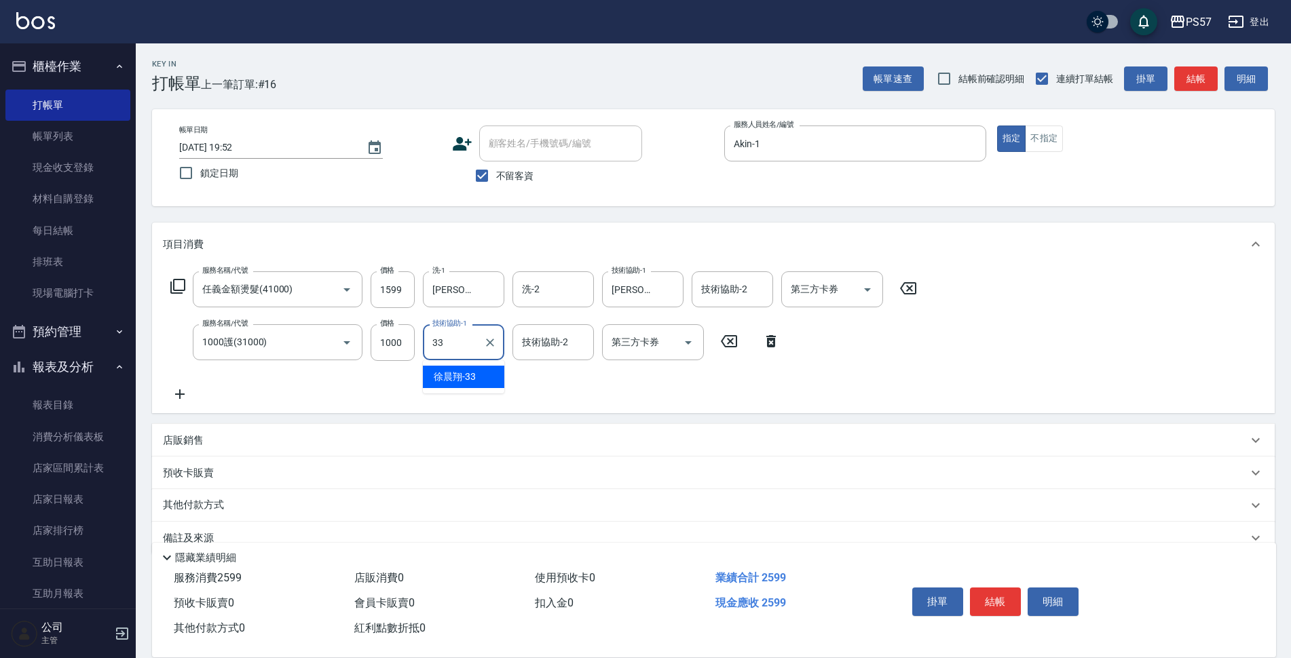
type input "[PERSON_NAME]-33"
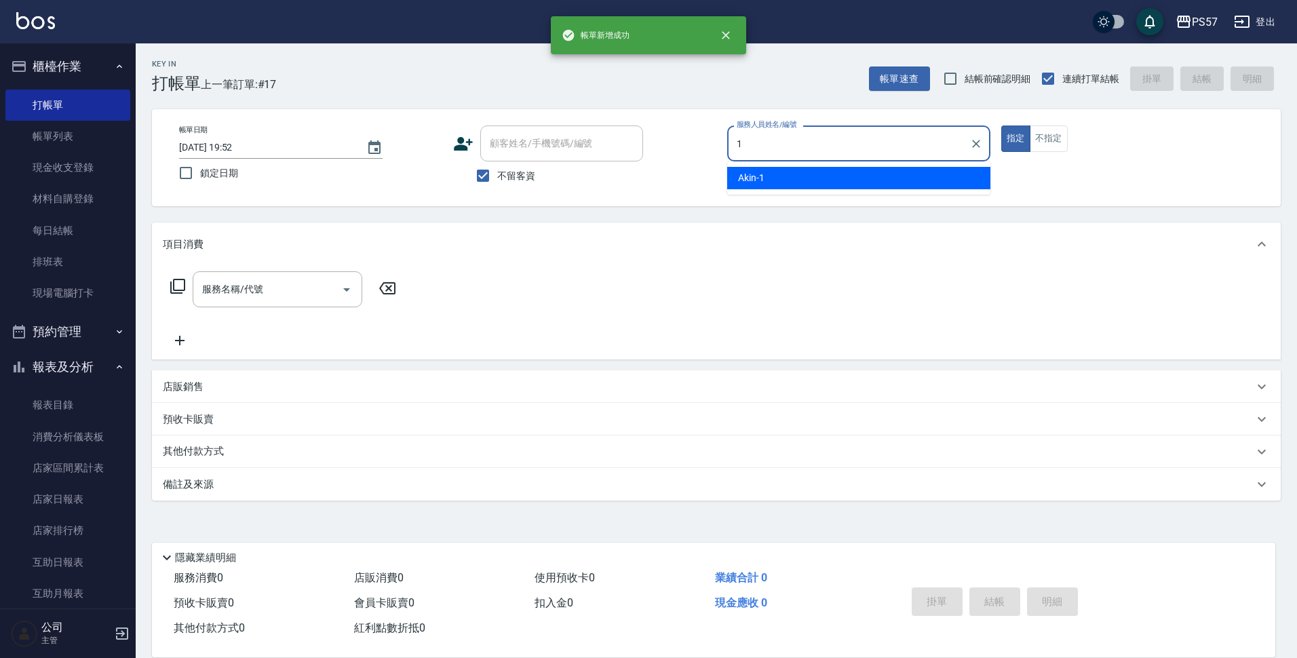
type input "Akin-1"
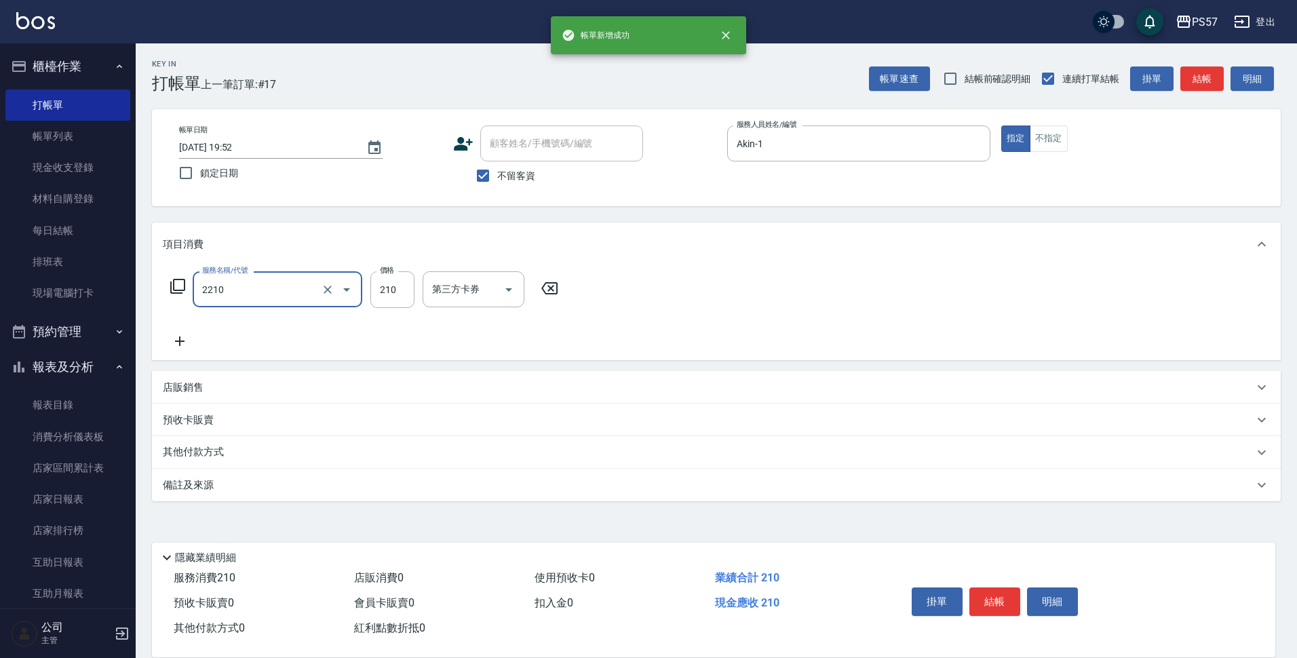
type input "剪髮210(2210)"
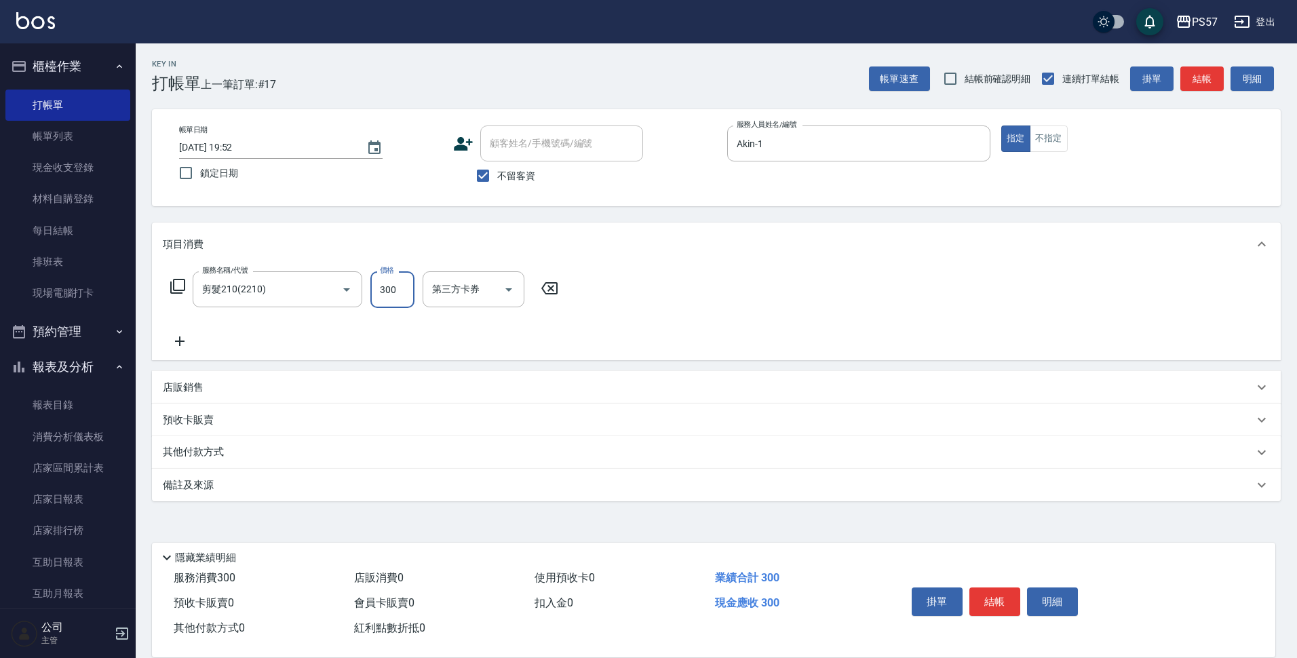
type input "300"
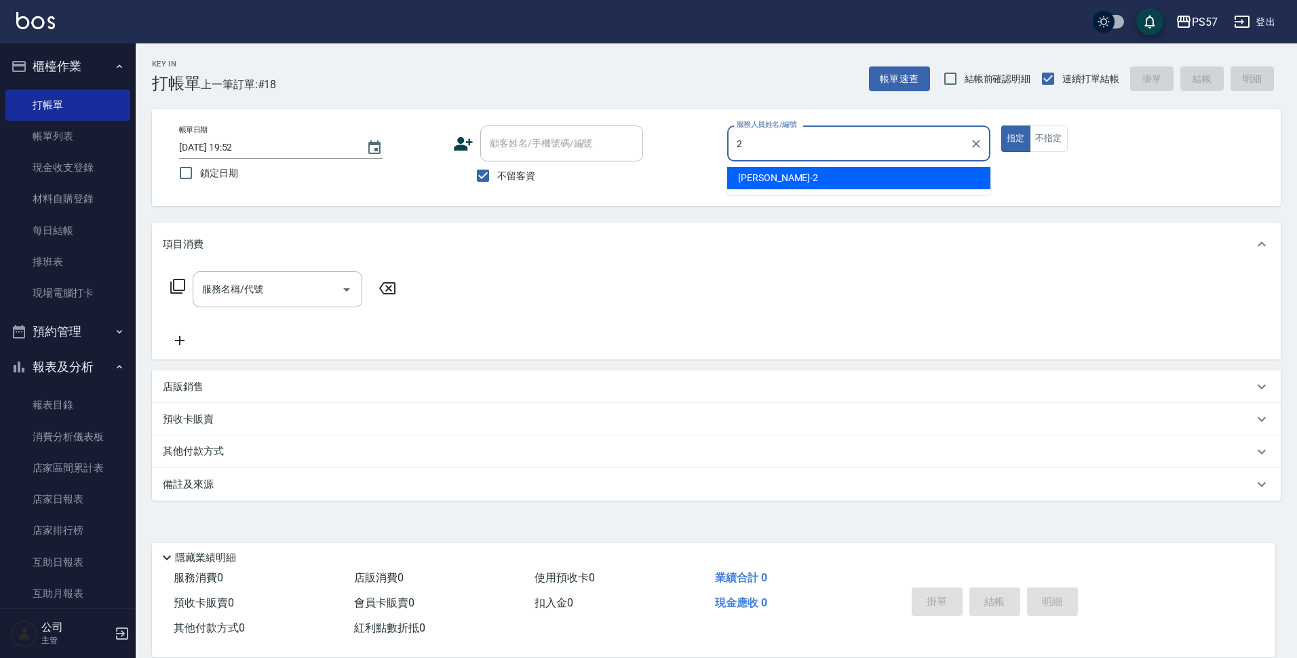
type input "圓圓-2"
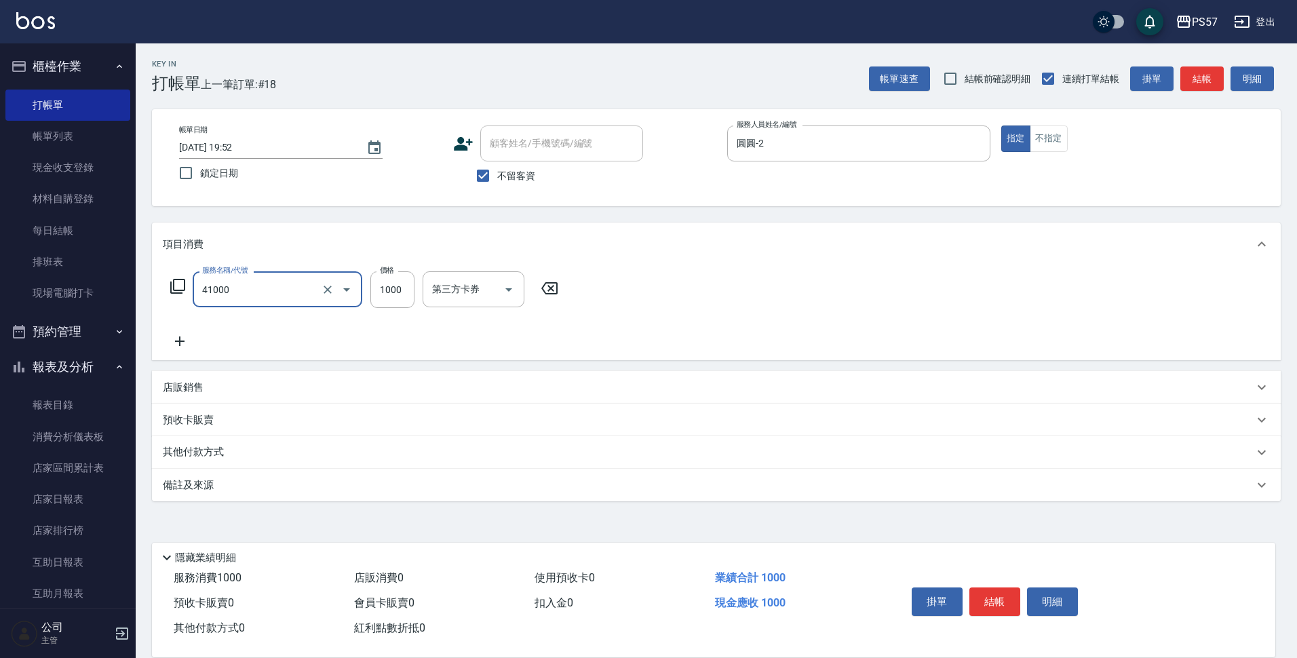
type input "任義金額燙髮(41000)"
type input "1199"
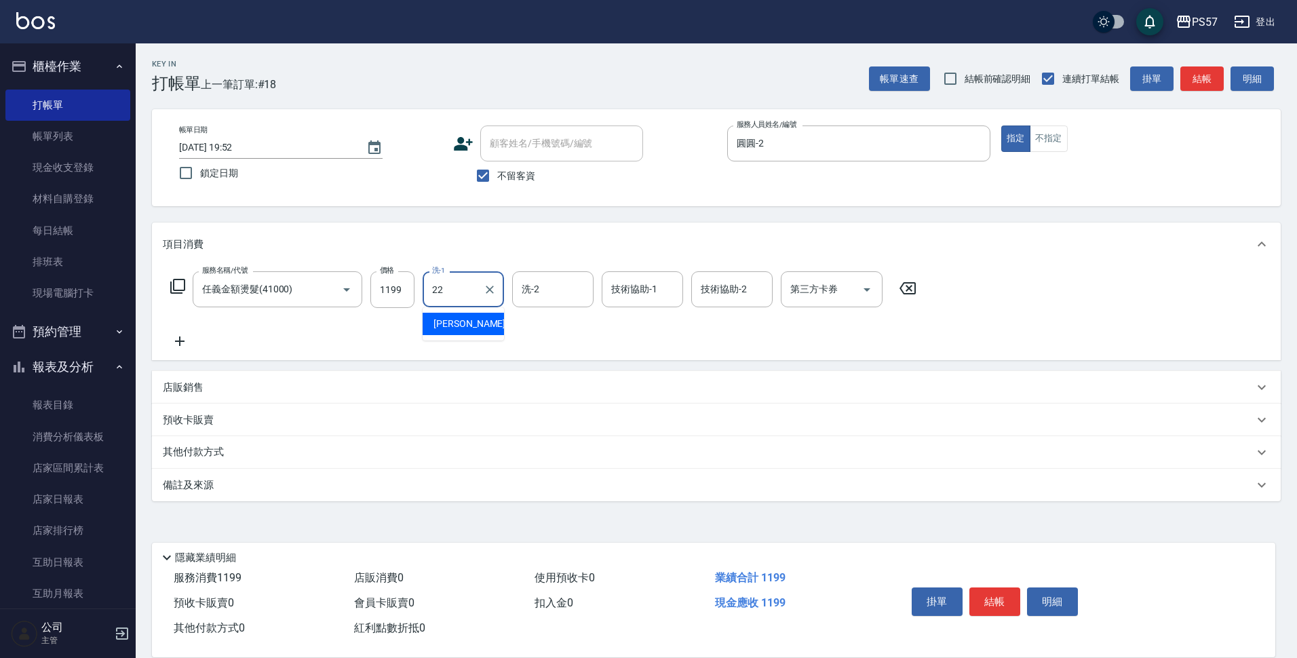
type input "[PERSON_NAME]-22"
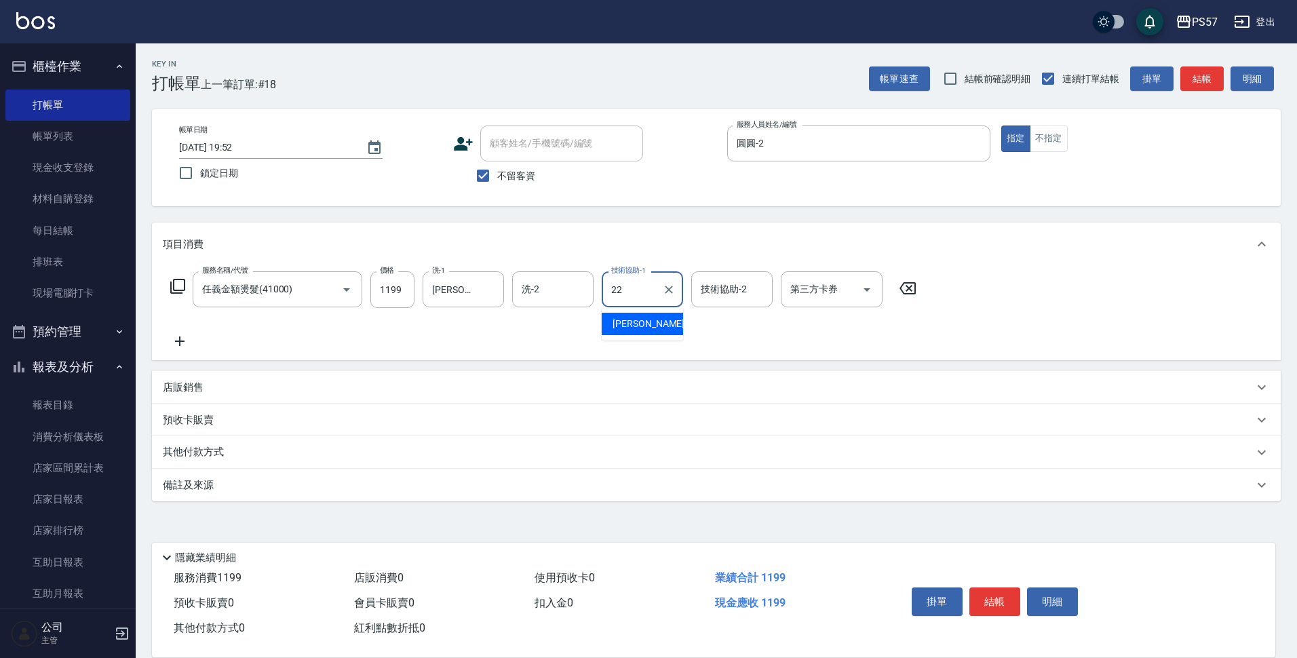
type input "[PERSON_NAME]-22"
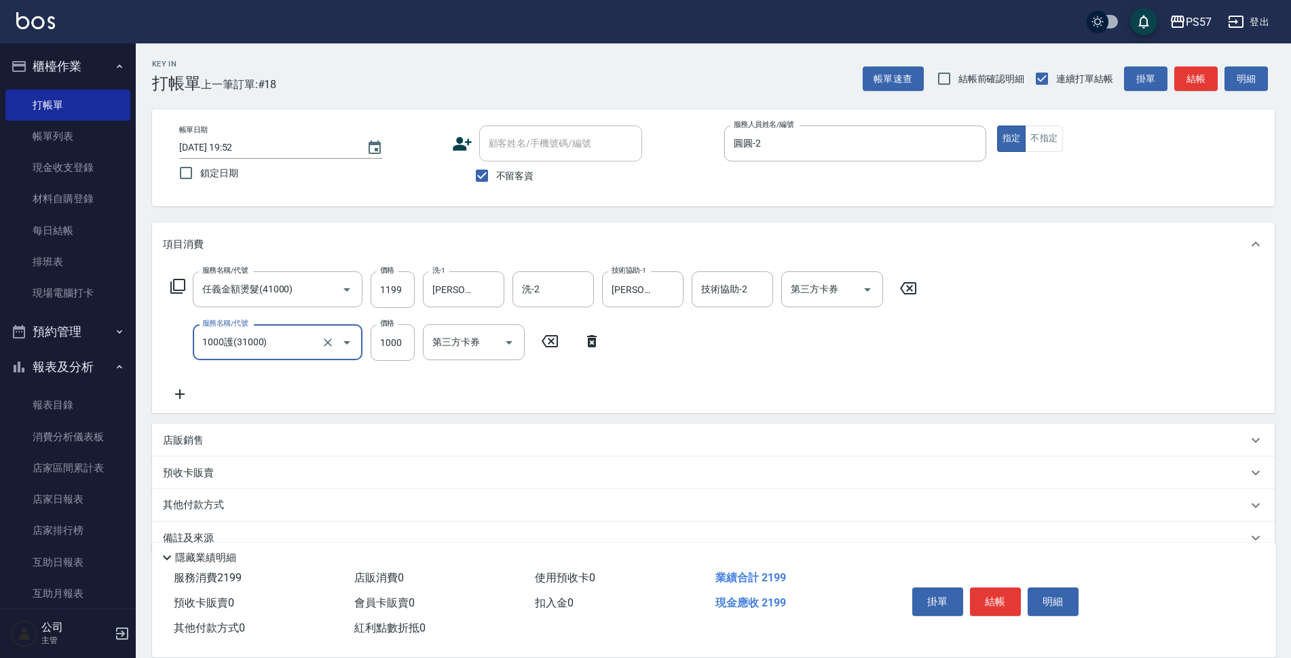
type input "1000護(31000)"
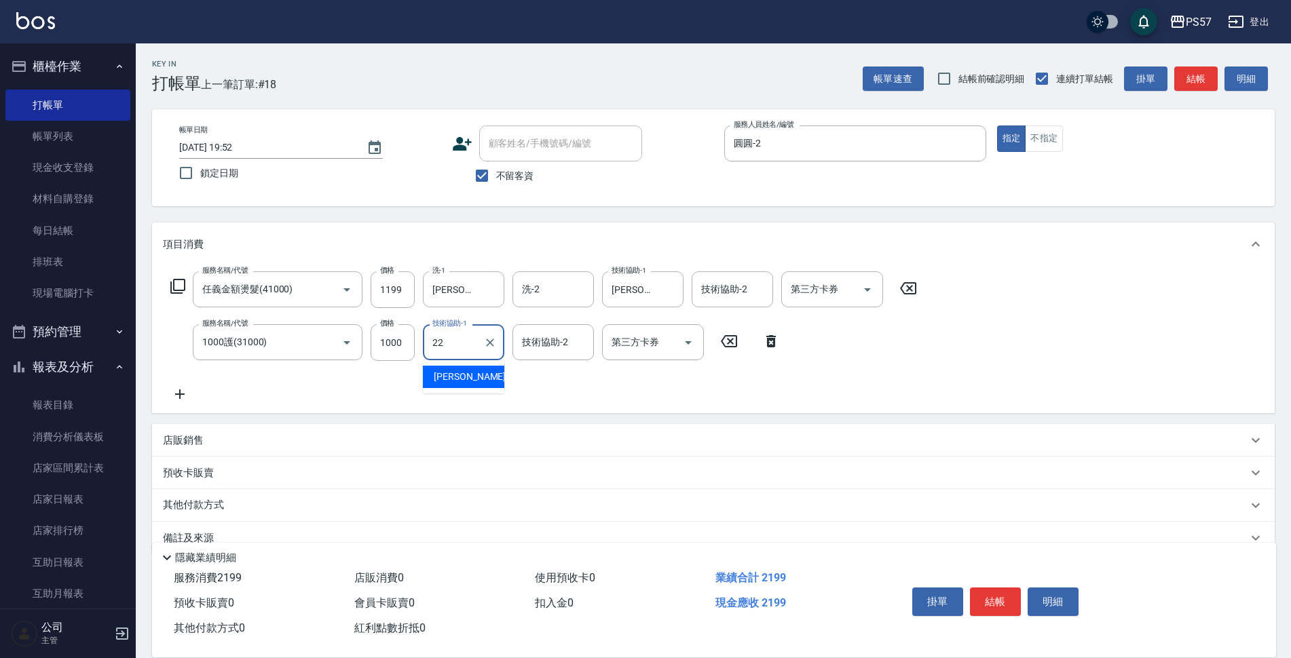
type input "[PERSON_NAME]-22"
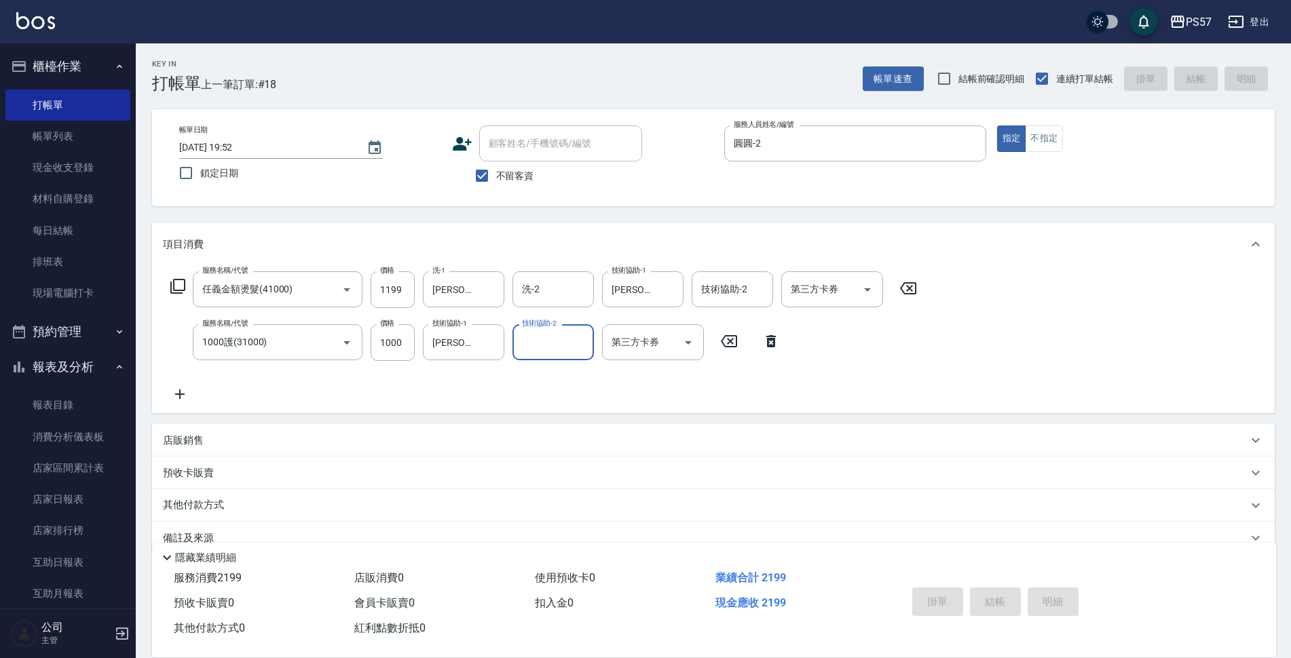
type input "[DATE] 19:53"
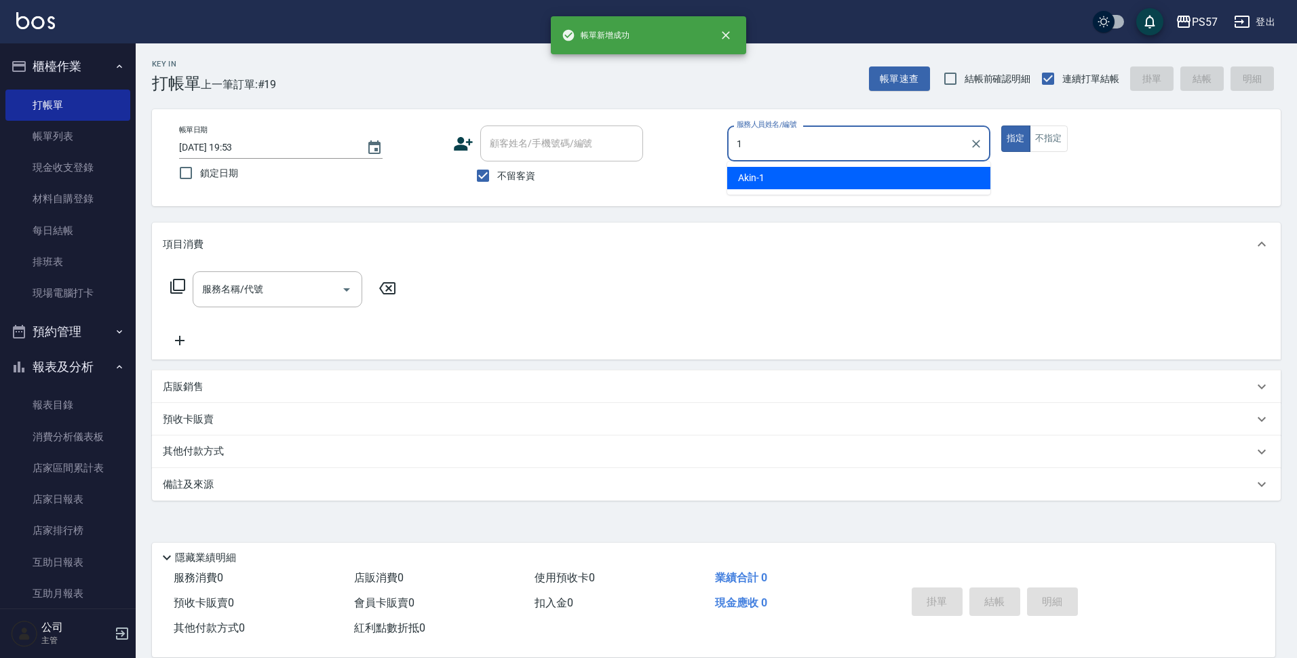
type input "Akin-1"
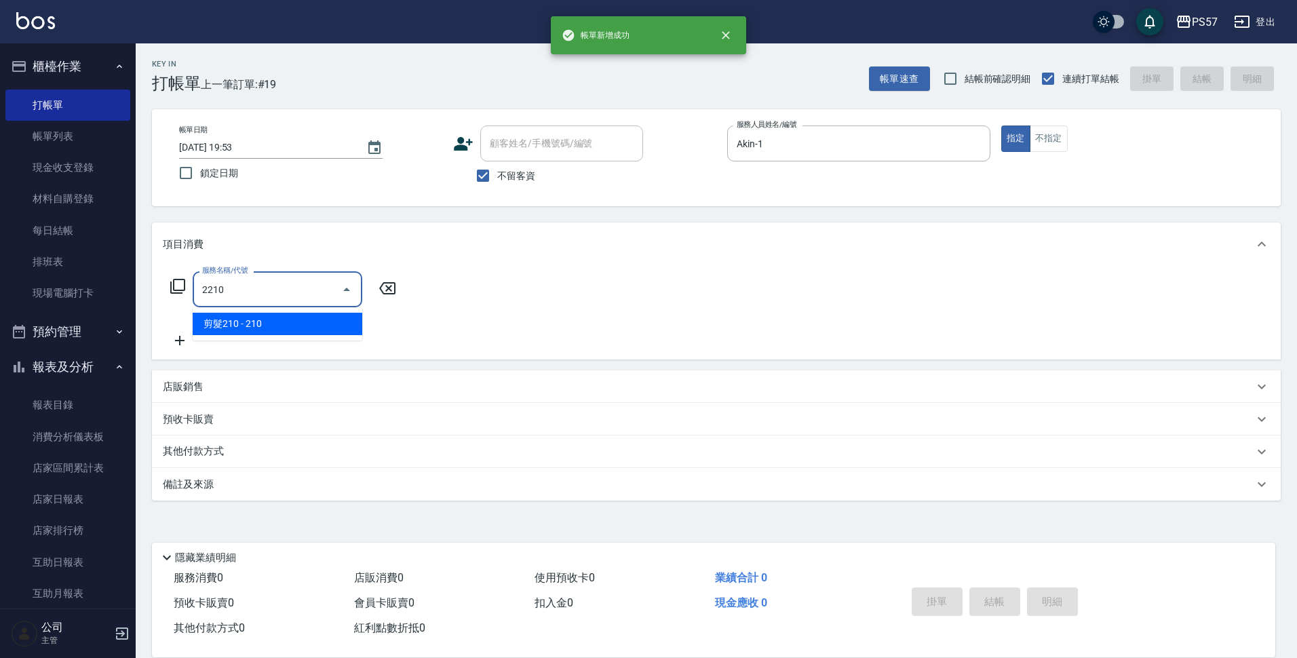
type input "剪髮210(2210)"
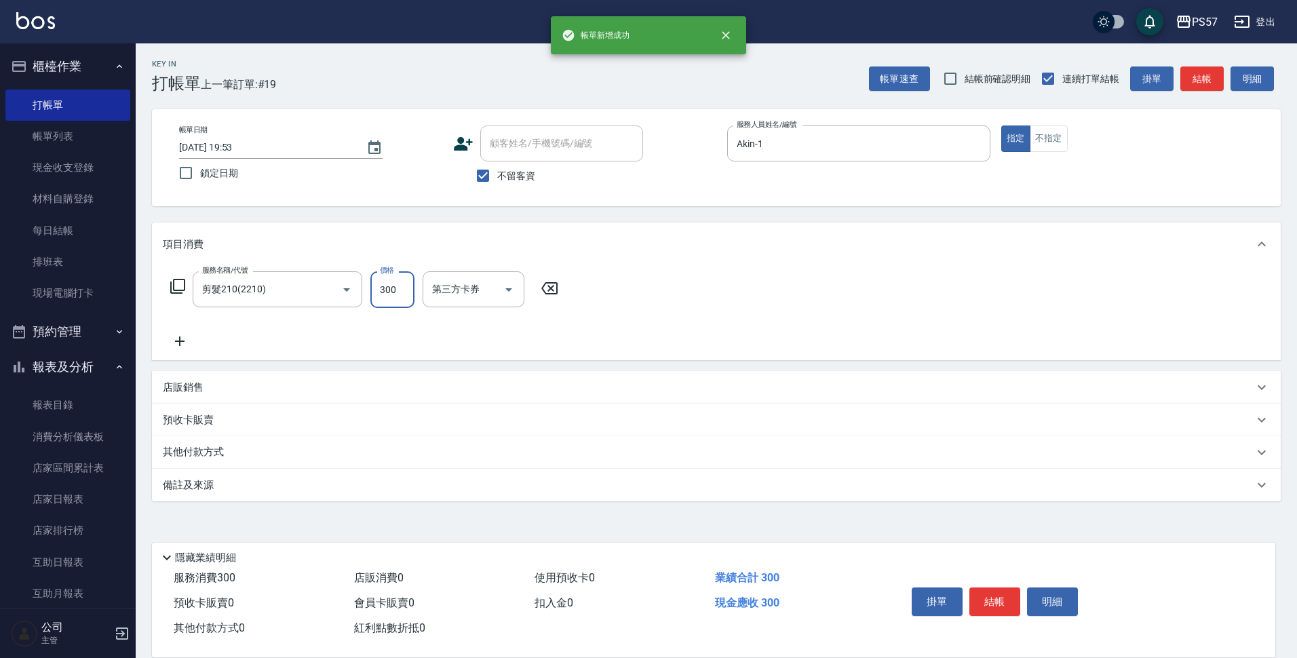
type input "300"
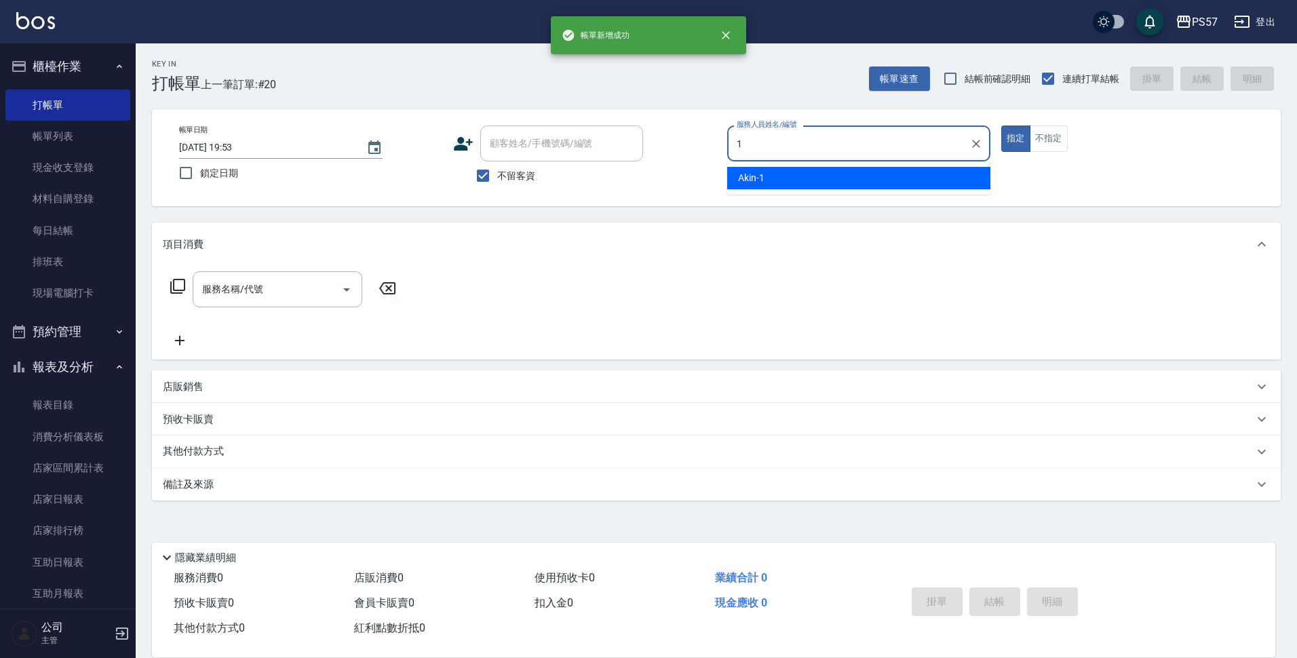
type input "Akin-1"
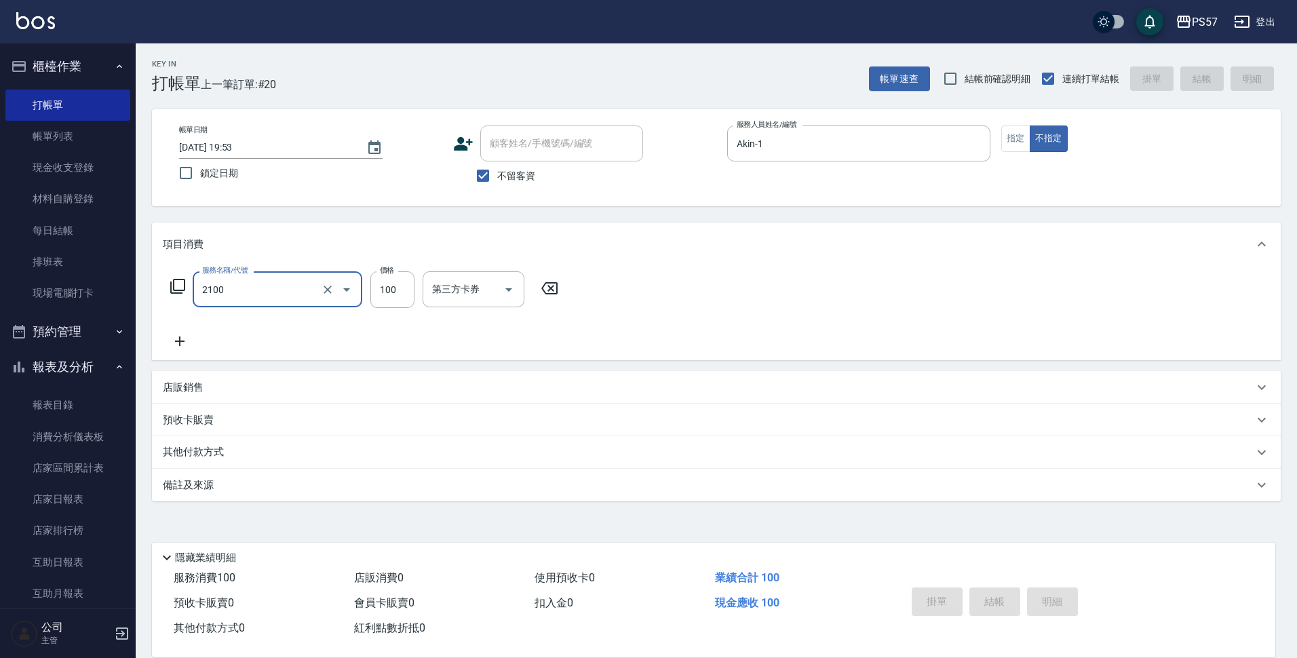
type input "2100"
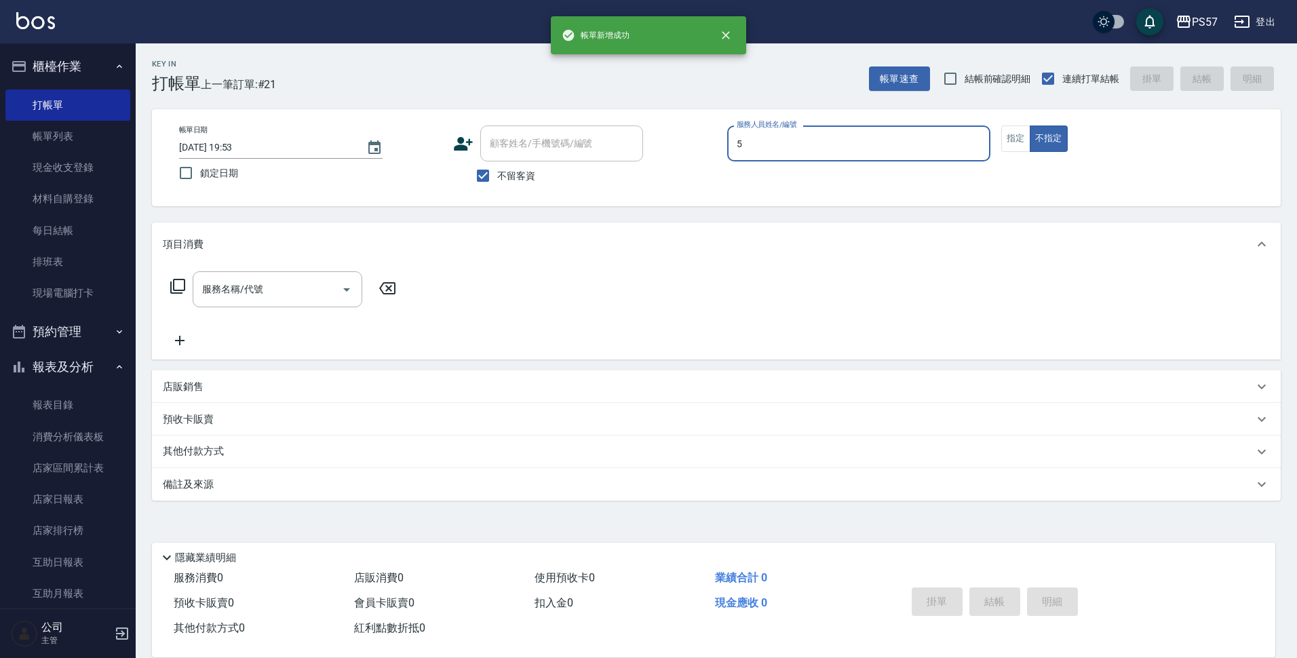
type input "[PERSON_NAME]5"
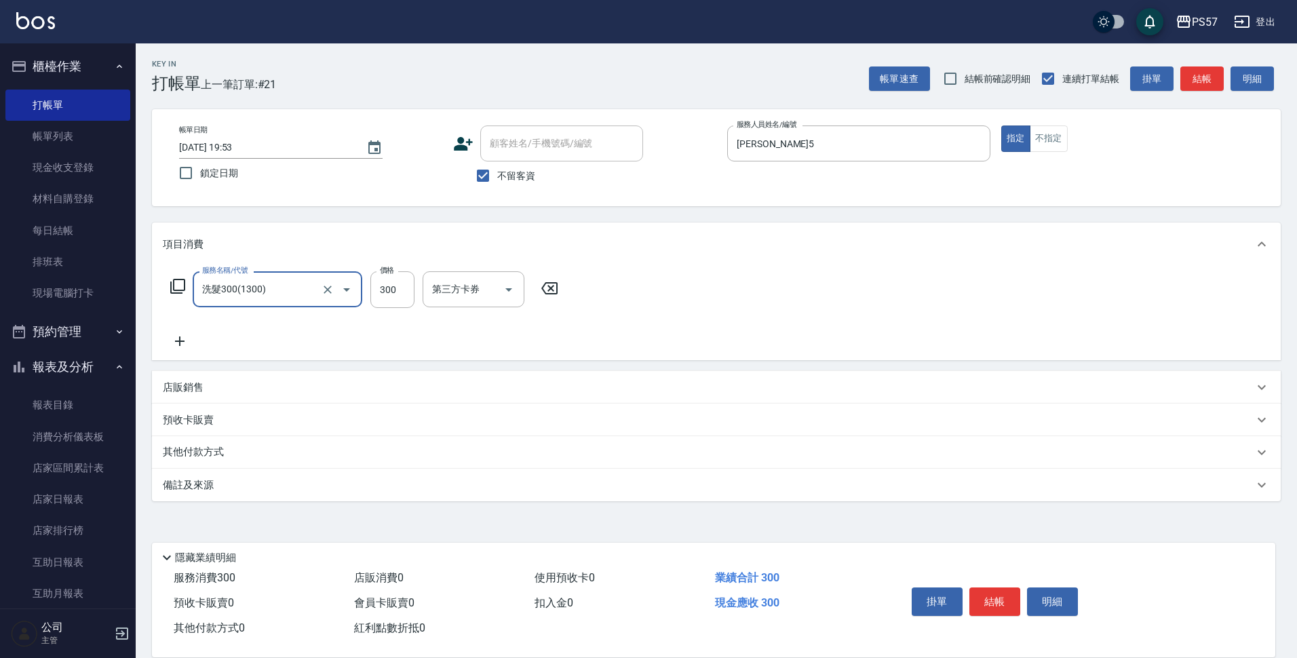
type input "洗髮300(1300)"
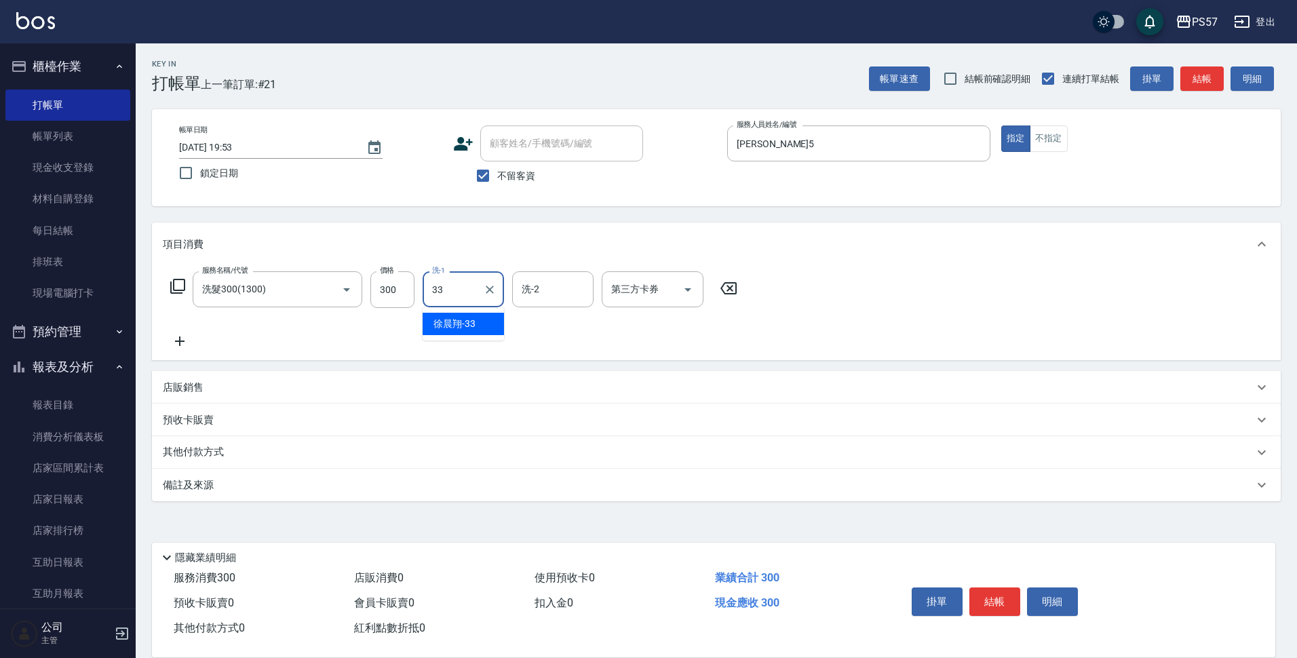
type input "[PERSON_NAME]-33"
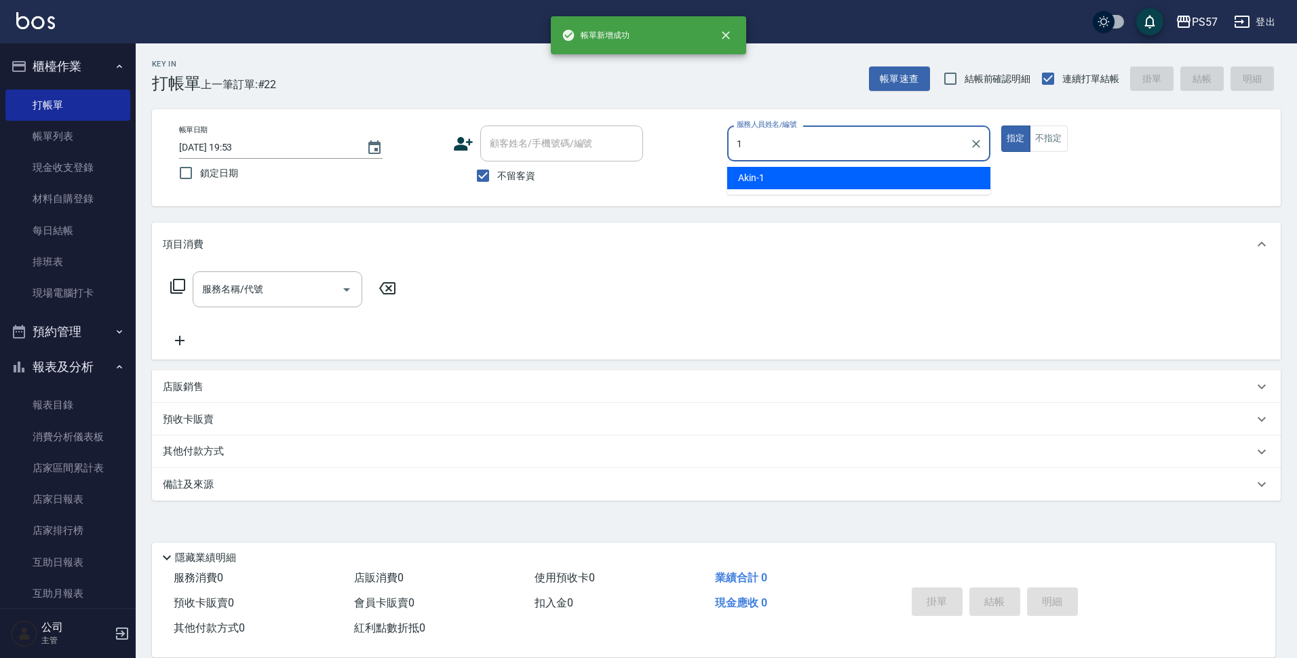
type input "Akin-1"
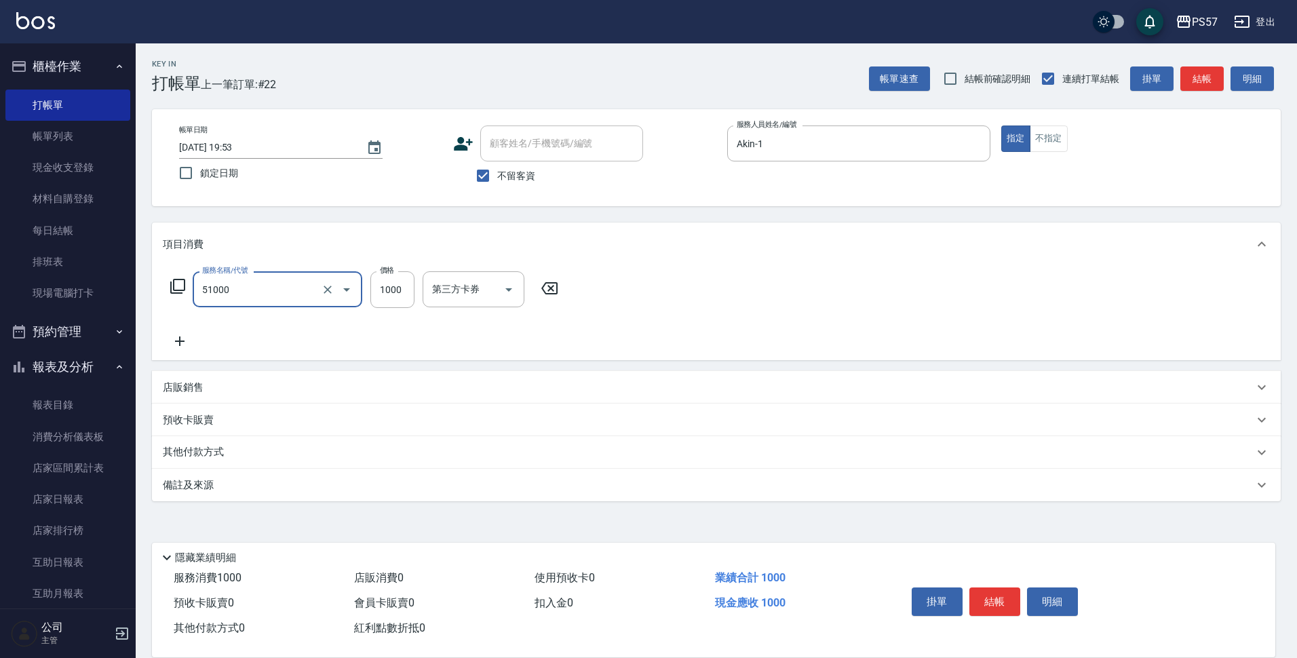
type input "任意金額染髮(51000)"
type input "1299"
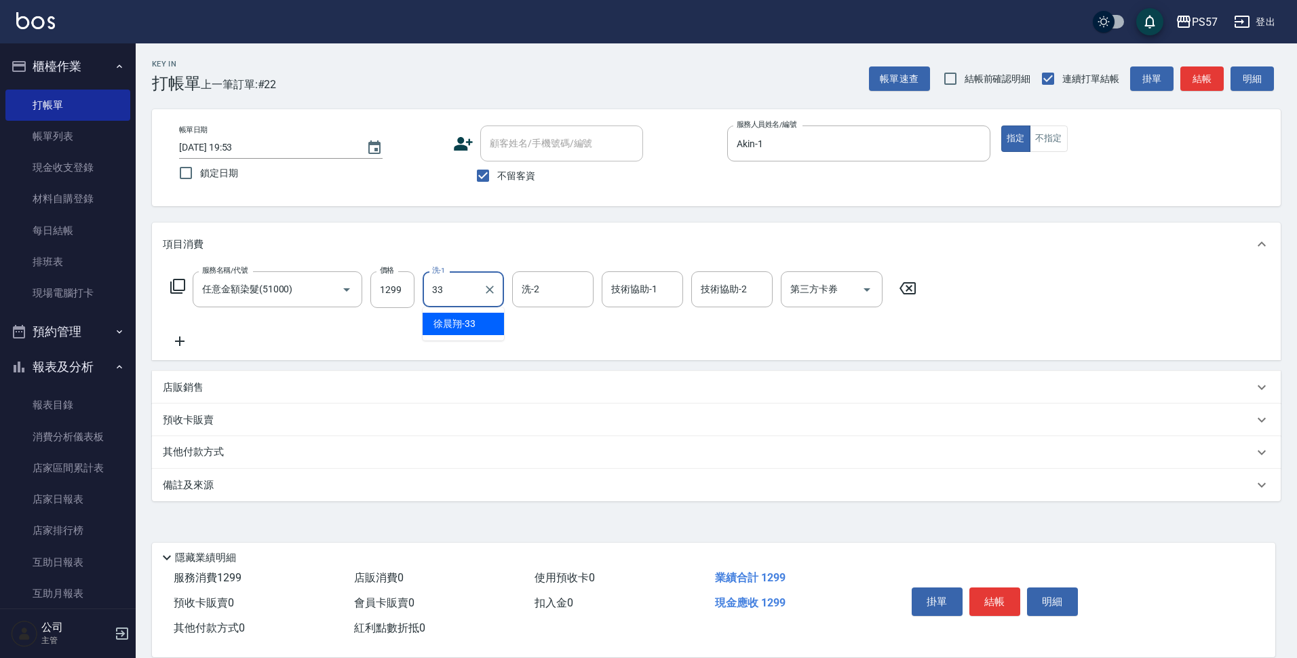
type input "[PERSON_NAME]-33"
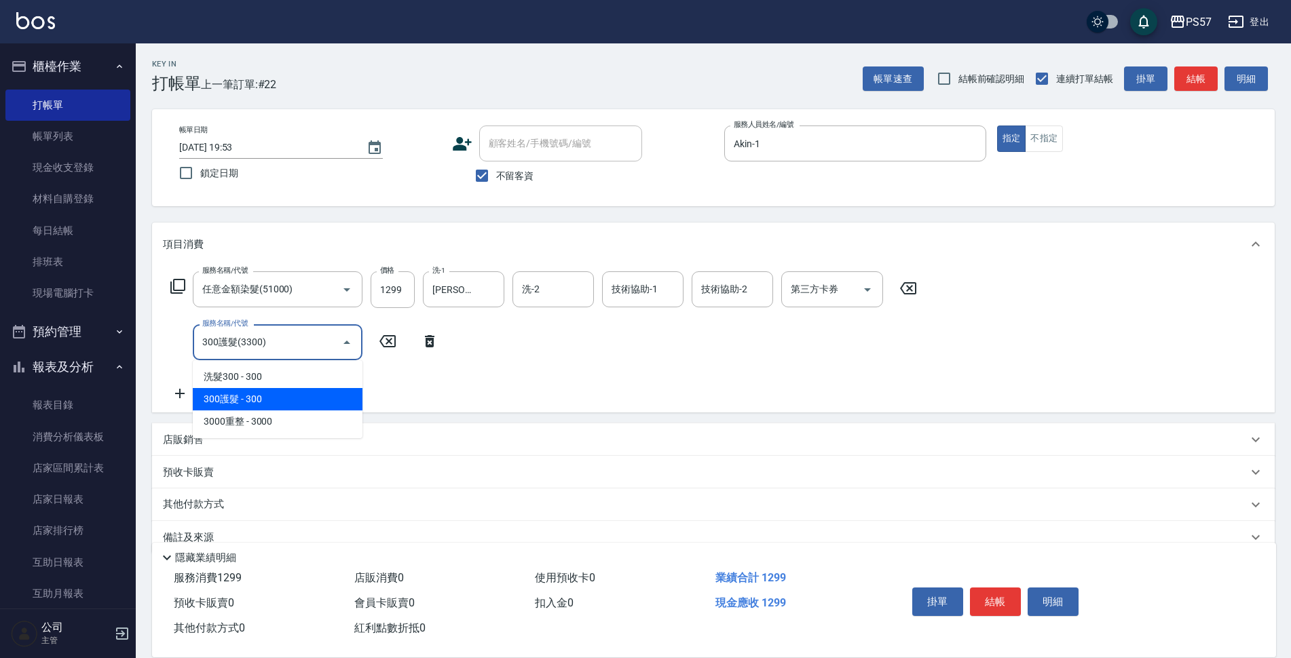
type input "300護髮(3300)"
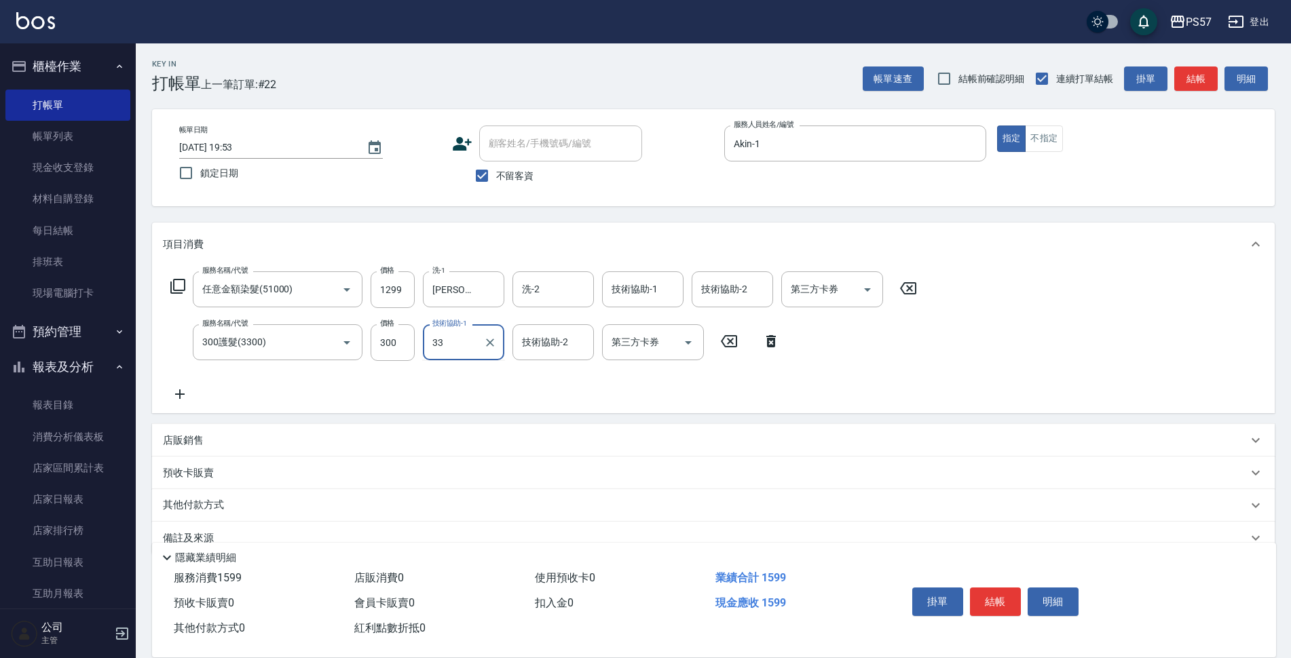
type input "[PERSON_NAME]-33"
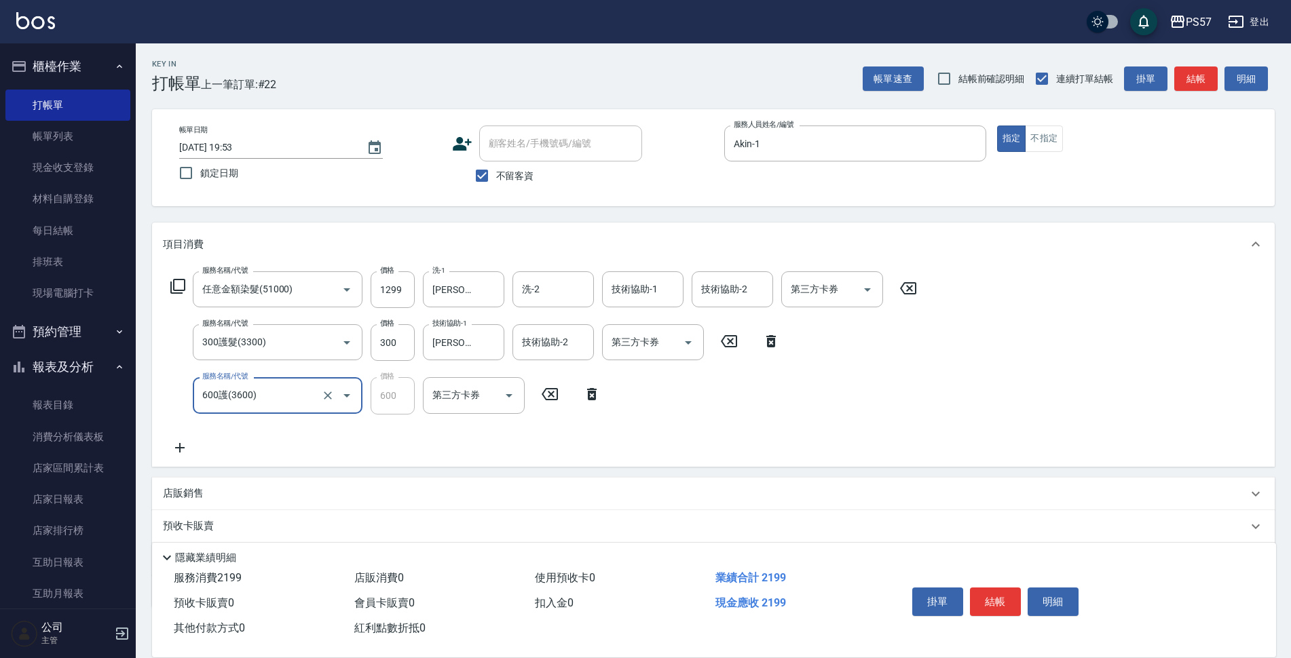
type input "600護(3600)"
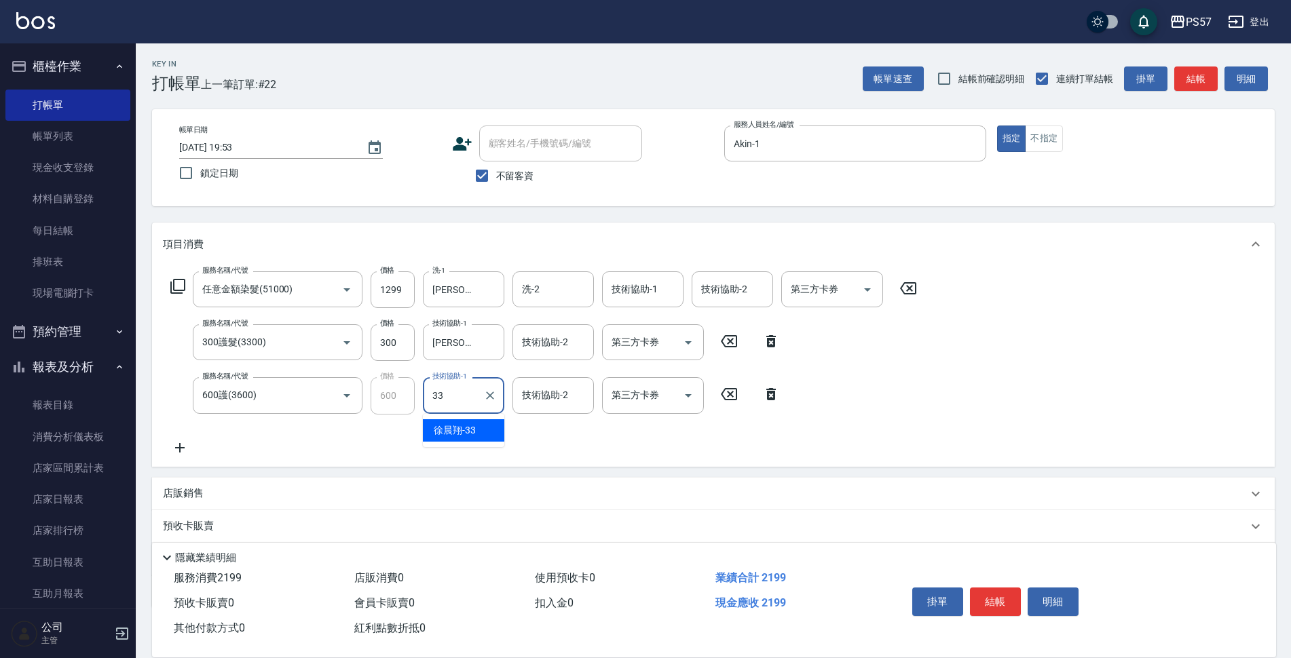
type input "[PERSON_NAME]-33"
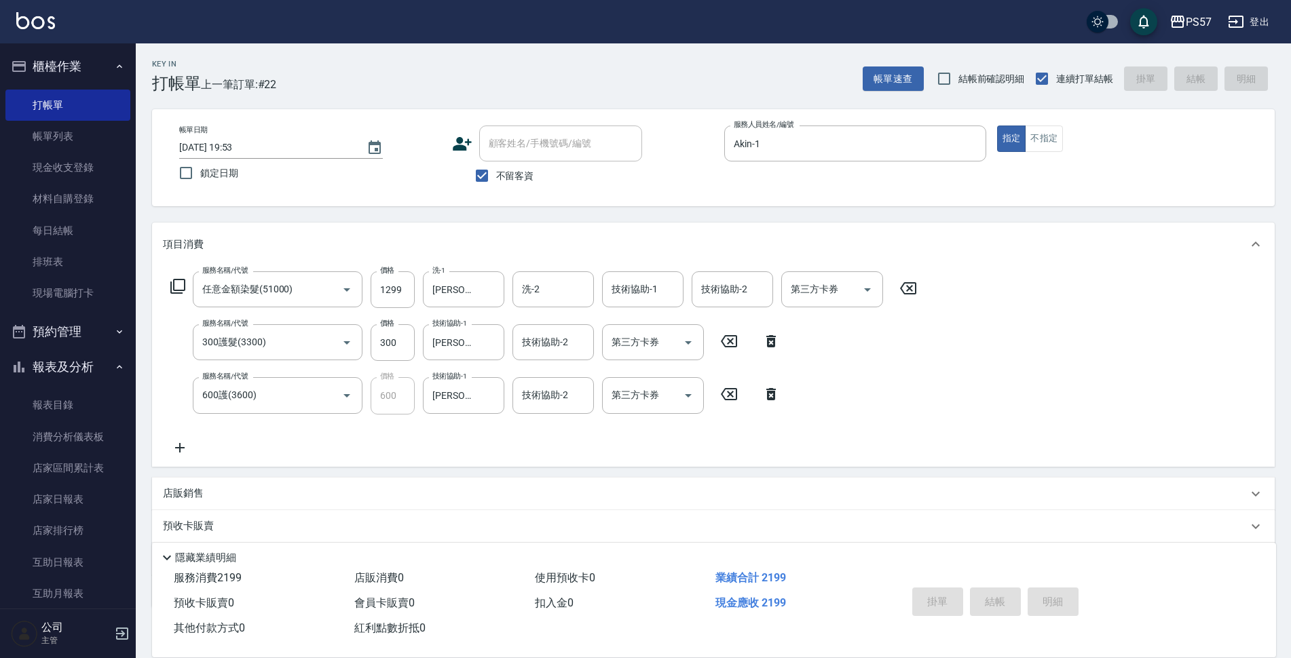
type input "[DATE] 19:56"
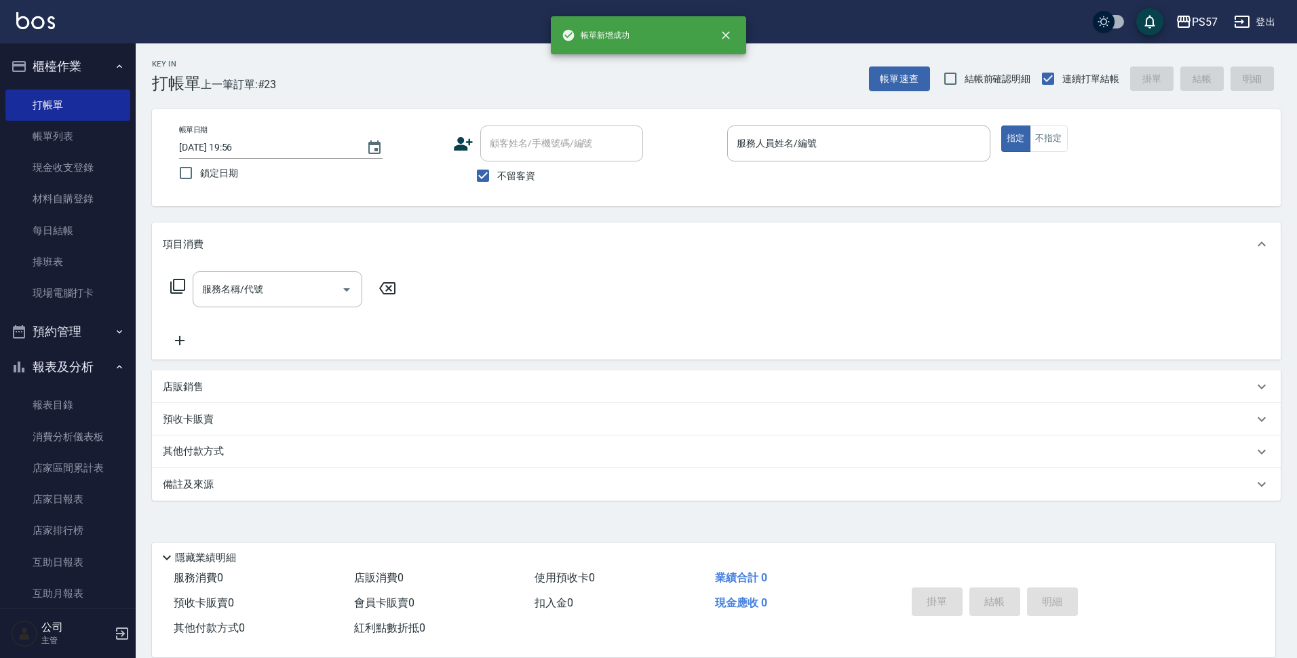
click at [816, 125] on div "帳單日期 [DATE] 19:56 鎖定日期 顧客姓名/手機號碼/編號 顧客姓名/手機號碼/編號 不留客資 服務人員姓名/編號 服務人員姓名/編號 指定 不指定" at bounding box center [716, 157] width 1129 height 97
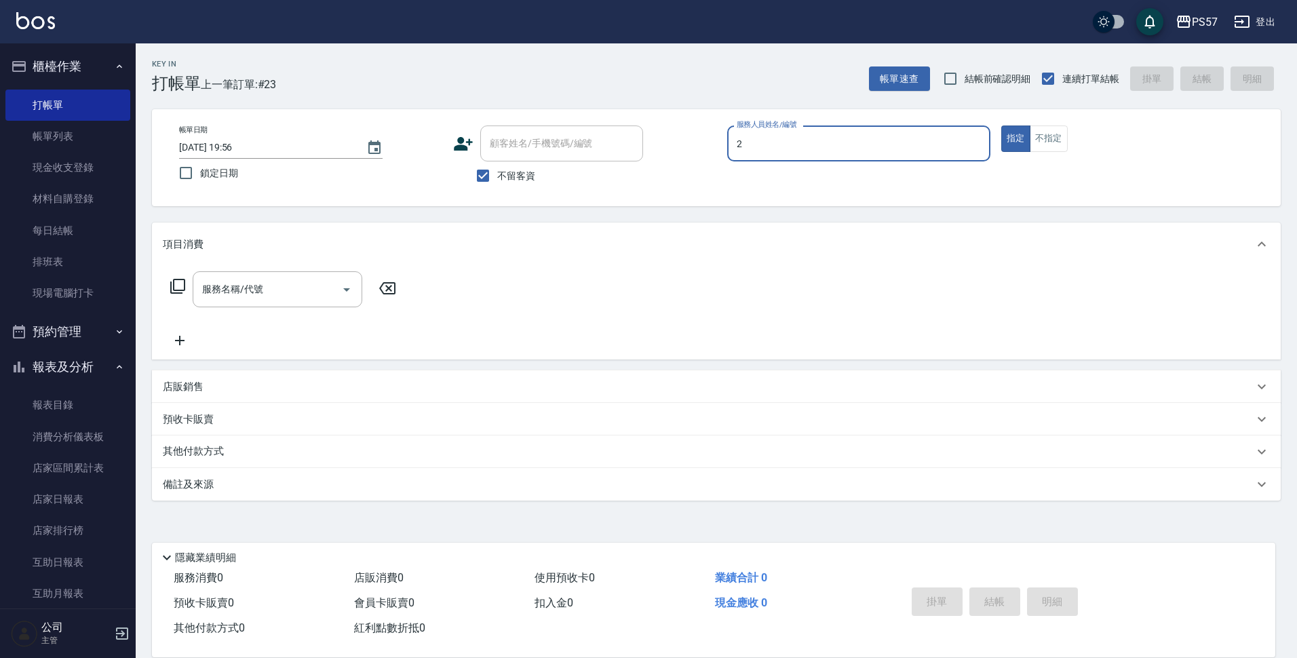
type input "圓圓-2"
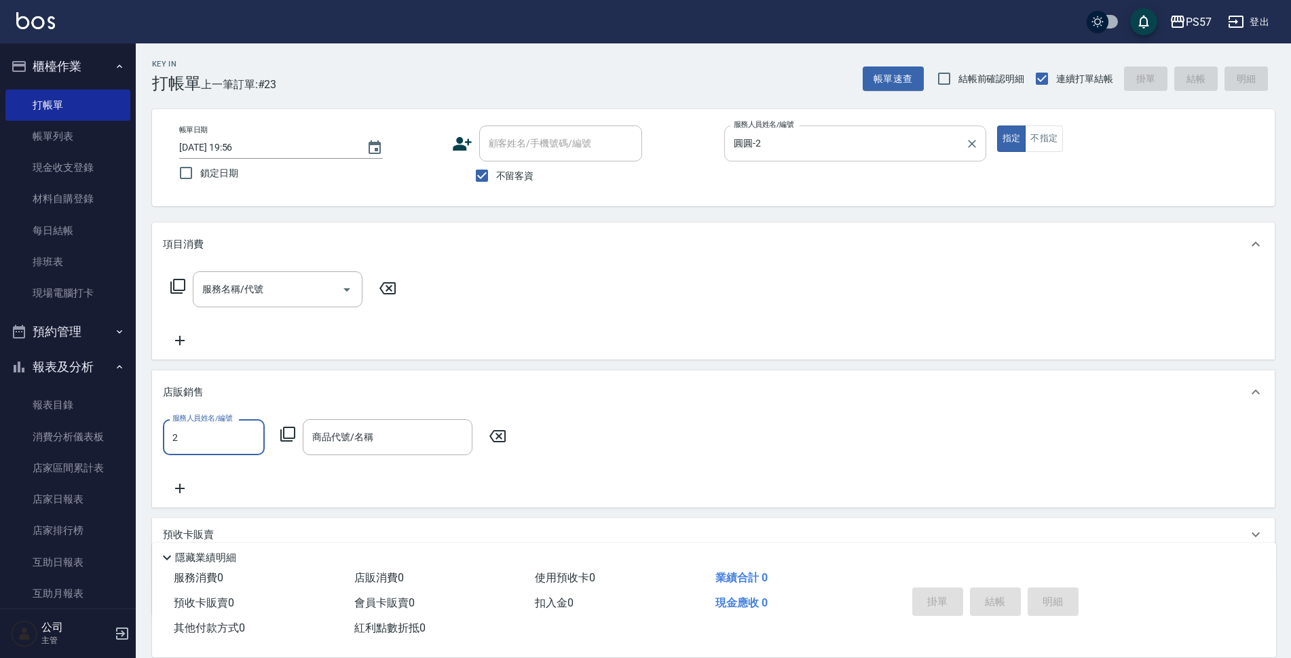
type input "圓圓-2"
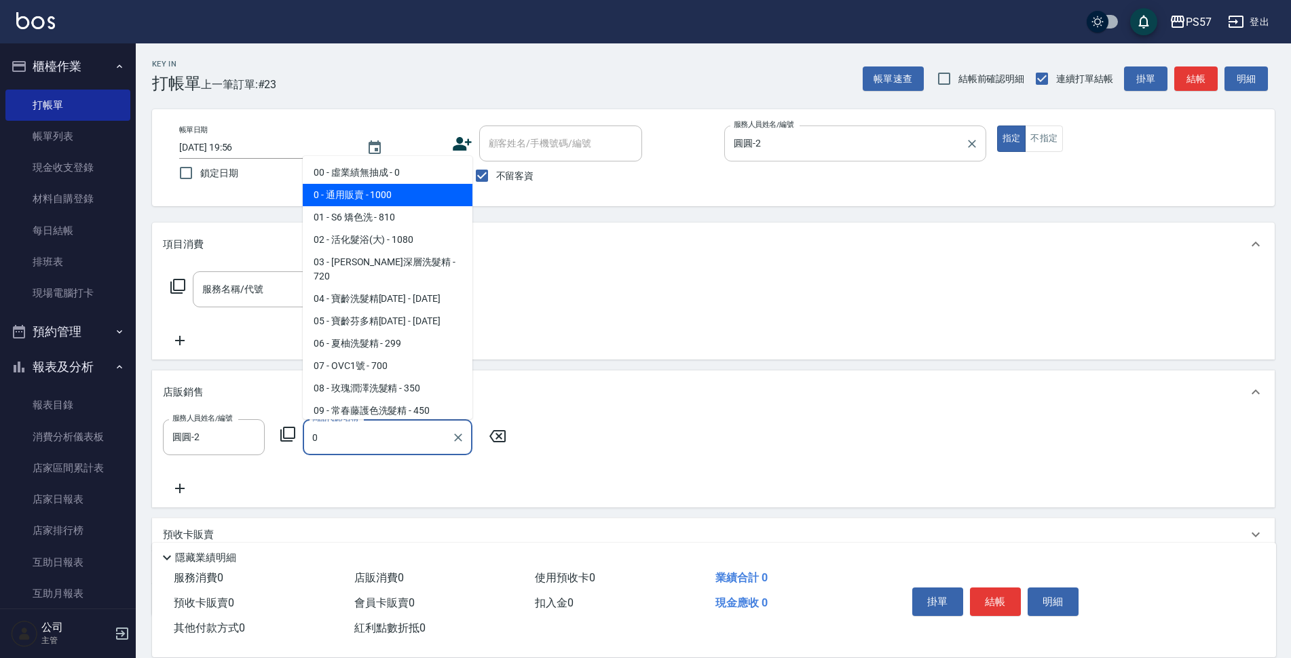
type input "通用販賣"
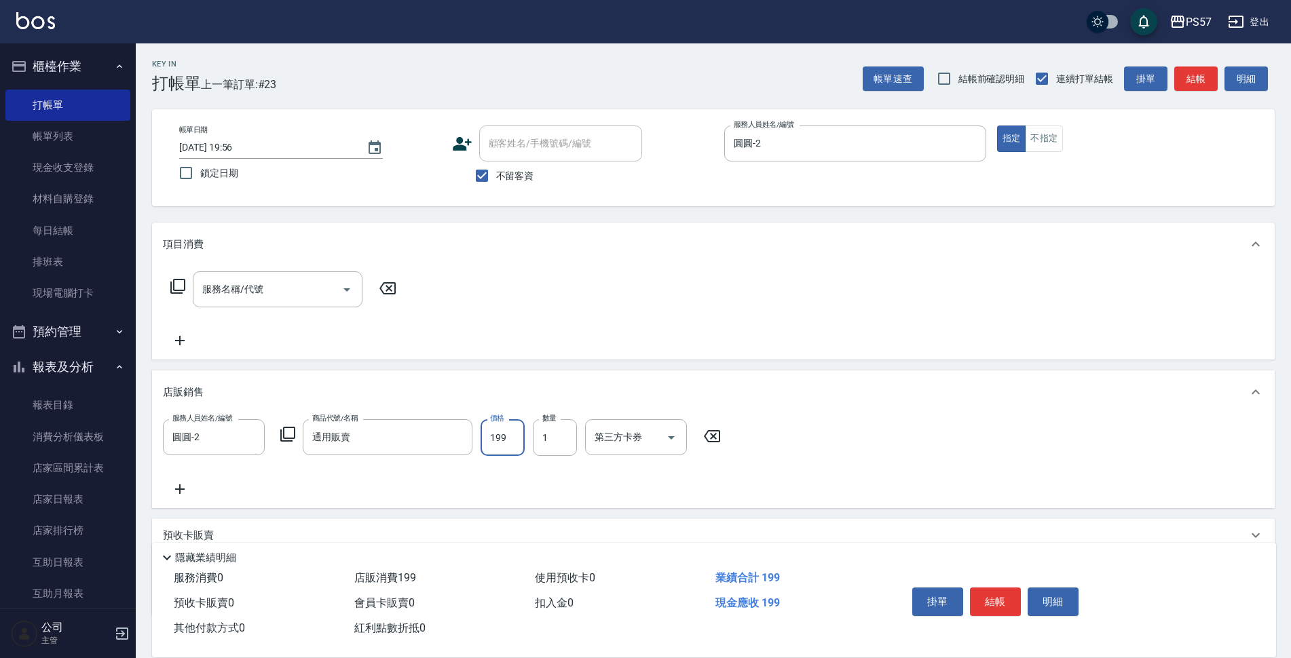
click at [497, 434] on input "199" at bounding box center [502, 437] width 44 height 37
type input "150"
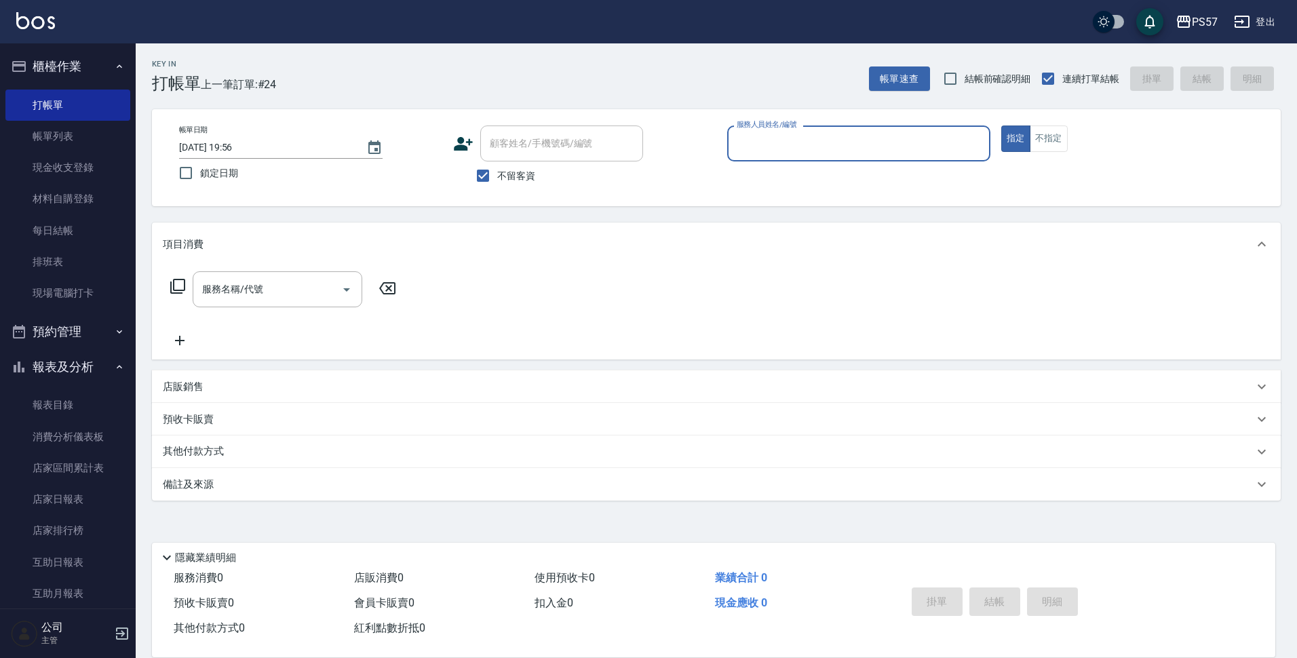
click at [62, 395] on link "報表目錄" at bounding box center [67, 404] width 125 height 31
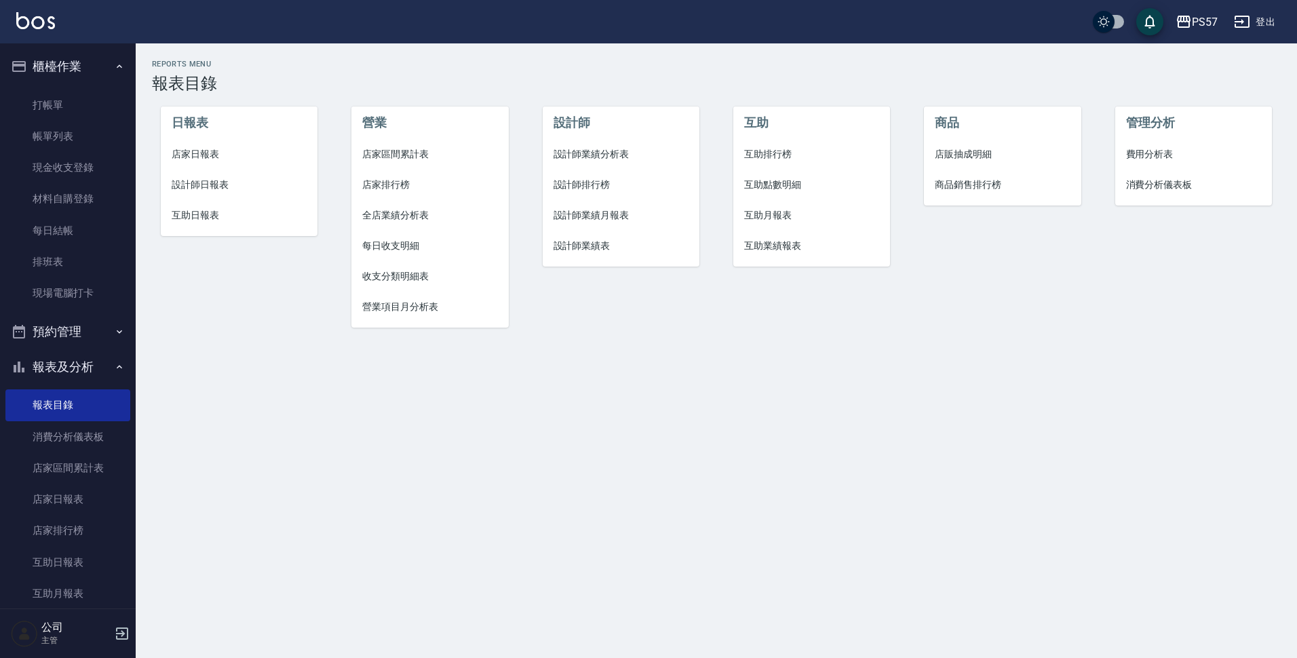
click at [226, 148] on span "店家日報表" at bounding box center [240, 154] width 136 height 14
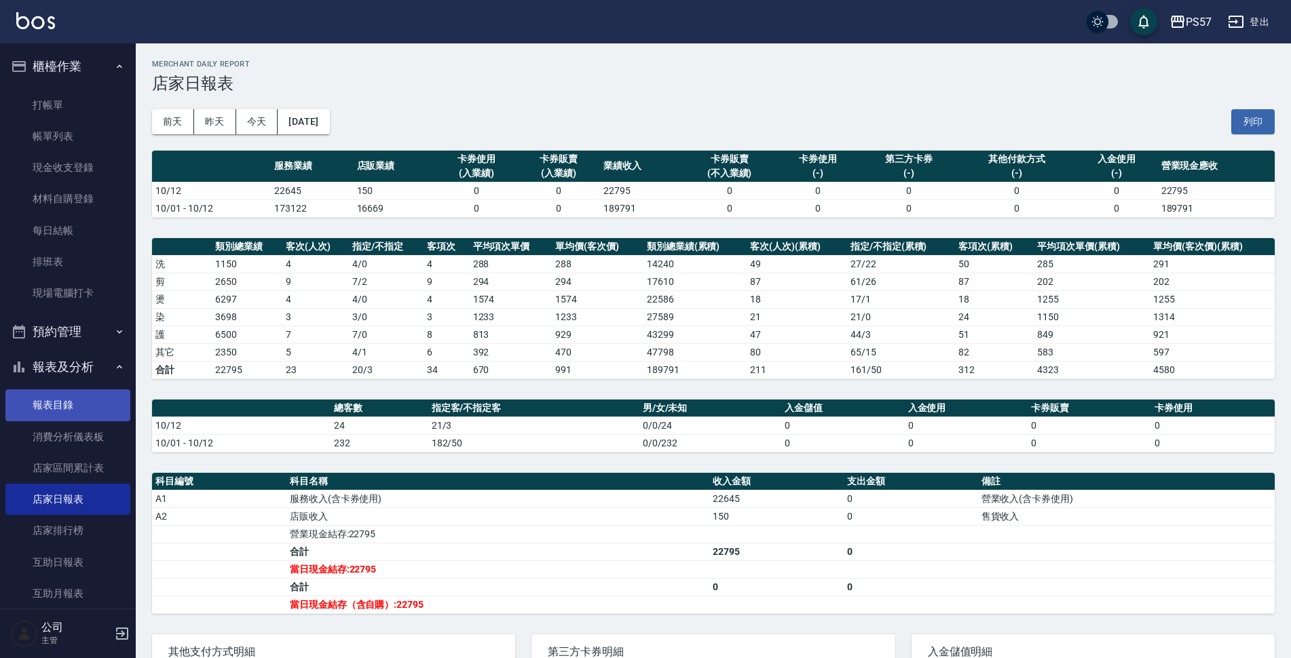
click at [67, 408] on link "報表目錄" at bounding box center [67, 404] width 125 height 31
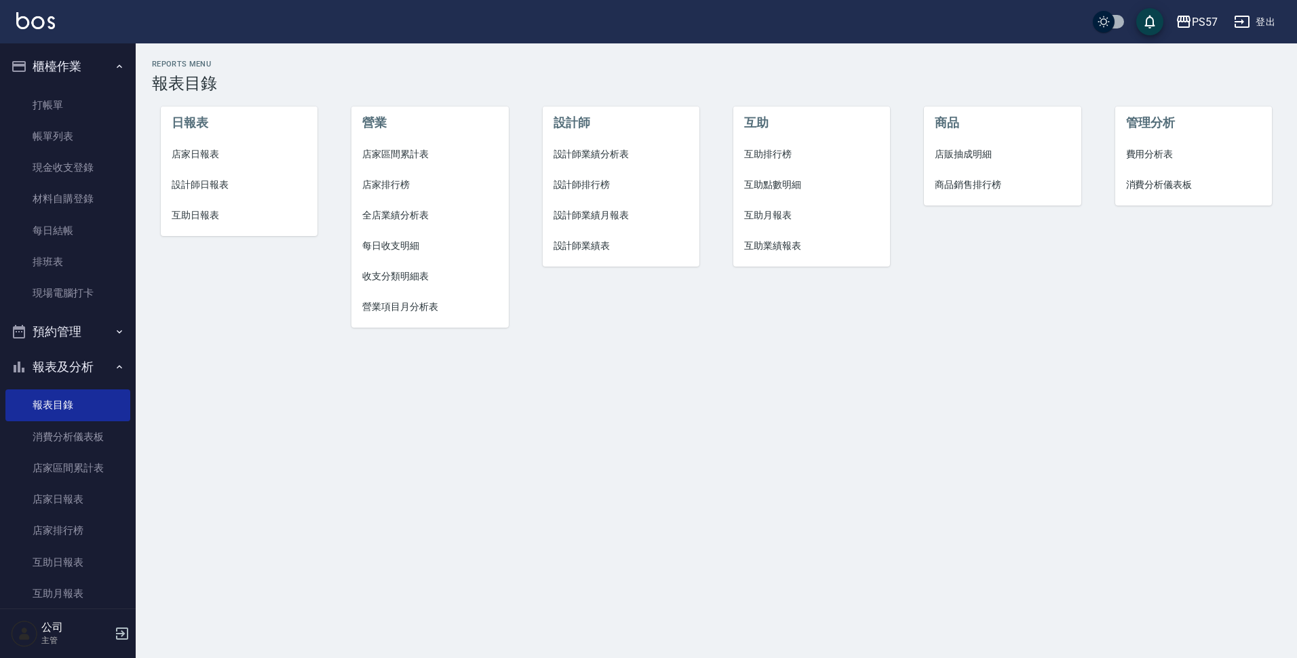
click at [224, 185] on span "設計師日報表" at bounding box center [240, 185] width 136 height 14
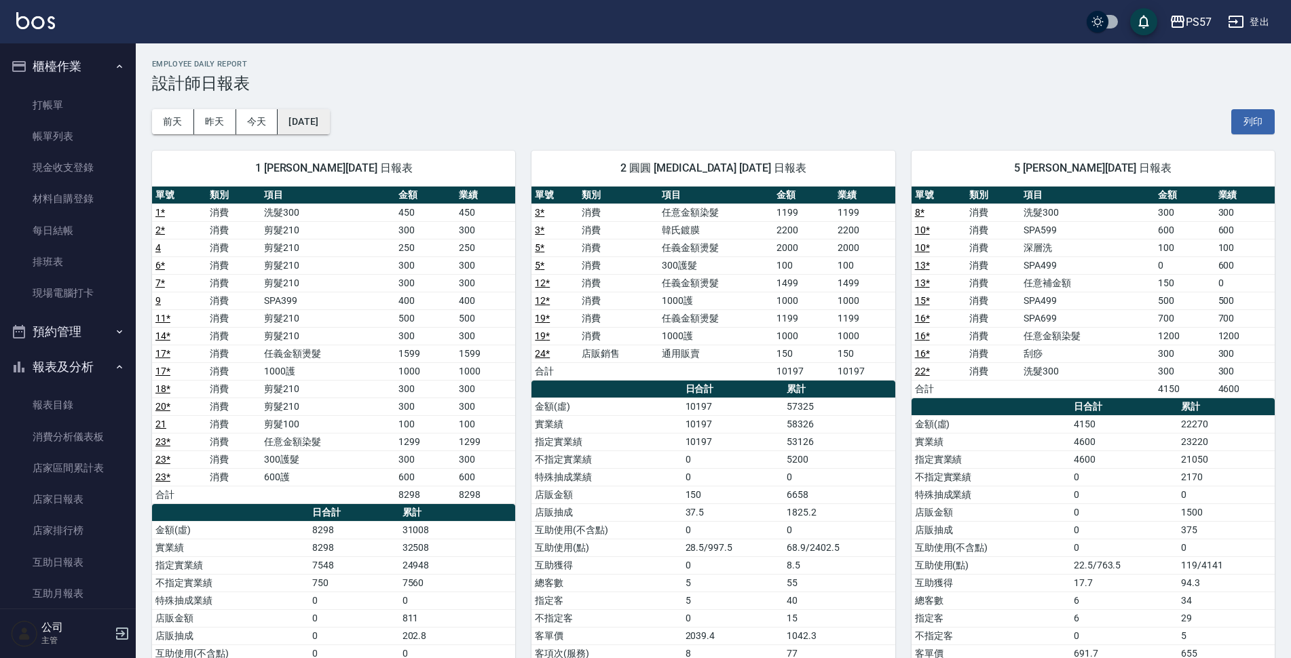
click at [329, 114] on button "[DATE]" at bounding box center [304, 121] width 52 height 25
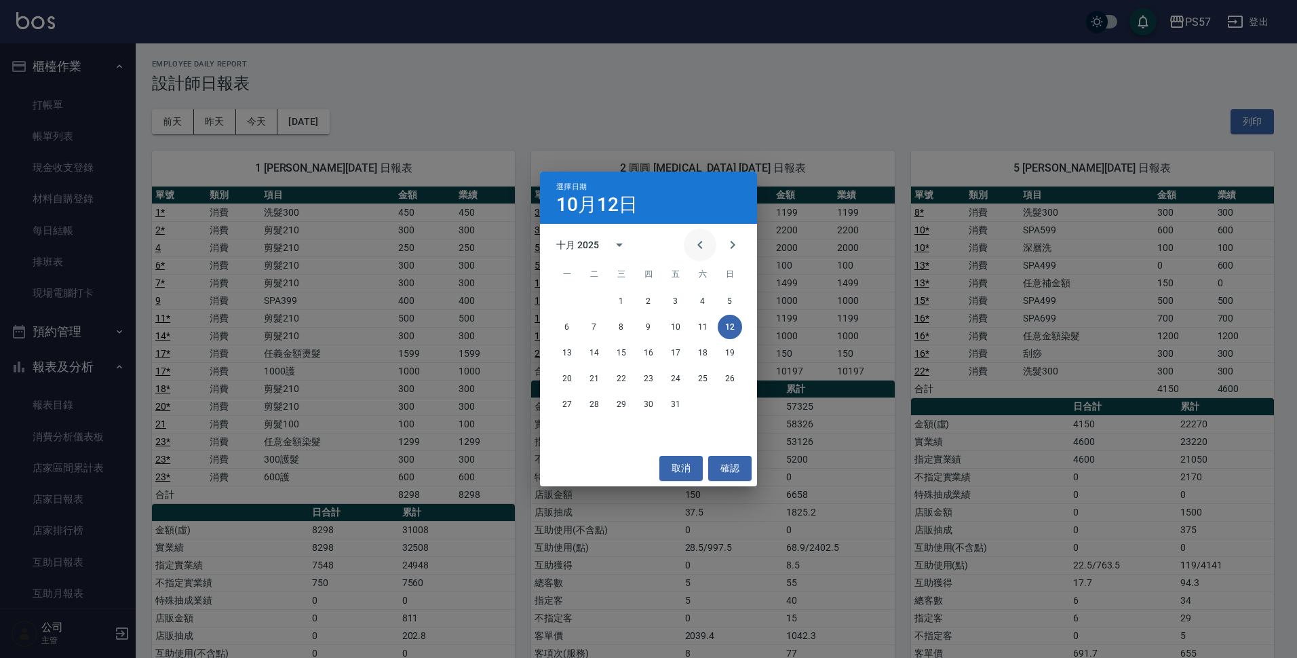
click at [698, 244] on icon "Previous month" at bounding box center [700, 245] width 16 height 16
click at [682, 330] on button "12" at bounding box center [676, 327] width 24 height 24
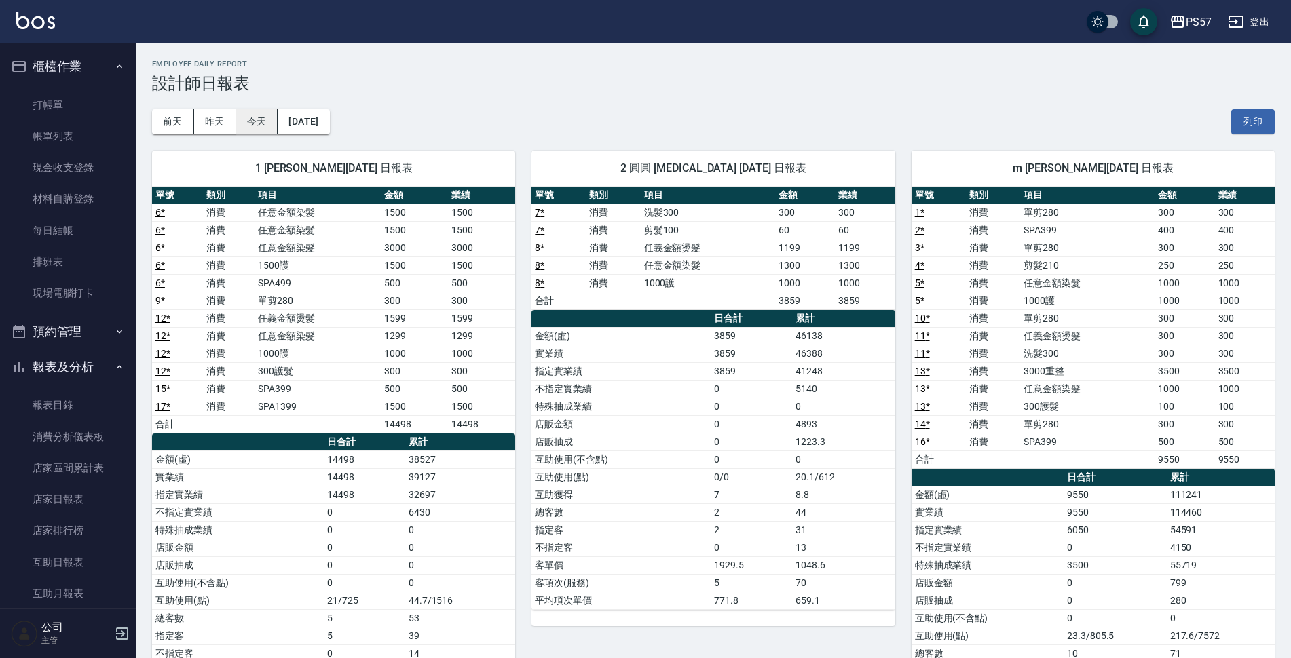
click at [259, 119] on button "今天" at bounding box center [257, 121] width 42 height 25
